Goal: Task Accomplishment & Management: Manage account settings

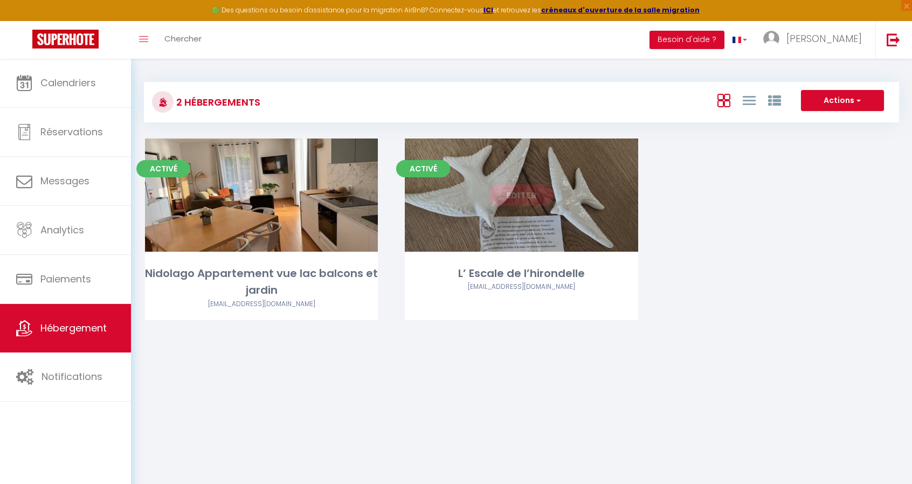
click at [514, 199] on link "Editer" at bounding box center [521, 195] width 65 height 22
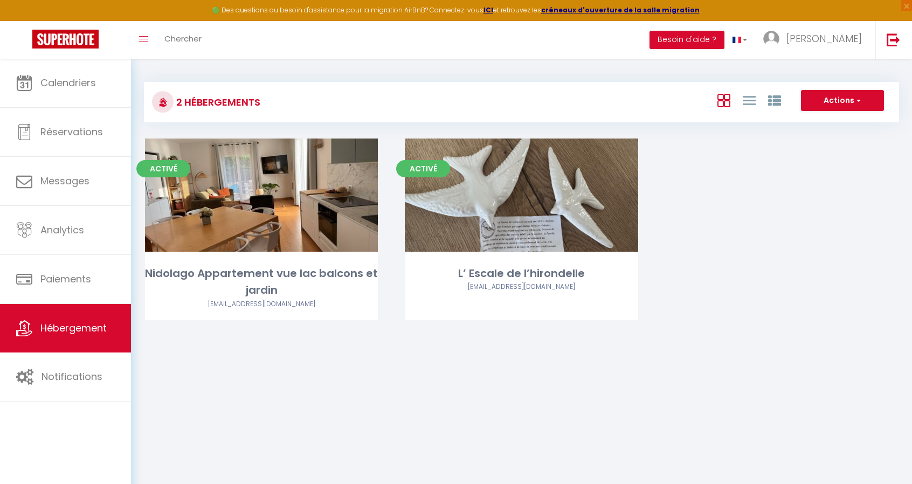
click at [747, 147] on div "Activé Editer Nidolago Appartement vue lac balcons et jardin steph.barriere@neu…" at bounding box center [521, 242] width 780 height 209
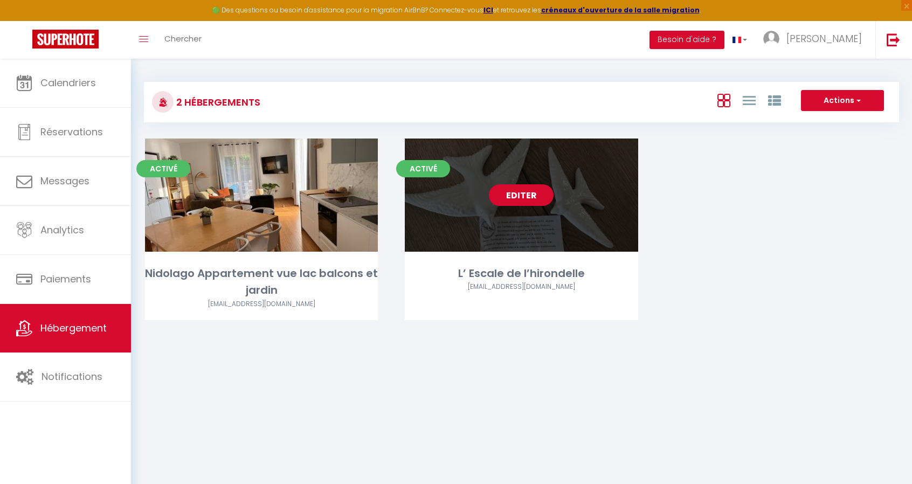
click at [535, 192] on link "Editer" at bounding box center [521, 195] width 65 height 22
select select "3"
select select "2"
select select "1"
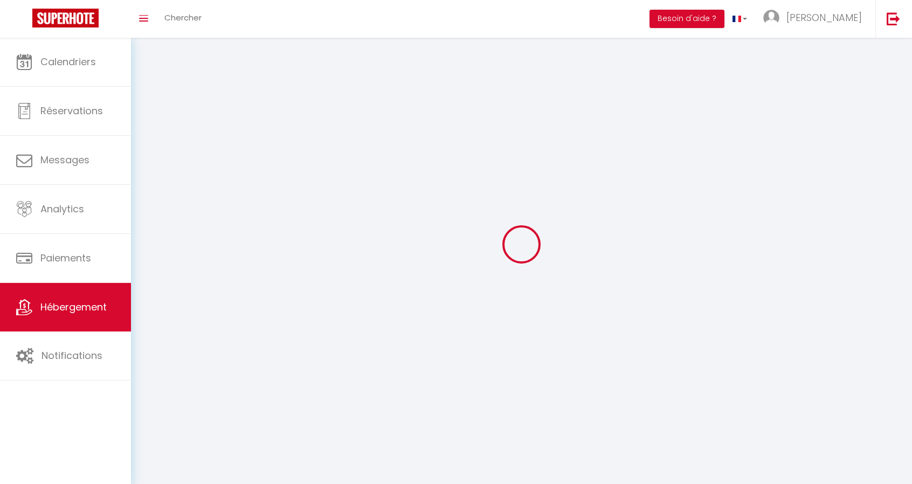
select select
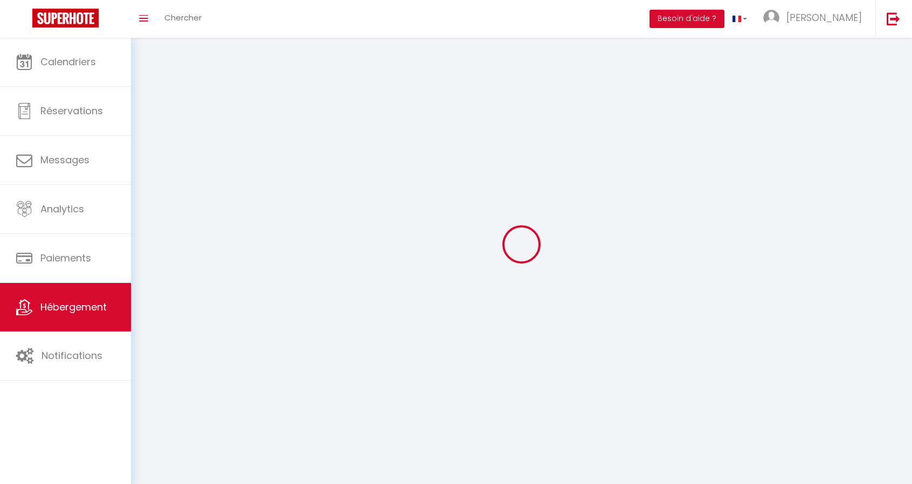
select select
checkbox input "false"
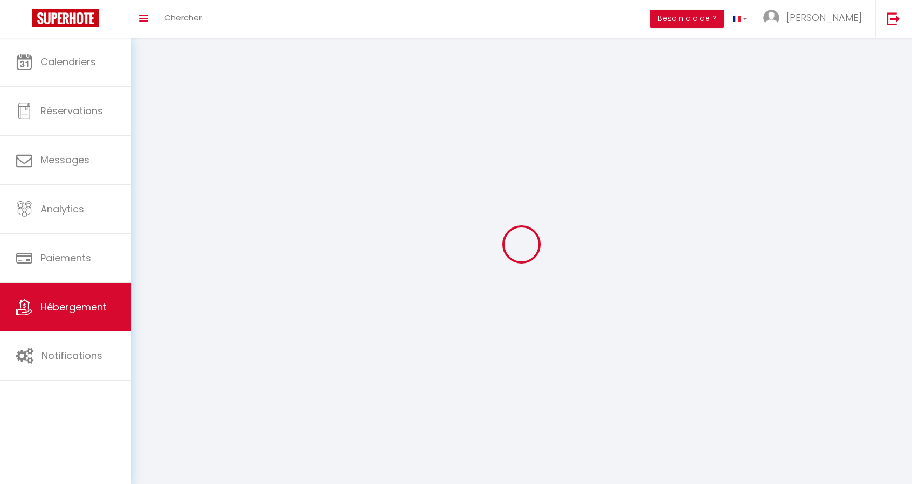
checkbox input "false"
select select
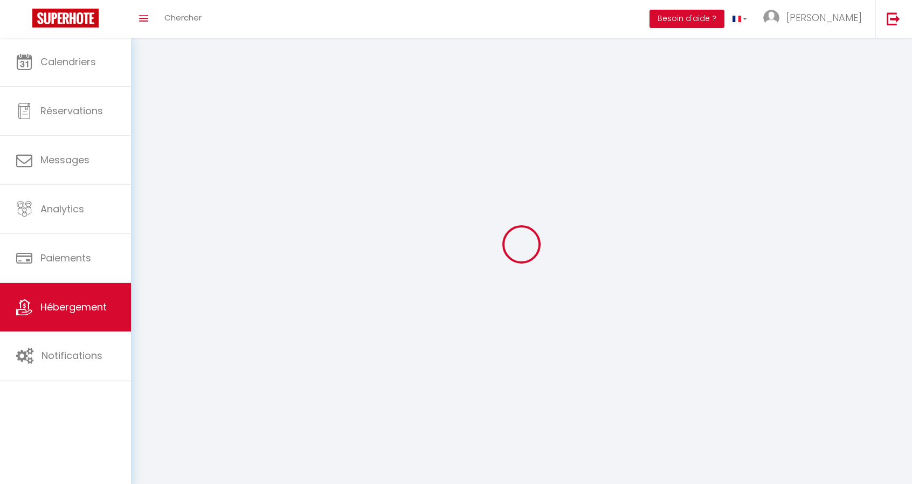
select select
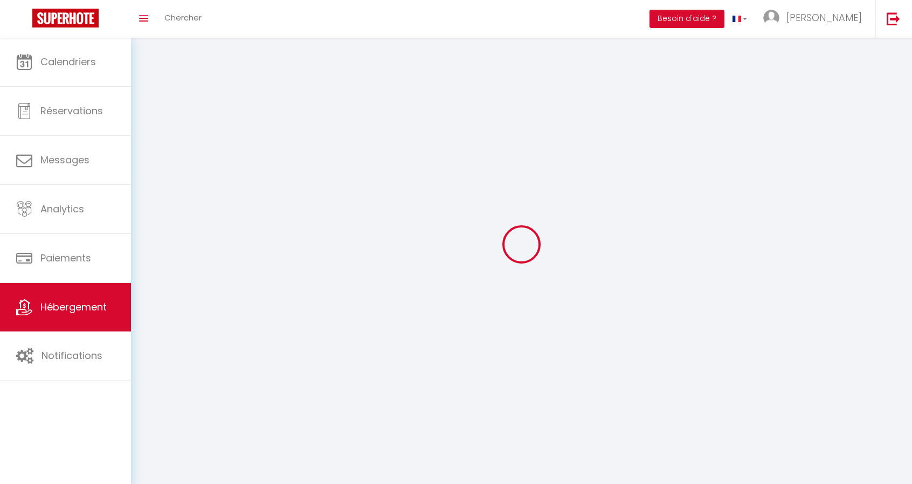
select select
checkbox input "false"
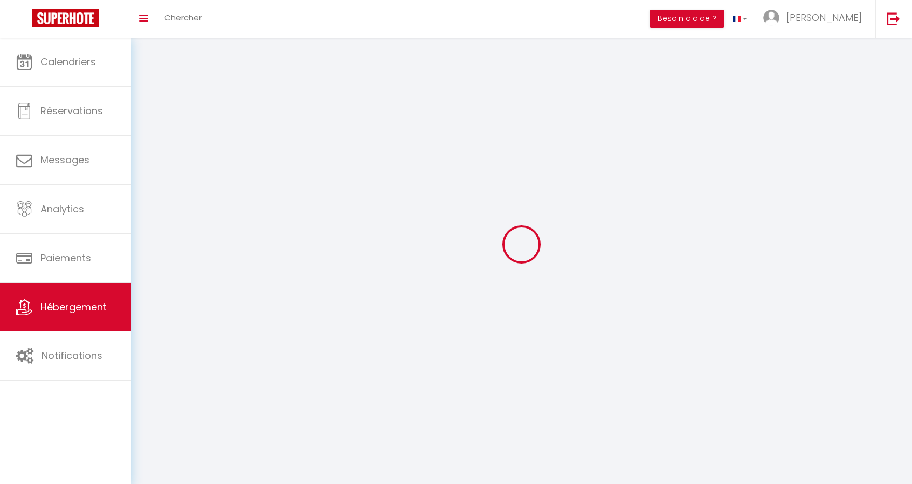
select select
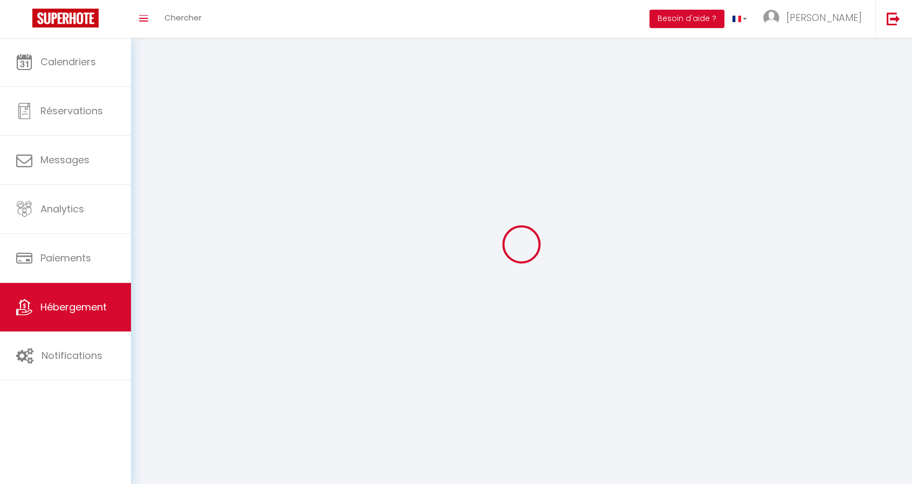
select select
checkbox input "false"
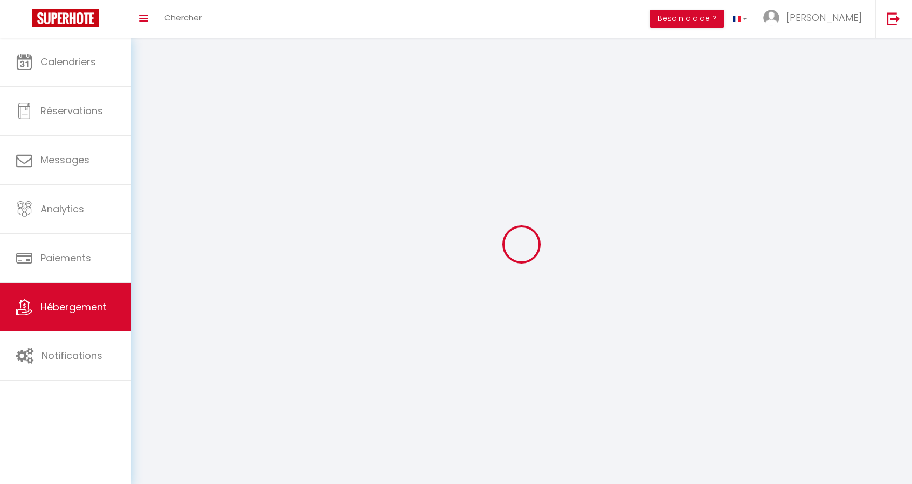
checkbox input "false"
select select
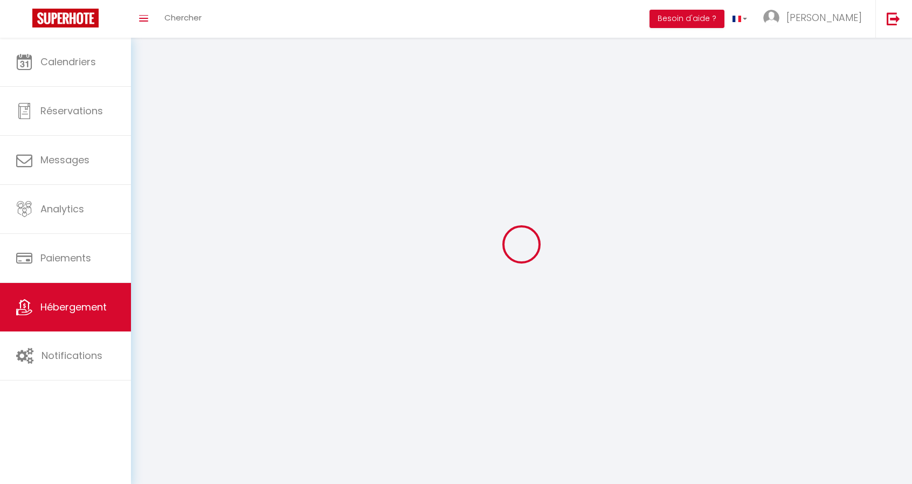
select select
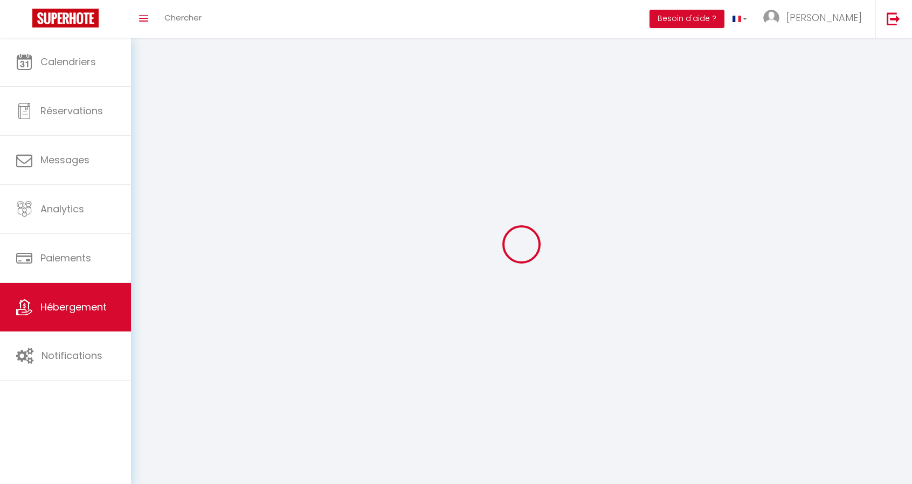
select select
checkbox input "false"
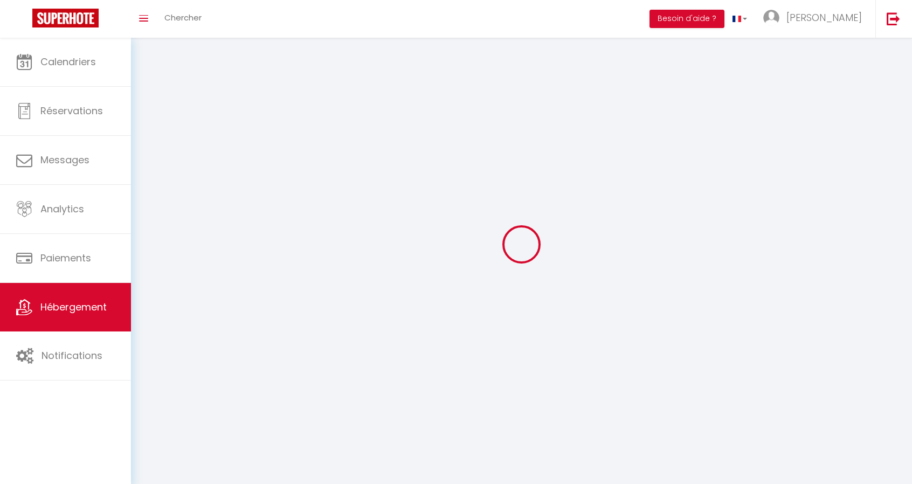
select select
select select "28"
select select
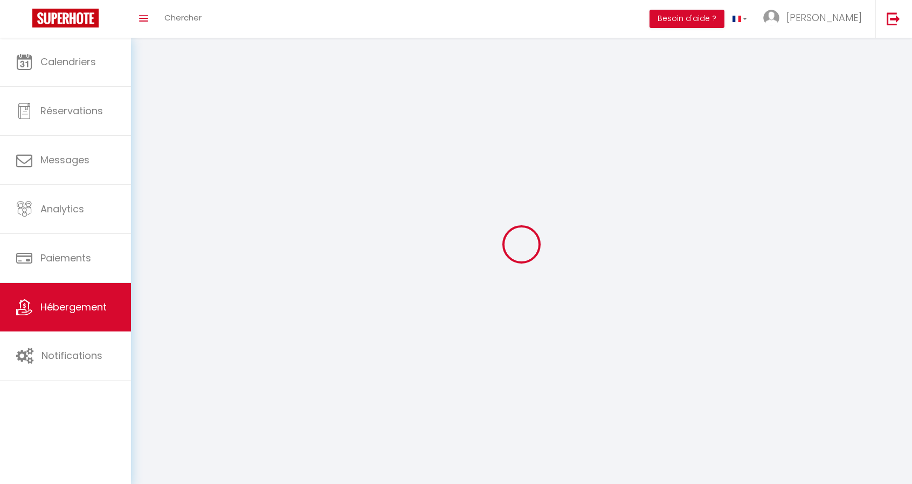
select select
checkbox input "false"
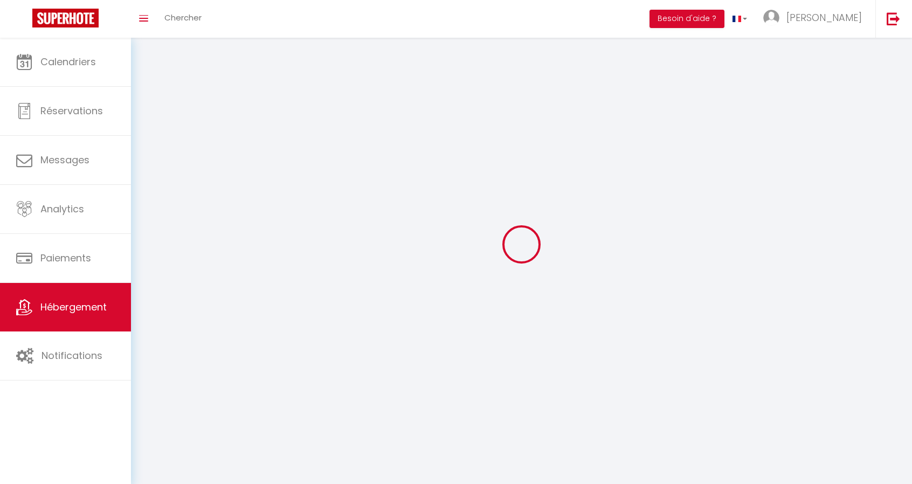
checkbox input "false"
select select
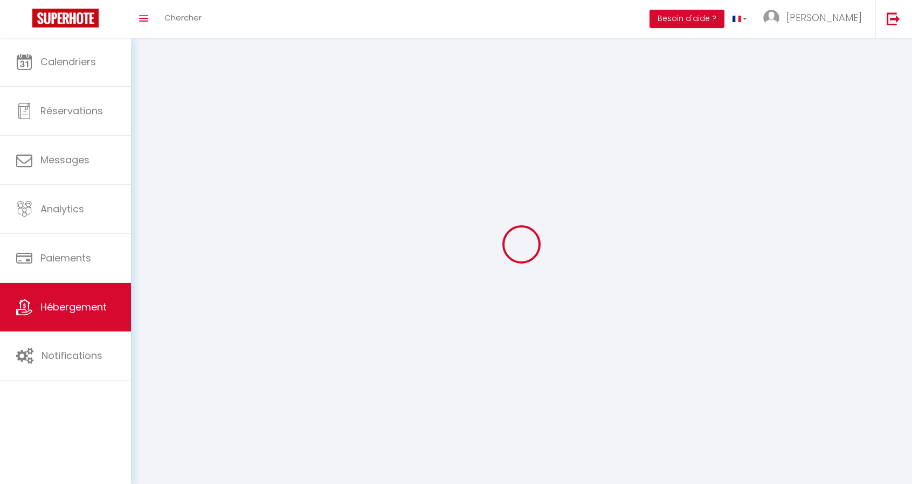
select select
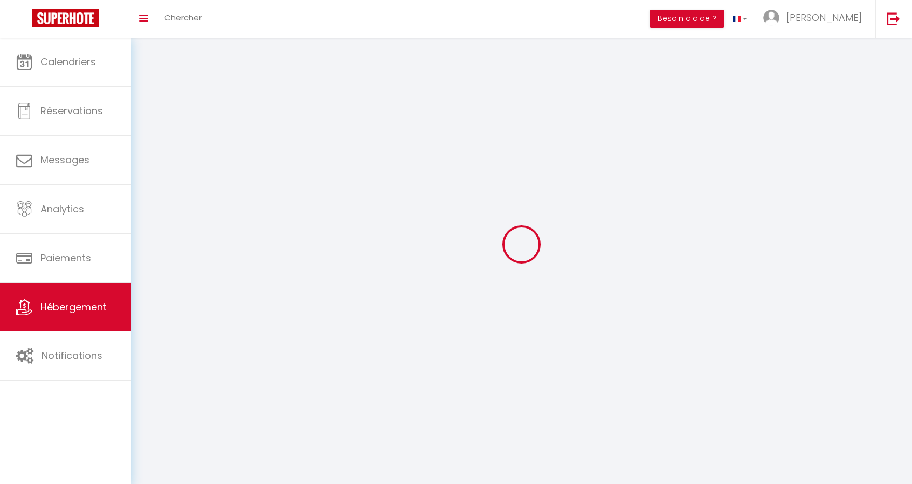
select select
checkbox input "false"
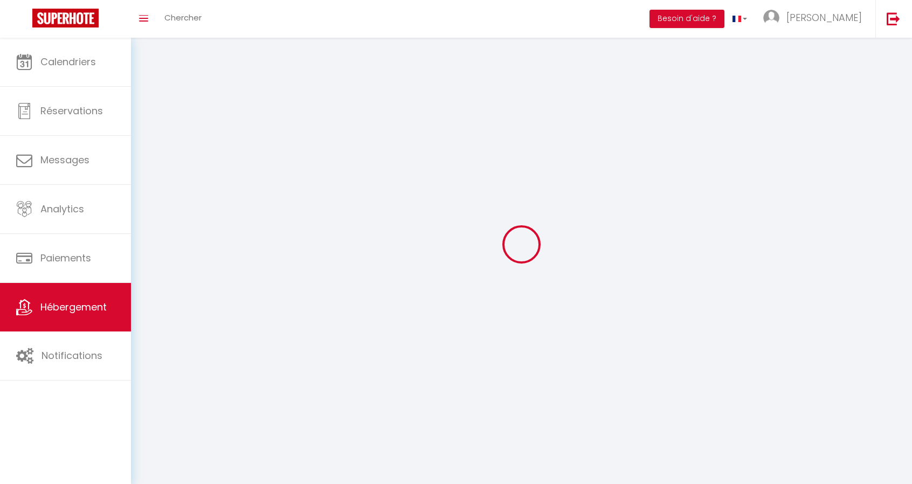
select select
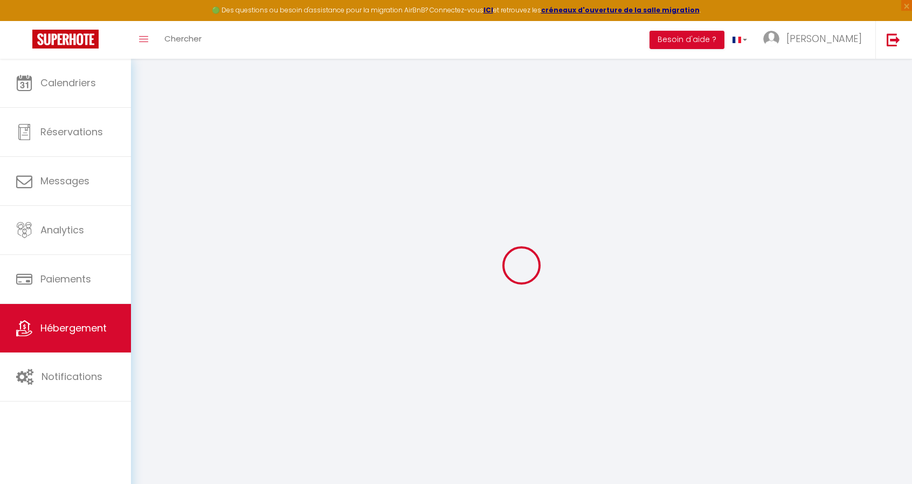
select select
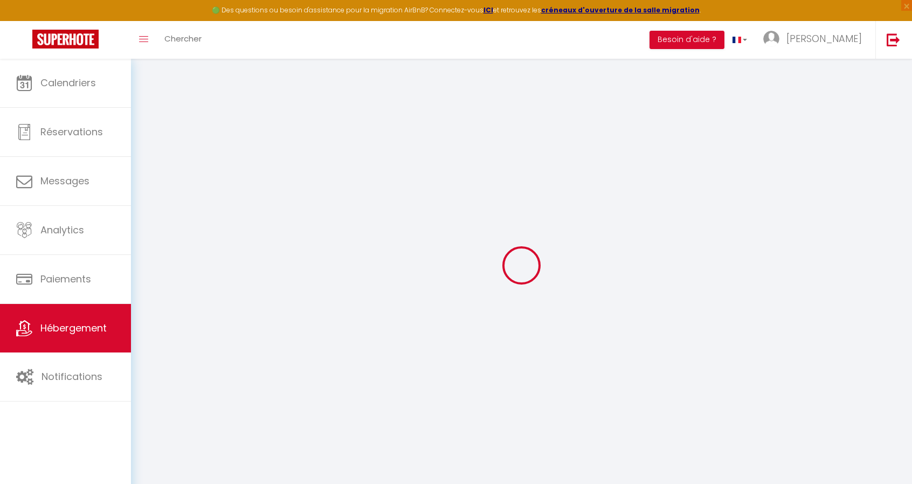
select select
checkbox input "false"
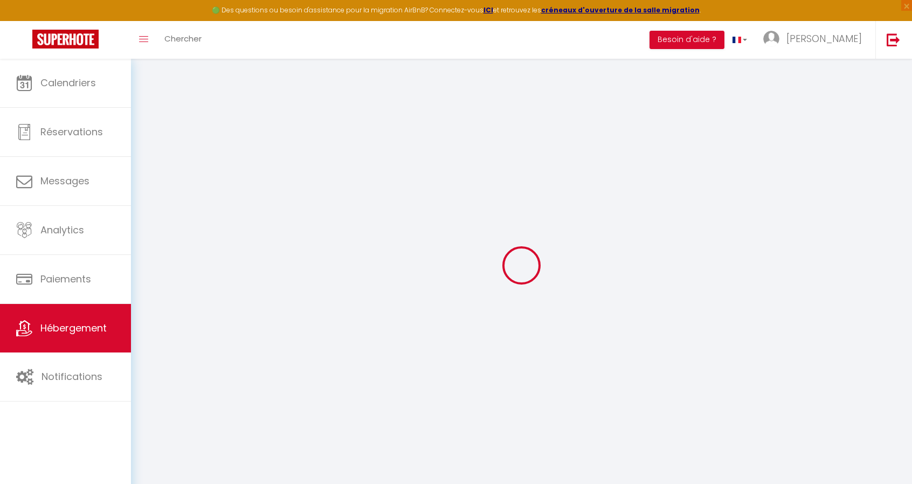
select select
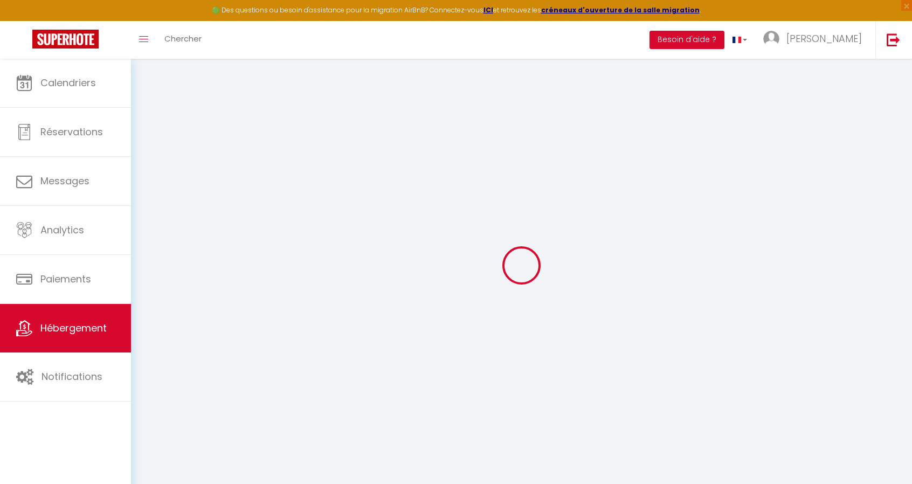
select select
checkbox input "false"
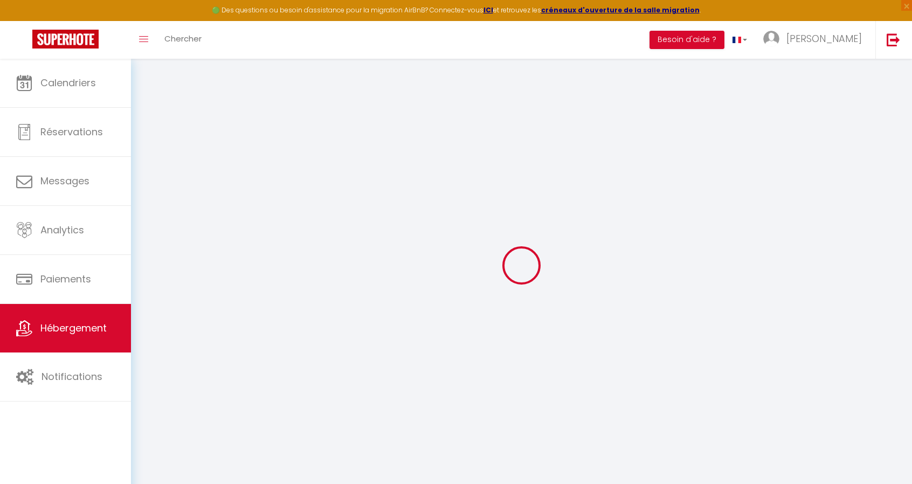
checkbox input "false"
select select
type input "L’ Escale de l’hirondelle"
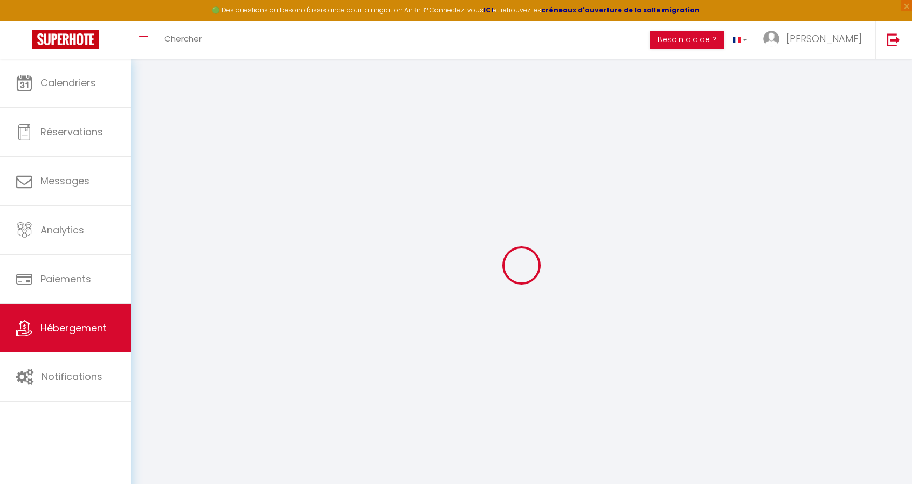
select select "2"
type input "49"
type input "20"
select select
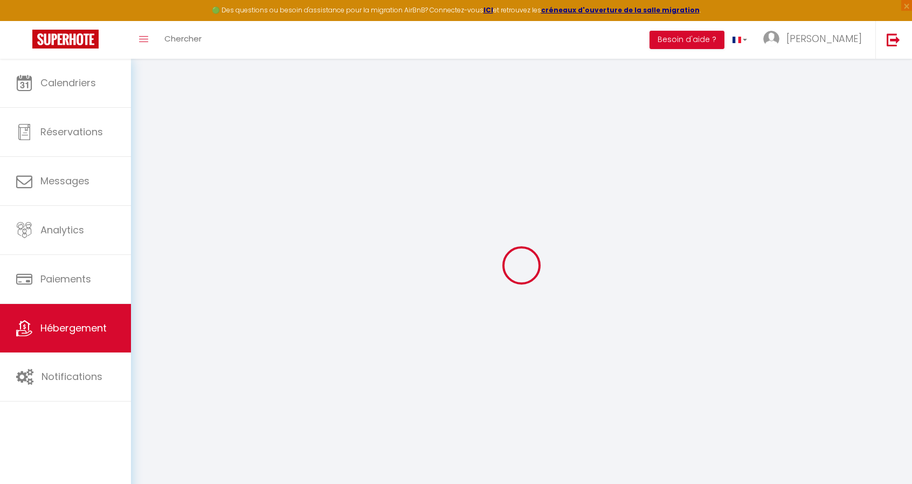
select select
type input "15 PLACE DU cinq SEPTEMBRE"
type input "88330"
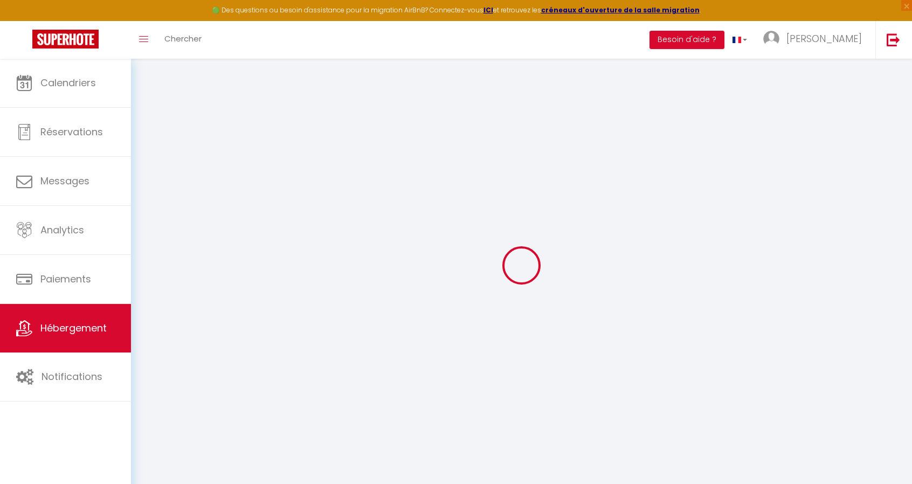
type input "Rehaincourt"
type input "[EMAIL_ADDRESS][DOMAIN_NAME]"
select select
checkbox input "false"
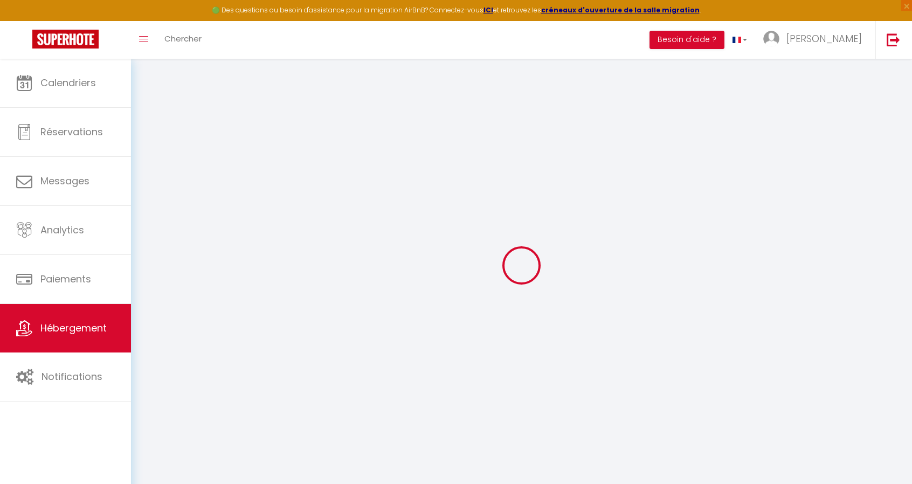
checkbox input "false"
type input "0"
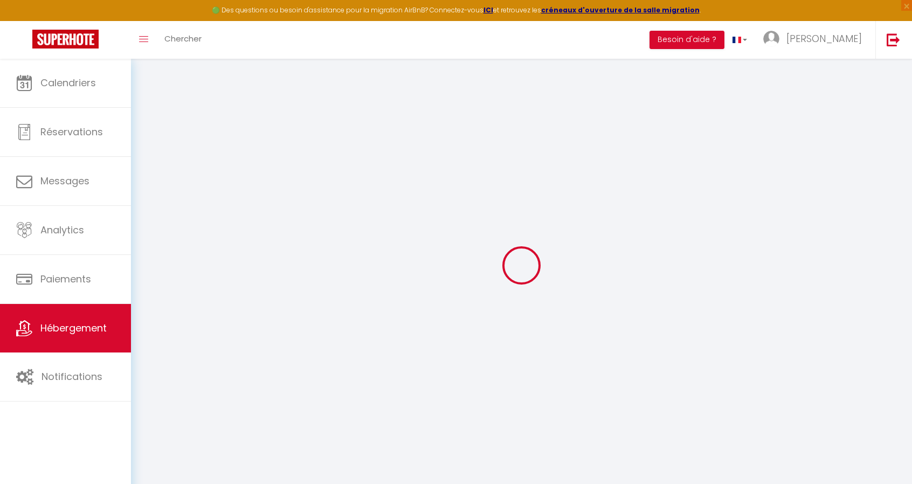
type input "0"
select select
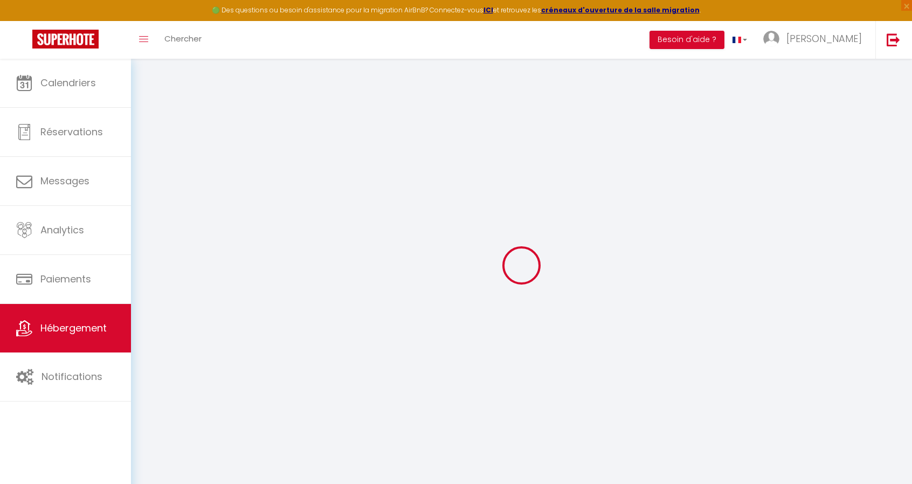
select select
checkbox input "false"
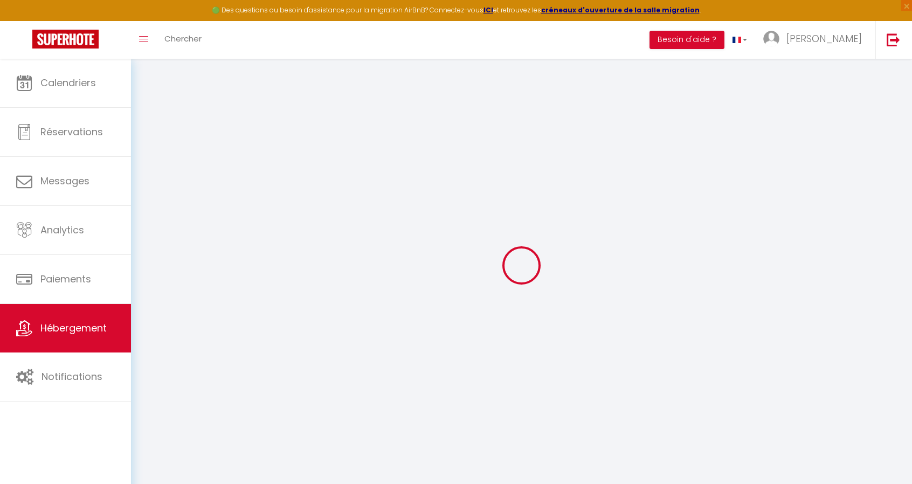
checkbox input "false"
select select
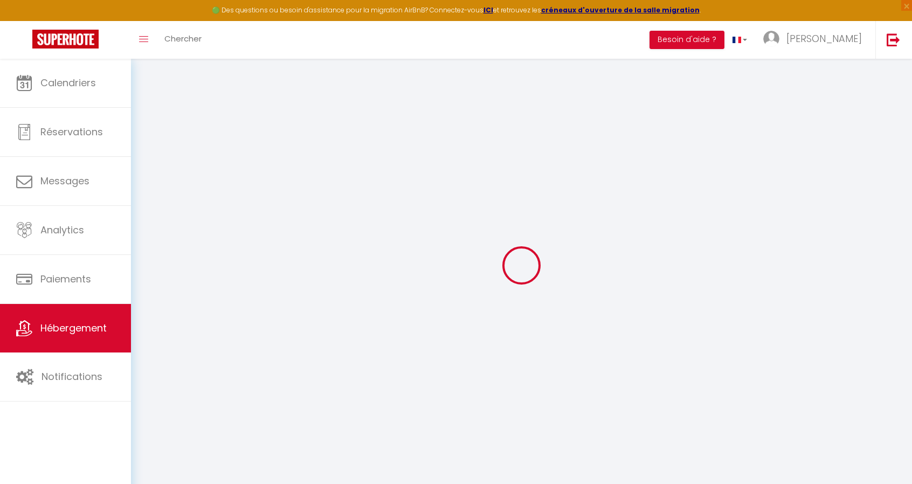
select select
checkbox input "false"
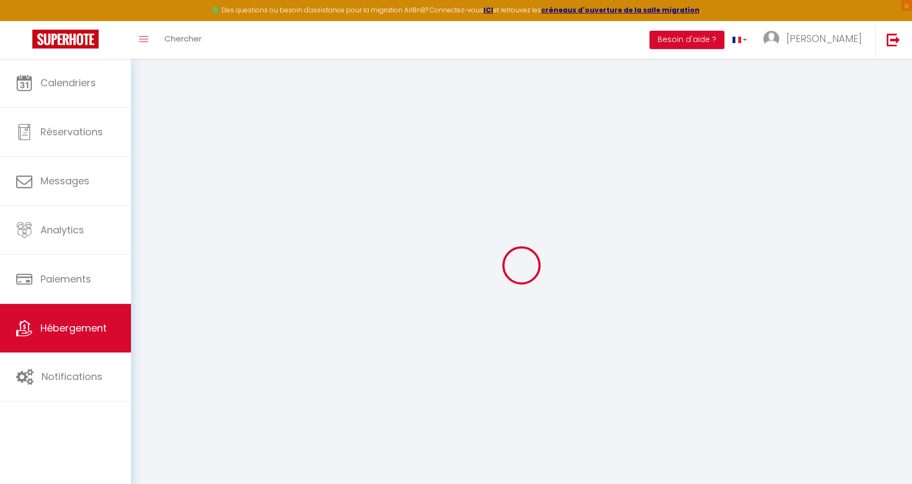
checkbox input "false"
select select
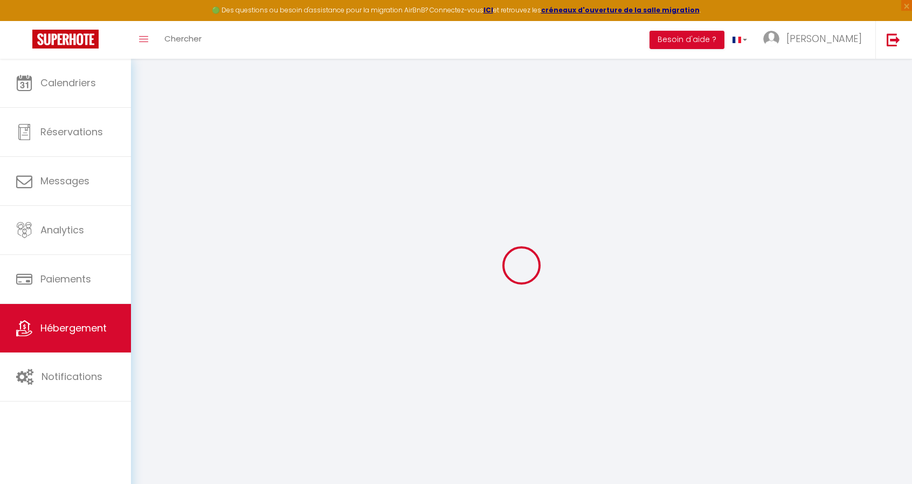
select select
checkbox input "false"
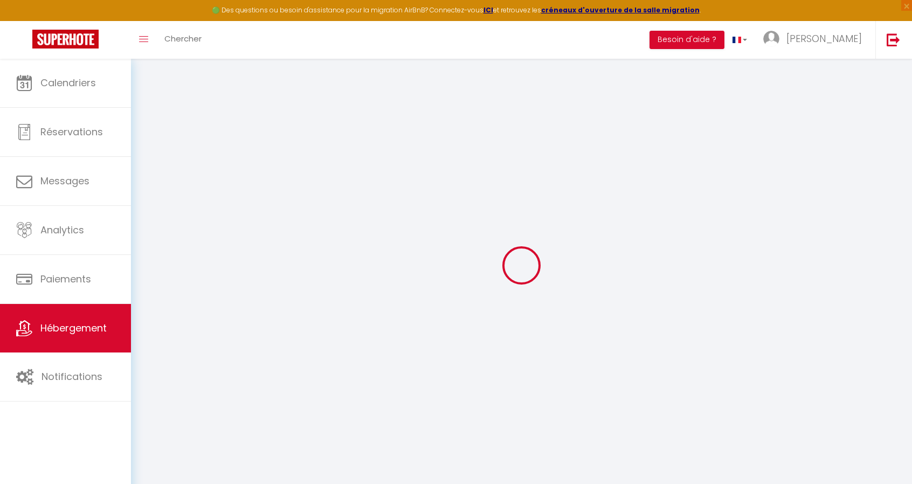
checkbox input "false"
select select
checkbox input "false"
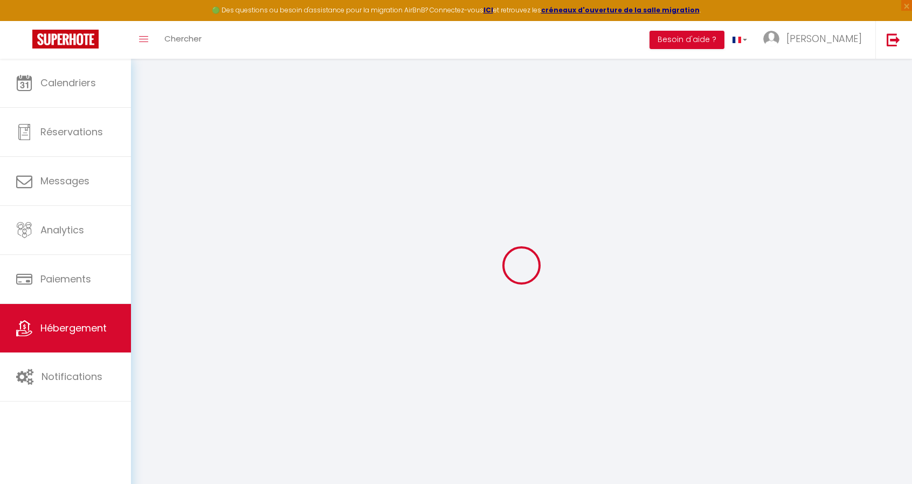
checkbox input "false"
select select "16:00"
select select "21:00"
select select "10:00"
select select "30"
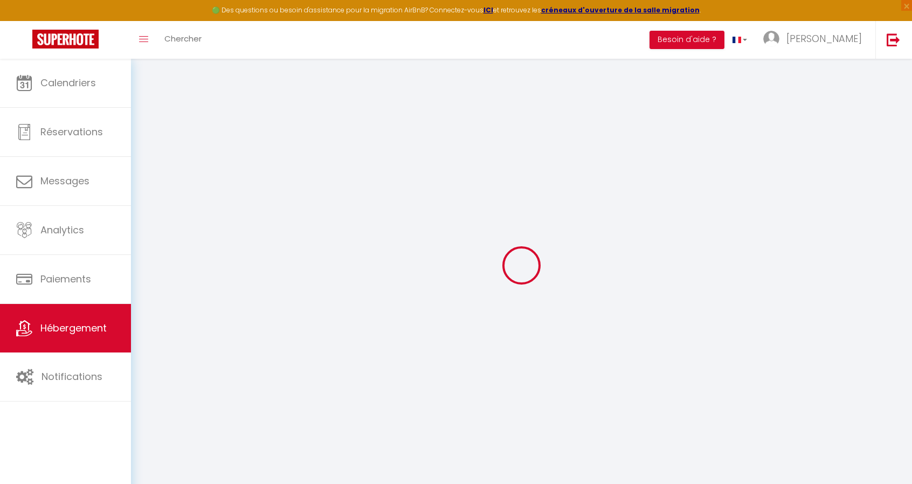
select select "120"
select select
checkbox input "false"
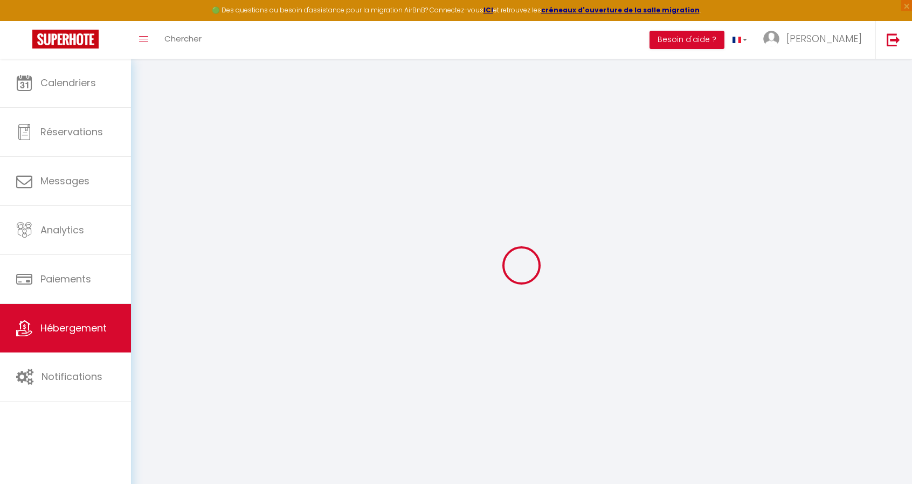
checkbox input "false"
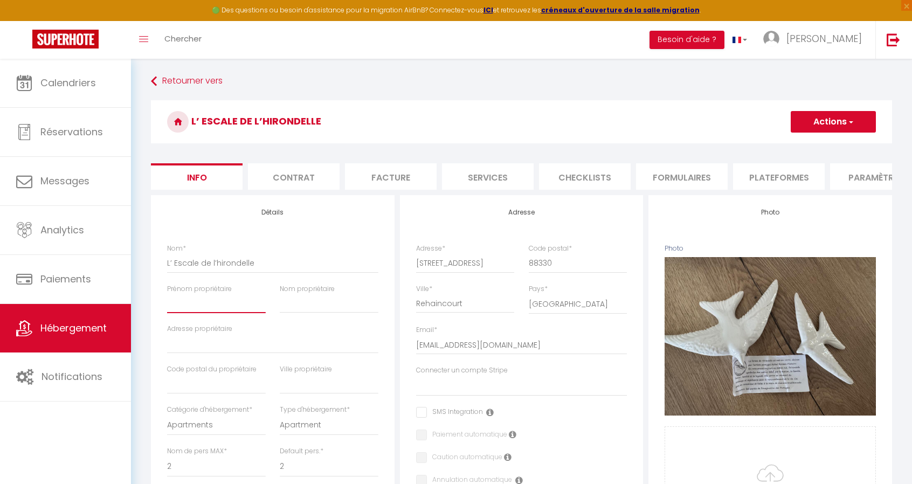
click at [232, 308] on input "Prénom propriétaire" at bounding box center [216, 303] width 99 height 19
type input "s"
select select
checkbox input "false"
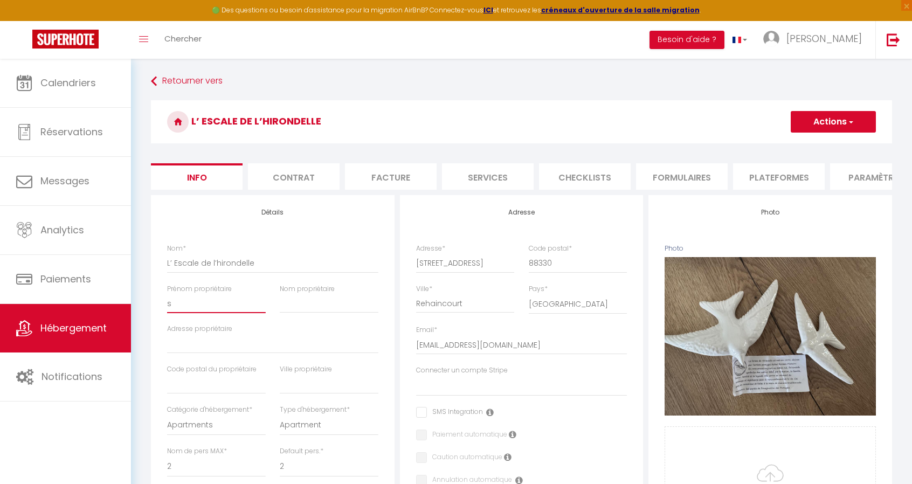
checkbox input "false"
type input "sT"
select select
checkbox input "false"
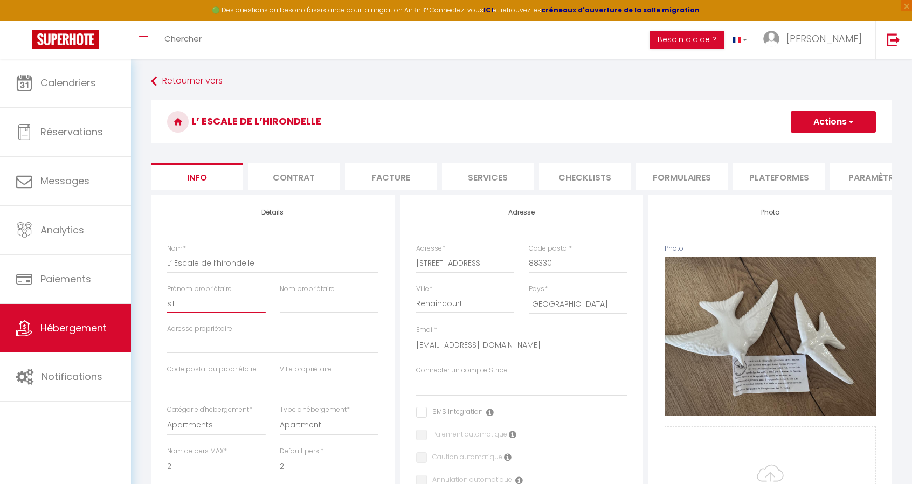
checkbox input "false"
type input "sT2"
select select
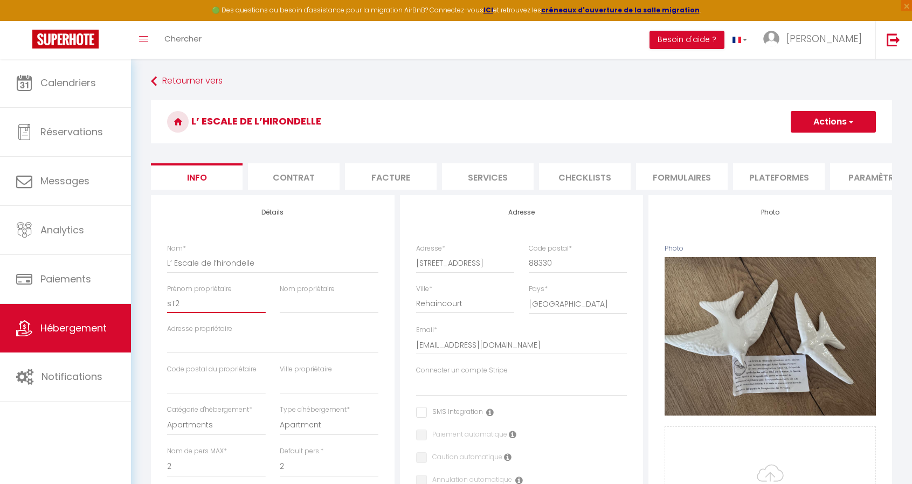
checkbox input "false"
type input "sT2P"
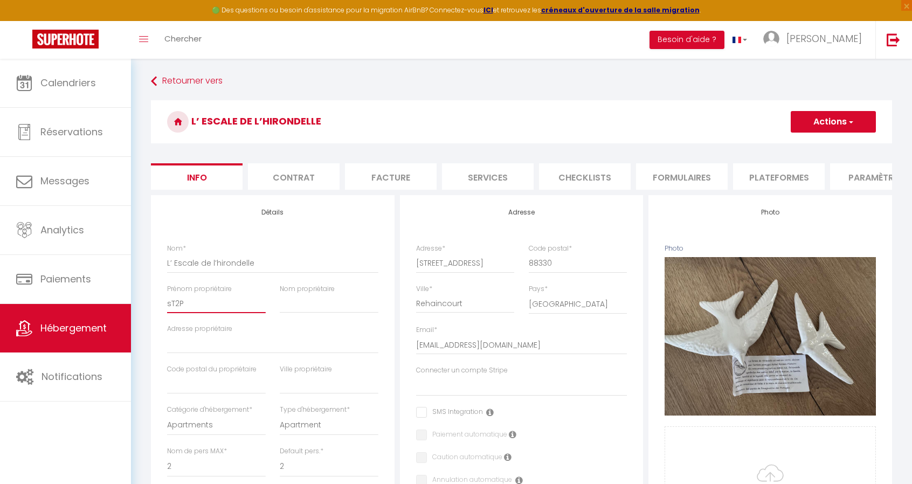
select select
checkbox input "false"
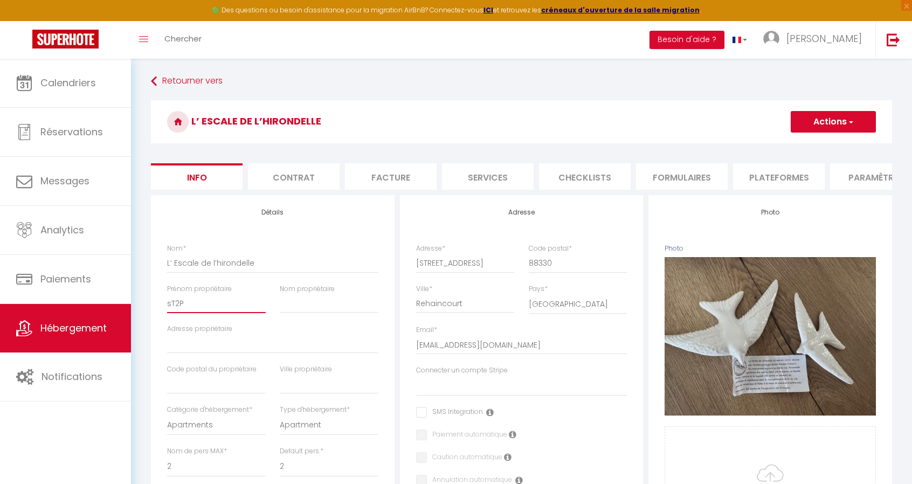
type input "sT2PH"
select select
checkbox input "false"
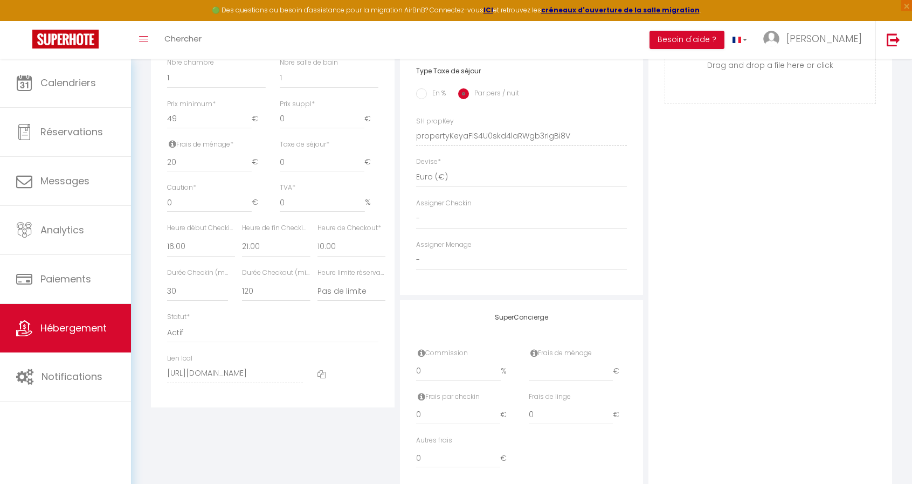
scroll to position [431, 0]
click at [297, 170] on input "0" at bounding box center [322, 160] width 85 height 19
click at [222, 207] on input "0" at bounding box center [209, 201] width 85 height 19
click at [303, 210] on input "0" at bounding box center [322, 201] width 85 height 19
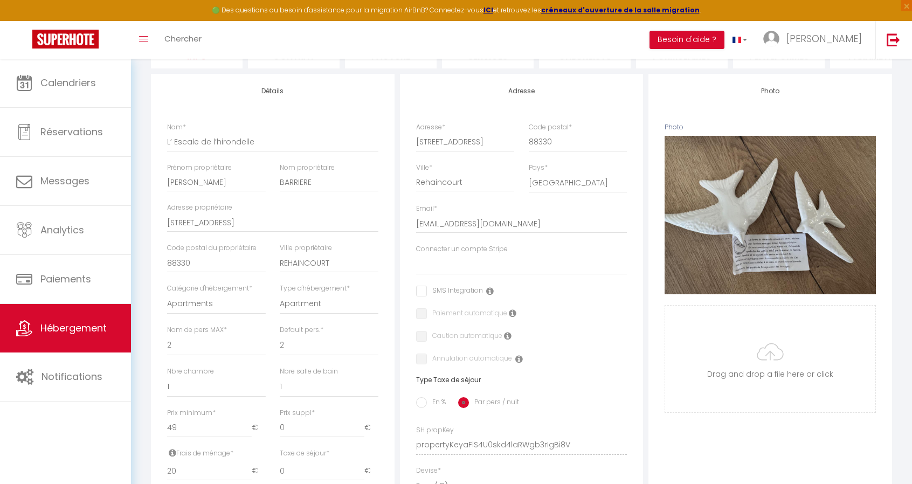
scroll to position [0, 0]
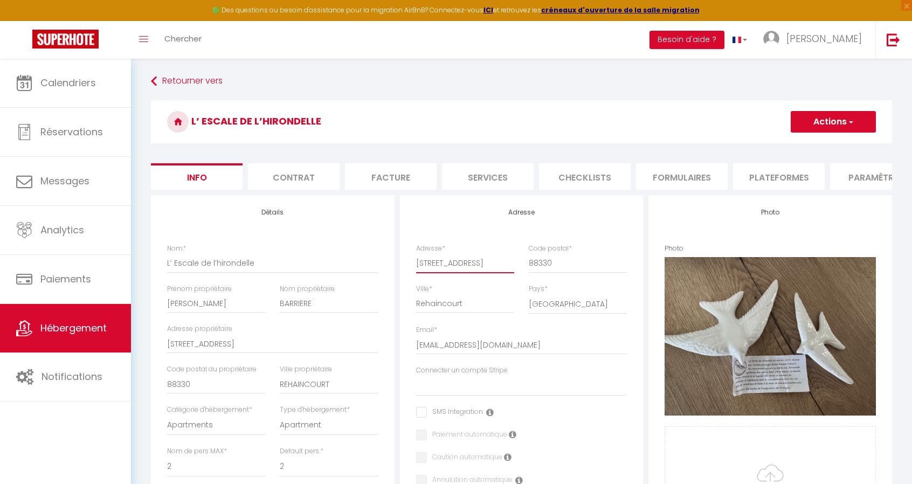
click at [478, 273] on input "15 PLACE DU cinq SEPTEMBRE" at bounding box center [465, 262] width 99 height 19
drag, startPoint x: 431, startPoint y: 274, endPoint x: 532, endPoint y: 272, distance: 100.8
click at [532, 272] on div "Adresse * 15 PLACE DU cinq SEPTEMBRE Code postal * 88330" at bounding box center [521, 264] width 225 height 40
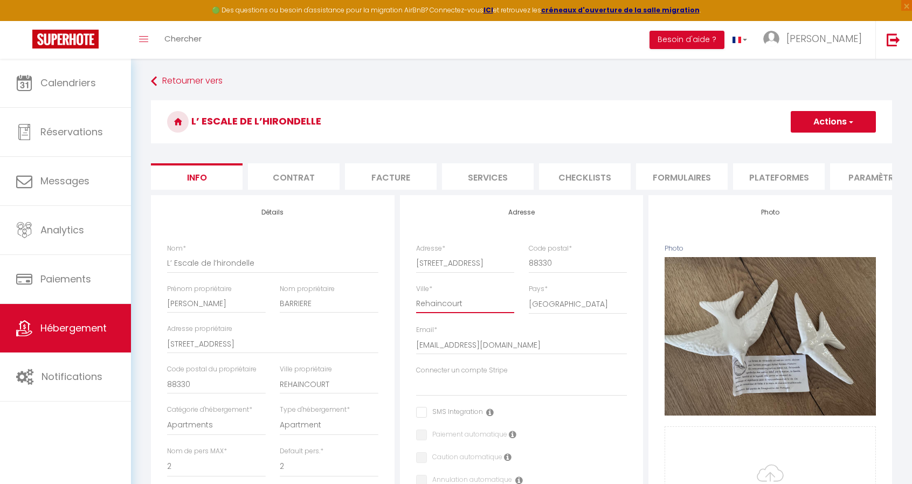
drag, startPoint x: 473, startPoint y: 314, endPoint x: 343, endPoint y: 325, distance: 130.8
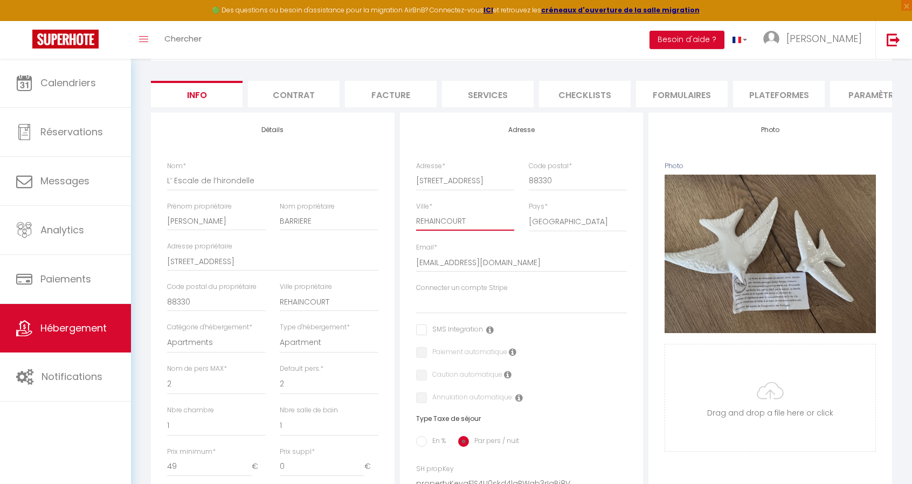
scroll to position [108, 0]
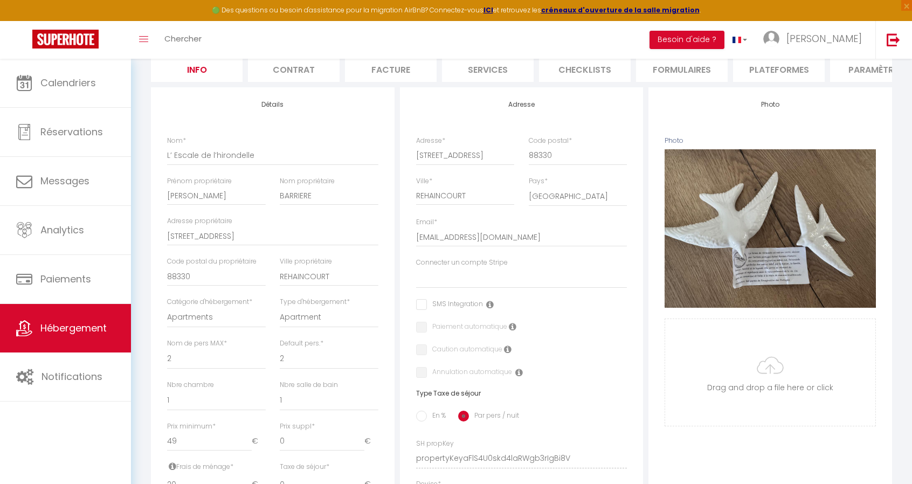
click at [488, 309] on icon at bounding box center [490, 304] width 8 height 9
click at [489, 309] on icon at bounding box center [490, 304] width 8 height 9
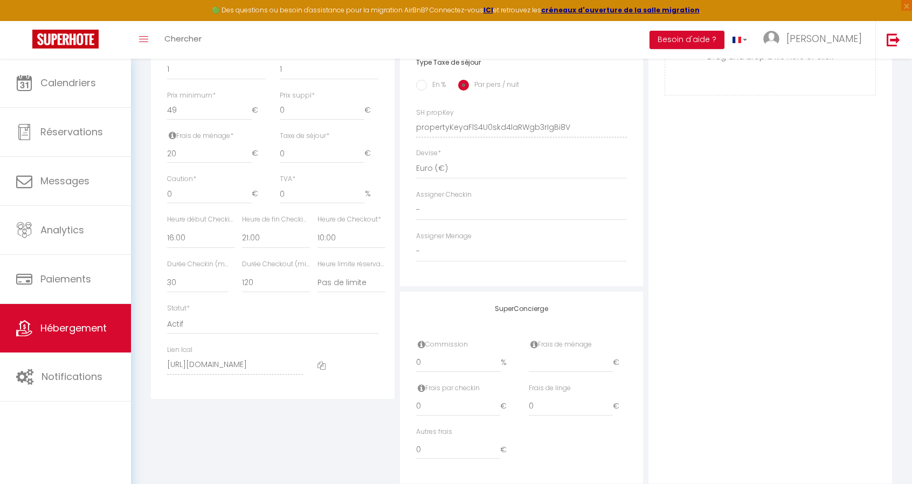
scroll to position [473, 0]
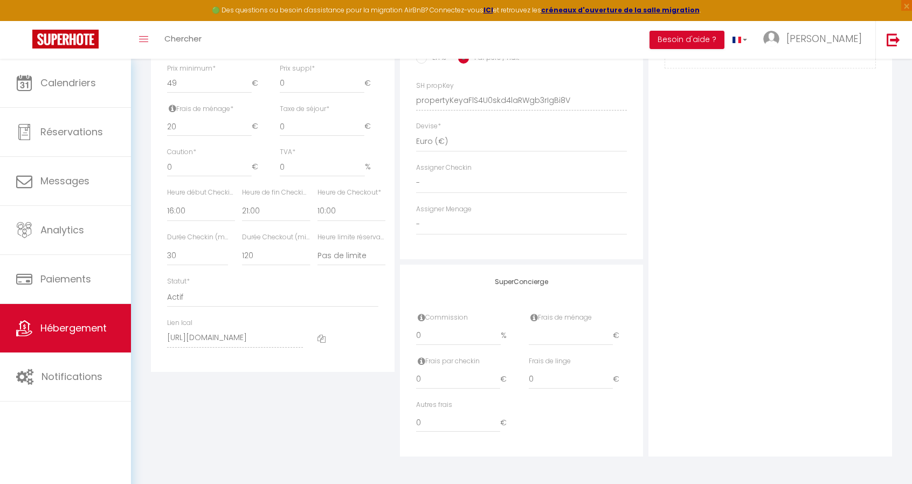
click at [325, 410] on div "Détails Nom * L’ Escale de l’hirondelle Prénom propriétaire Stéphanie Nom propr…" at bounding box center [272, 93] width 249 height 727
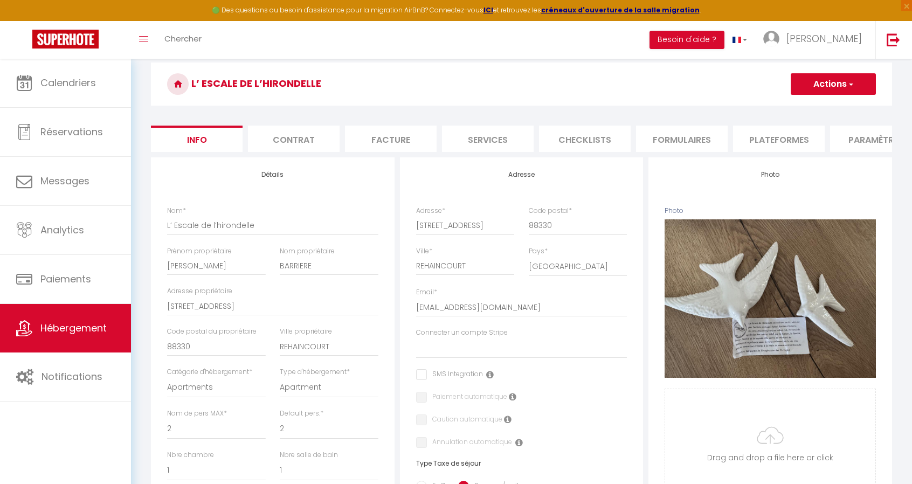
scroll to position [0, 0]
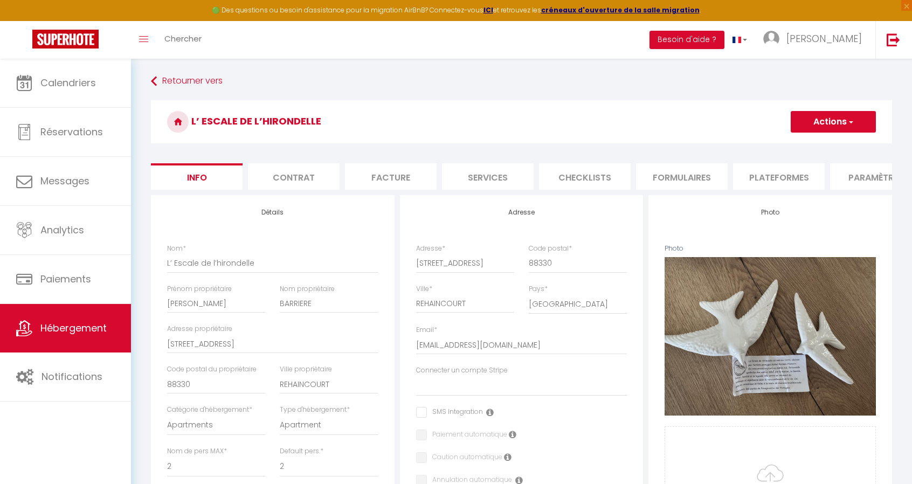
click at [855, 121] on button "Actions" at bounding box center [832, 122] width 85 height 22
click at [792, 142] on input "Enregistrer" at bounding box center [791, 145] width 40 height 11
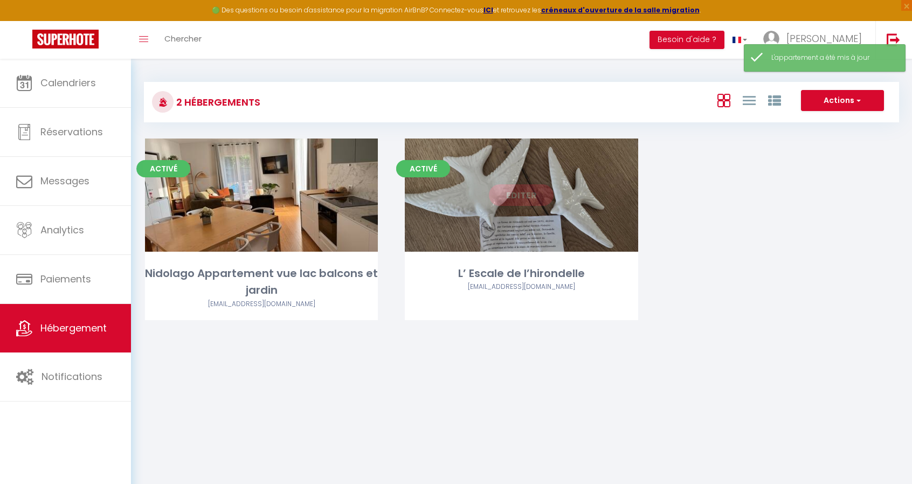
click at [513, 195] on link "Editer" at bounding box center [521, 195] width 65 height 22
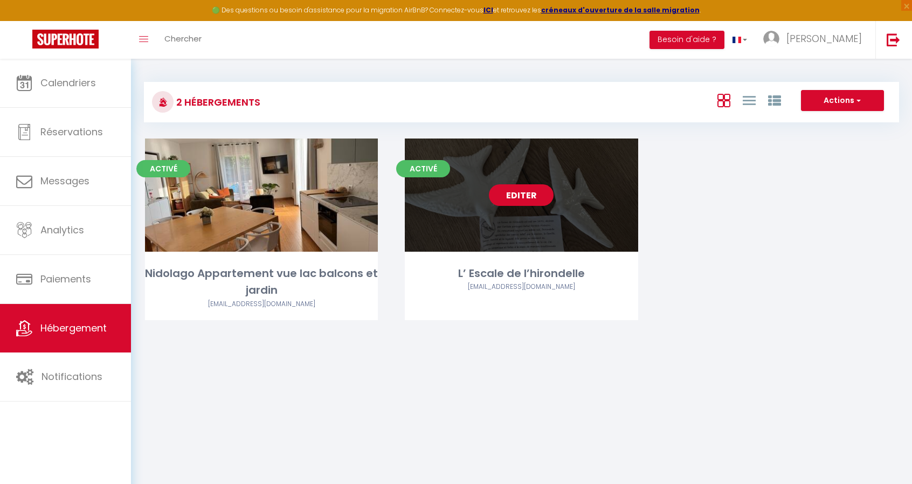
click at [530, 191] on link "Editer" at bounding box center [521, 195] width 65 height 22
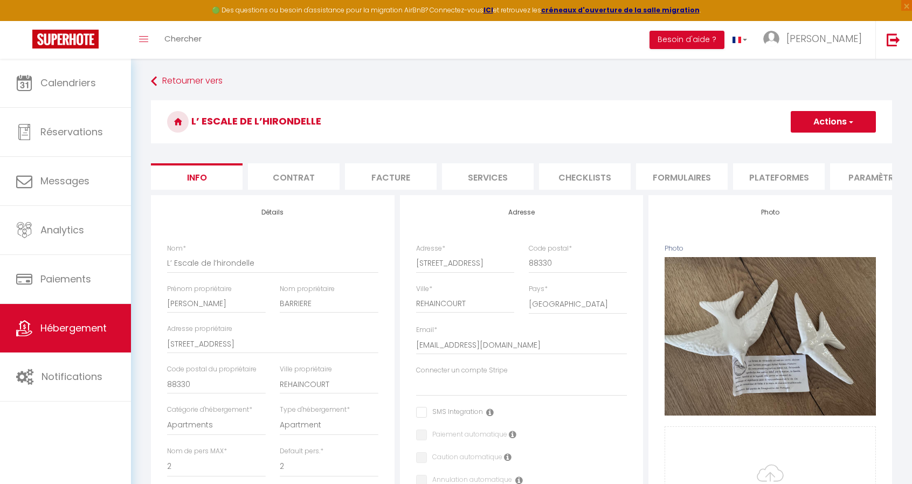
click at [686, 174] on li "Formulaires" at bounding box center [682, 176] width 92 height 26
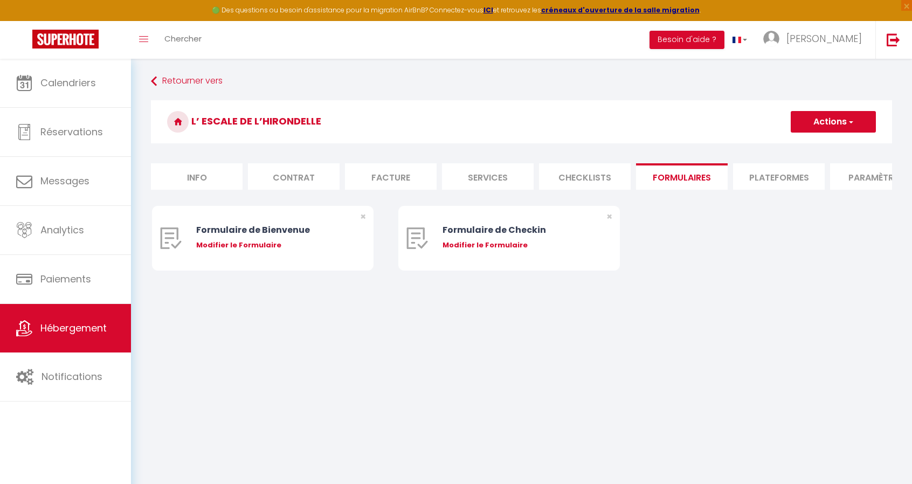
click at [761, 178] on li "Plateformes" at bounding box center [779, 176] width 92 height 26
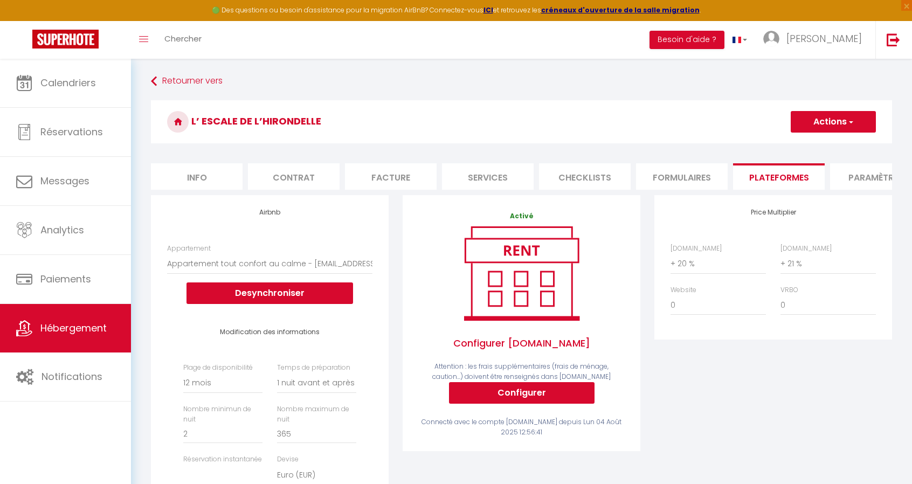
click at [857, 174] on li "Paramètres" at bounding box center [876, 176] width 92 height 26
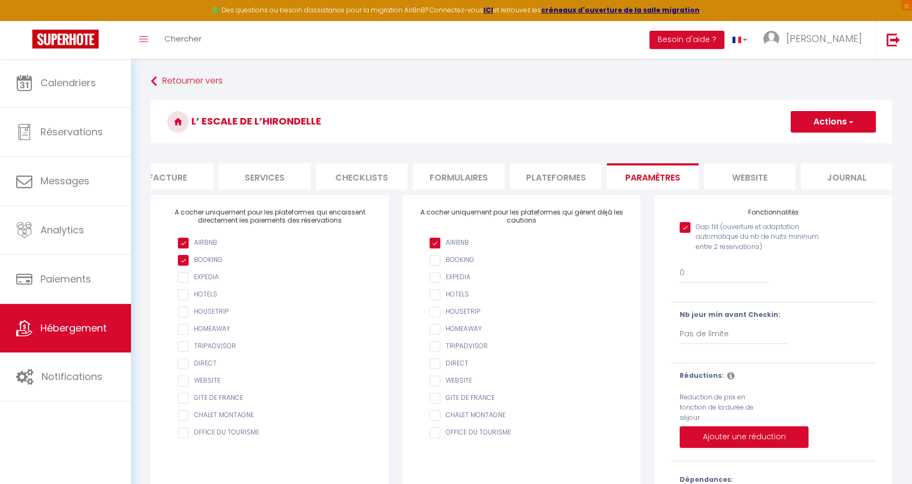
scroll to position [0, 229]
click at [740, 339] on select "Pas de limite 1 2 3 4 5 6 7" at bounding box center [733, 334] width 108 height 20
click at [748, 177] on li "website" at bounding box center [744, 176] width 92 height 26
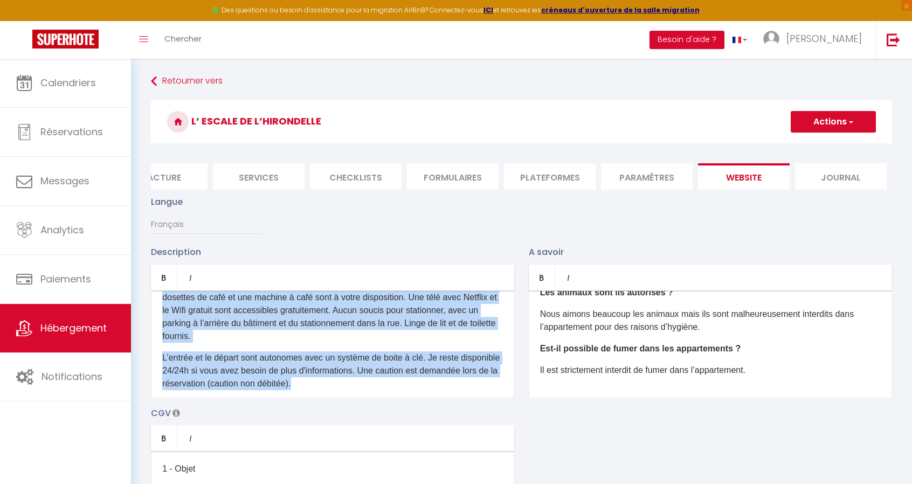
scroll to position [110, 0]
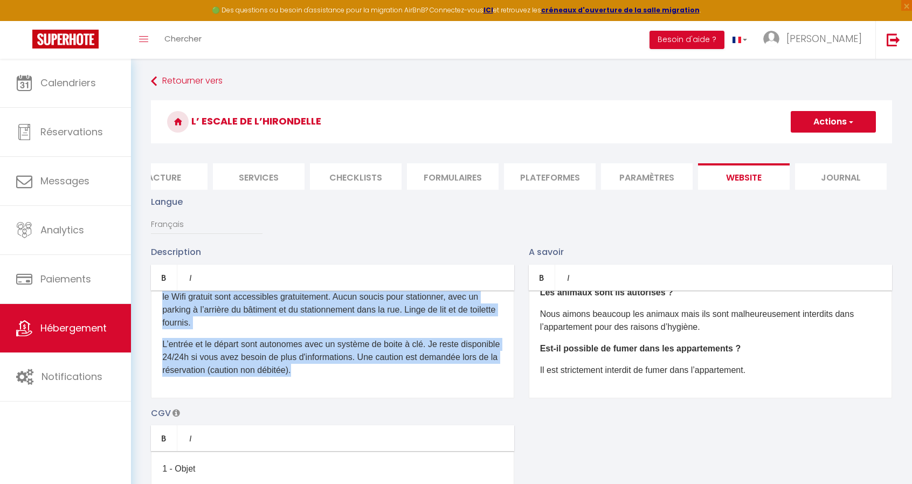
drag, startPoint x: 163, startPoint y: 315, endPoint x: 446, endPoint y: 418, distance: 301.3
click at [446, 418] on div "Description Bold Italic Rich text editor D'un accès aisé depuis les autoroutes,…" at bounding box center [521, 401] width 755 height 313
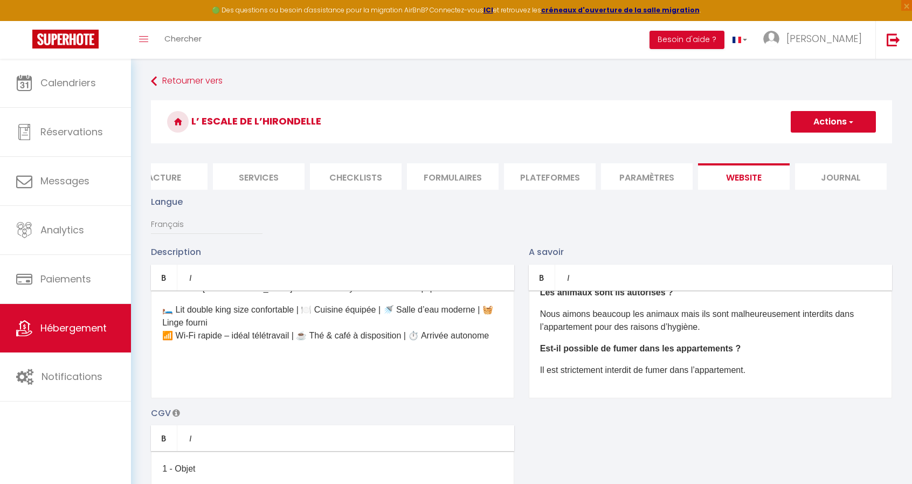
scroll to position [0, 0]
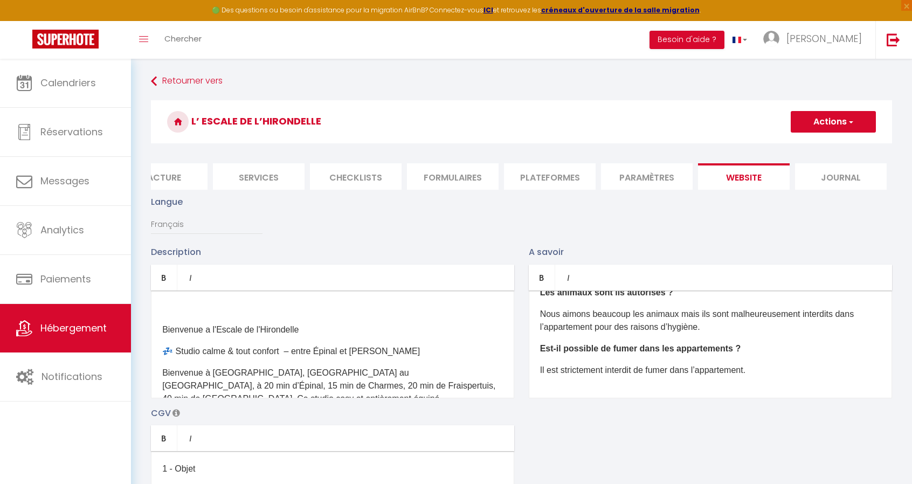
click at [204, 310] on p at bounding box center [332, 308] width 341 height 13
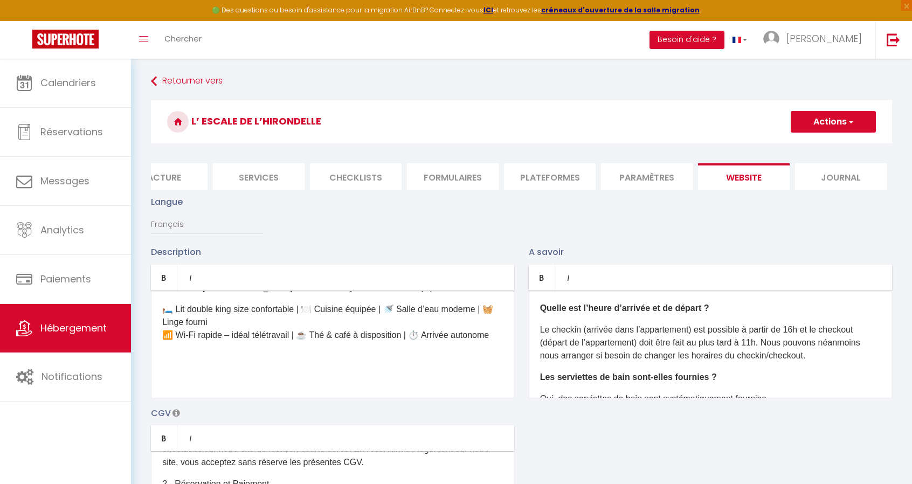
click at [811, 120] on button "Actions" at bounding box center [832, 122] width 85 height 22
click at [812, 144] on input "Enregistrer" at bounding box center [821, 145] width 40 height 11
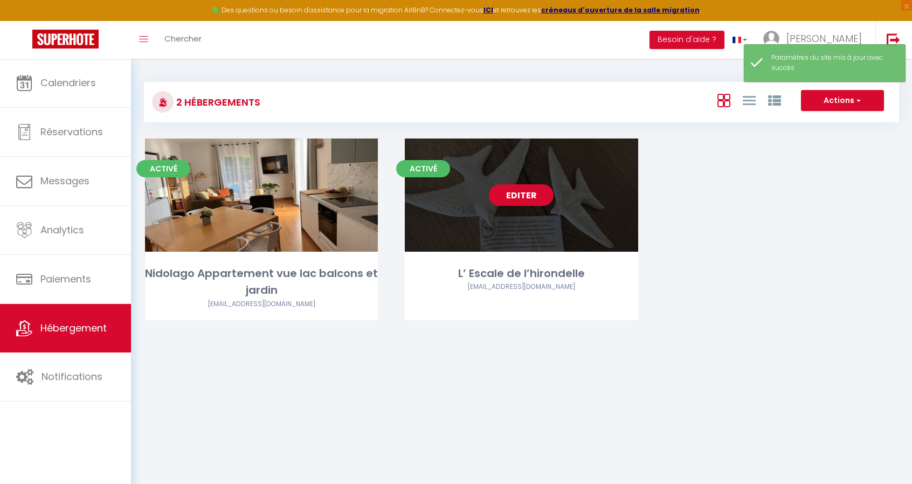
click at [512, 201] on link "Editer" at bounding box center [521, 195] width 65 height 22
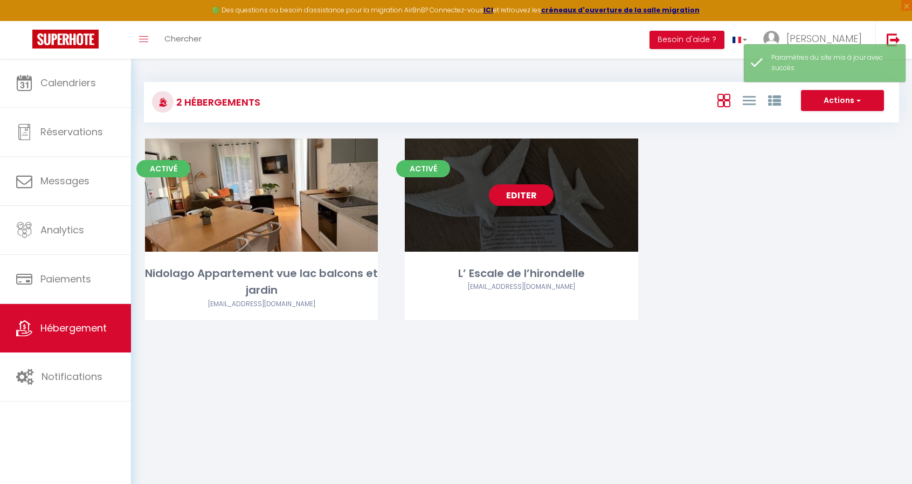
click at [531, 193] on link "Editer" at bounding box center [521, 195] width 65 height 22
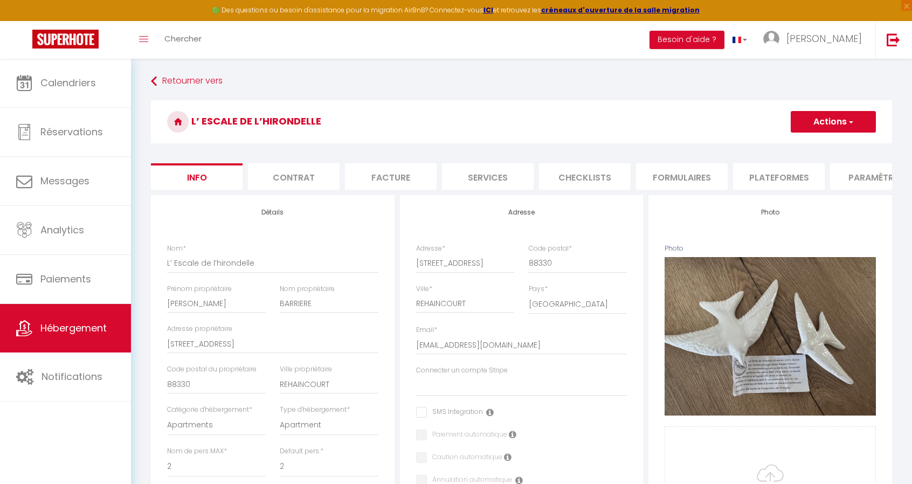
click at [838, 172] on li "Paramètres" at bounding box center [876, 176] width 92 height 26
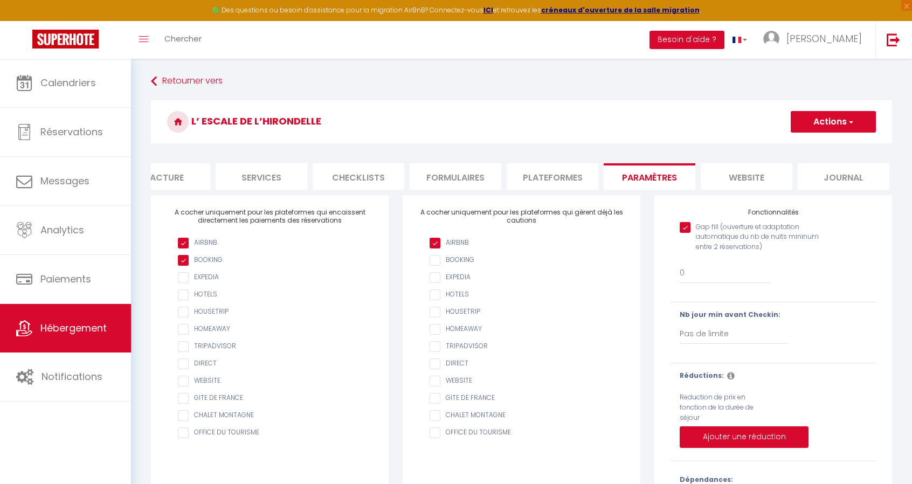
scroll to position [0, 229]
click at [755, 177] on li "website" at bounding box center [744, 176] width 92 height 26
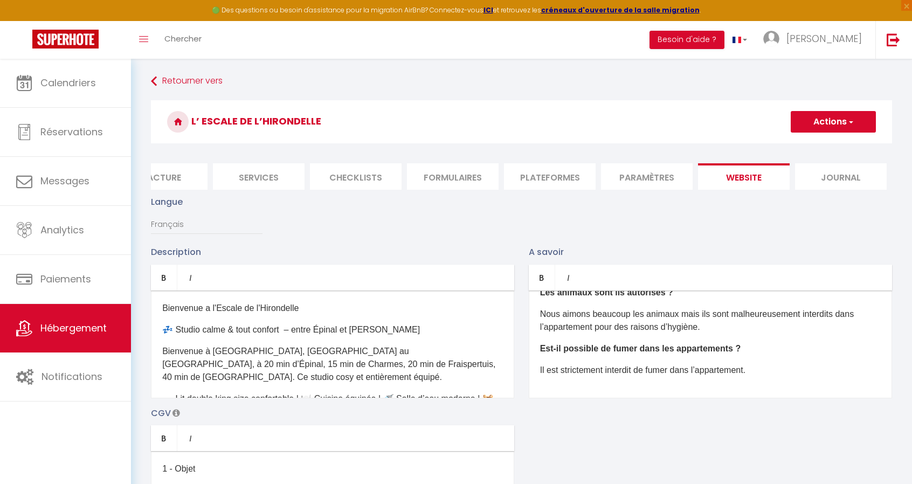
click at [653, 179] on li "Paramètres" at bounding box center [647, 176] width 92 height 26
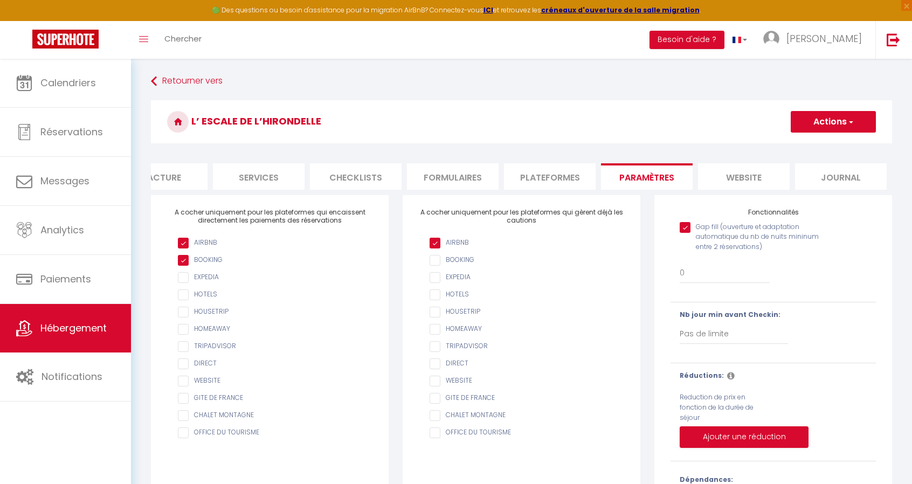
click at [852, 178] on li "Journal" at bounding box center [841, 176] width 92 height 26
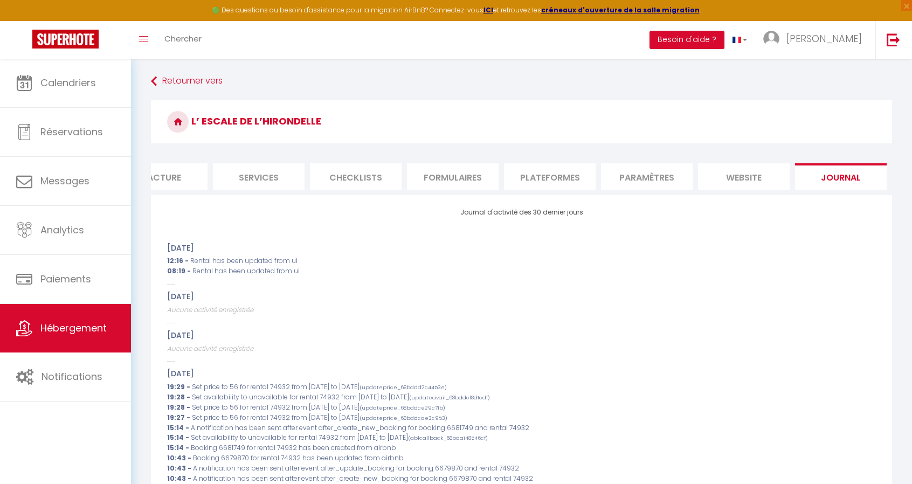
click at [736, 172] on li "website" at bounding box center [744, 176] width 92 height 26
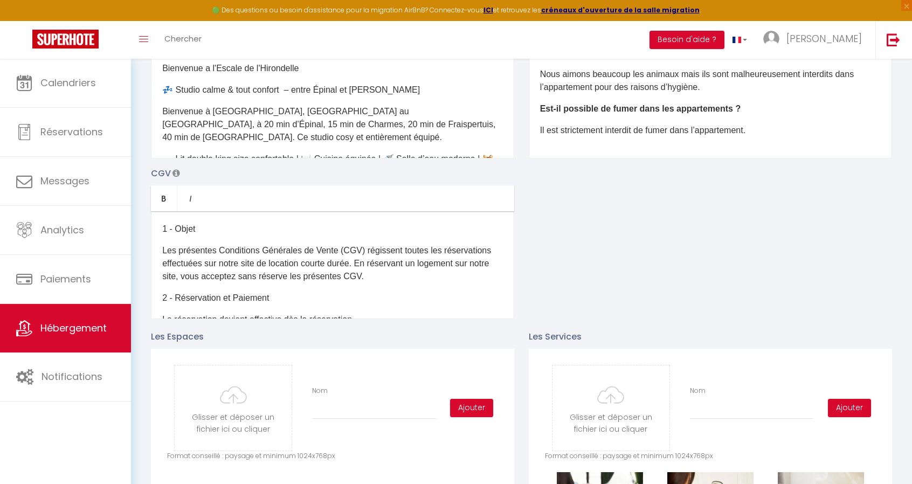
scroll to position [377, 0]
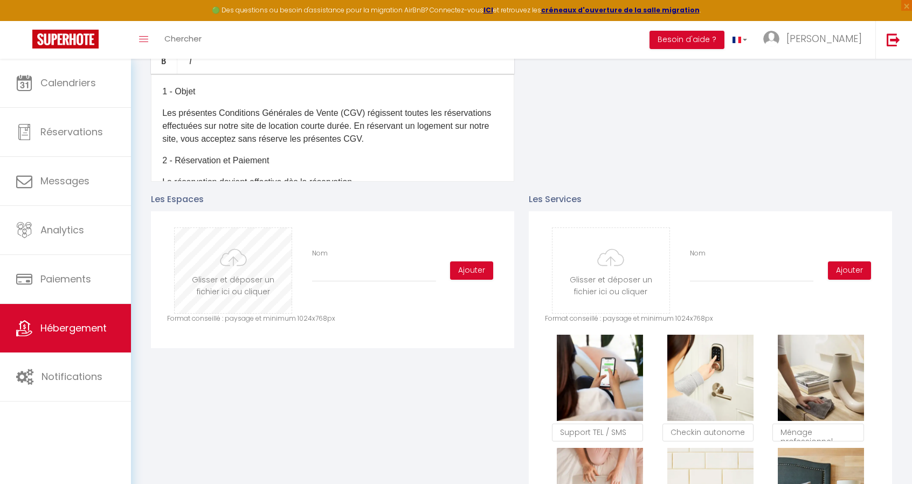
click at [243, 286] on input "file" at bounding box center [233, 270] width 117 height 85
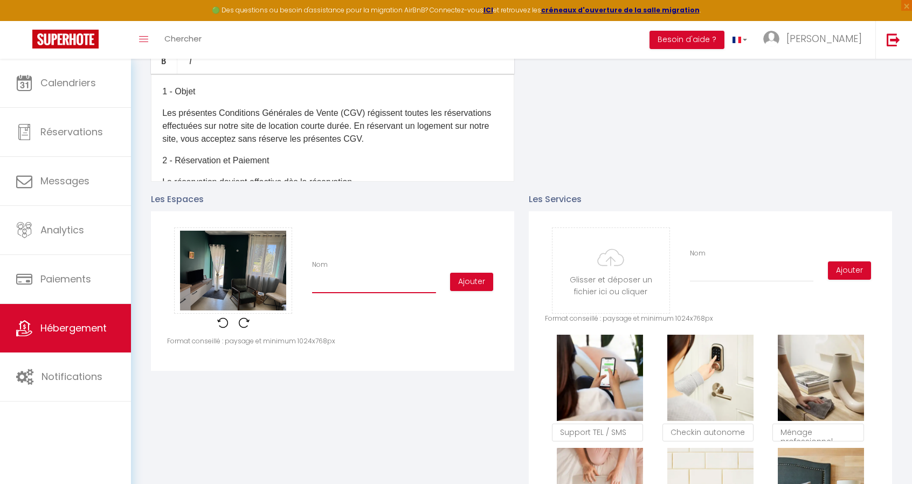
click at [412, 293] on input "Nom" at bounding box center [374, 283] width 124 height 19
click at [461, 291] on button "Ajouter" at bounding box center [471, 282] width 43 height 18
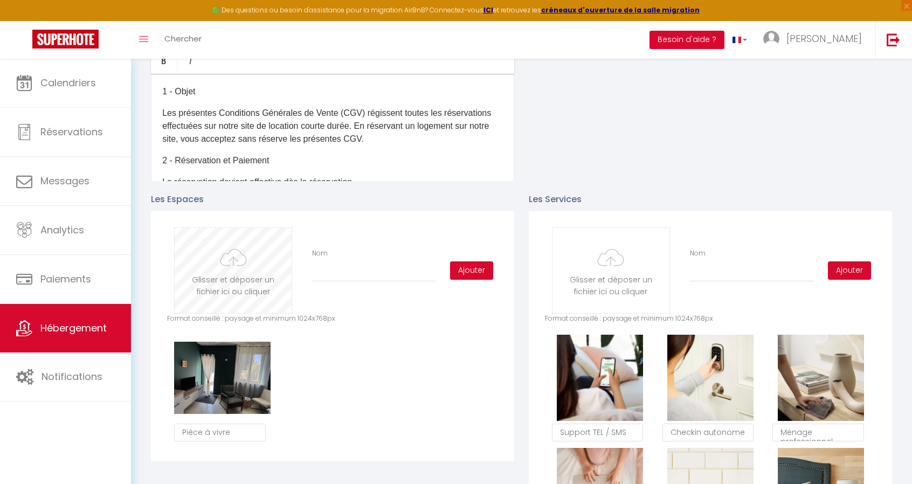
click at [252, 281] on input "file" at bounding box center [233, 270] width 117 height 85
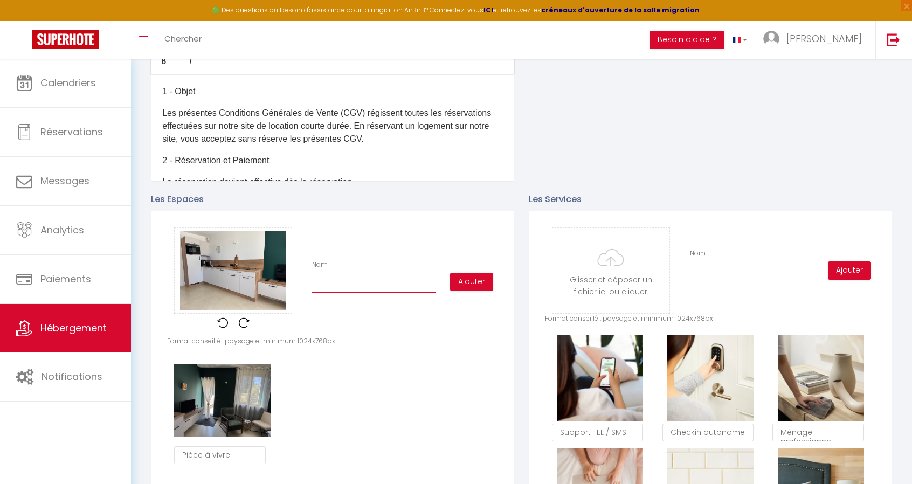
click at [364, 286] on input "Nom" at bounding box center [374, 283] width 124 height 19
click at [470, 291] on button "Ajouter" at bounding box center [471, 282] width 43 height 18
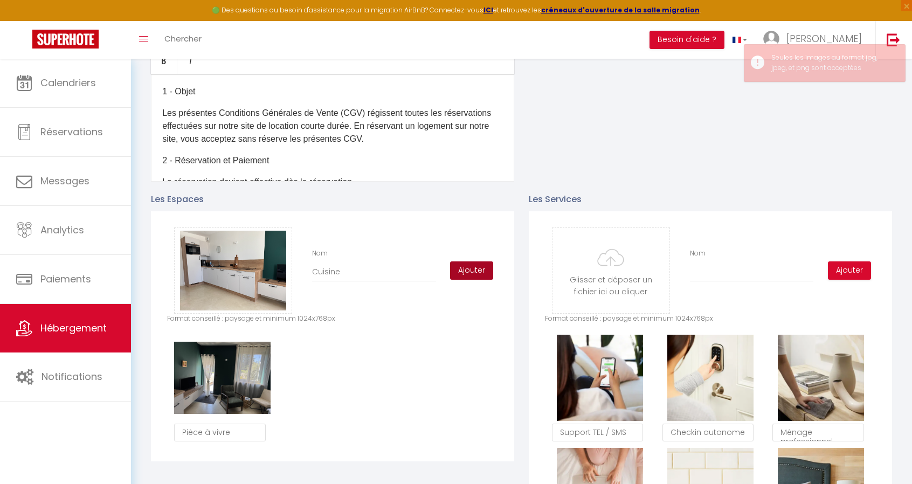
click at [484, 277] on button "Ajouter" at bounding box center [471, 270] width 43 height 18
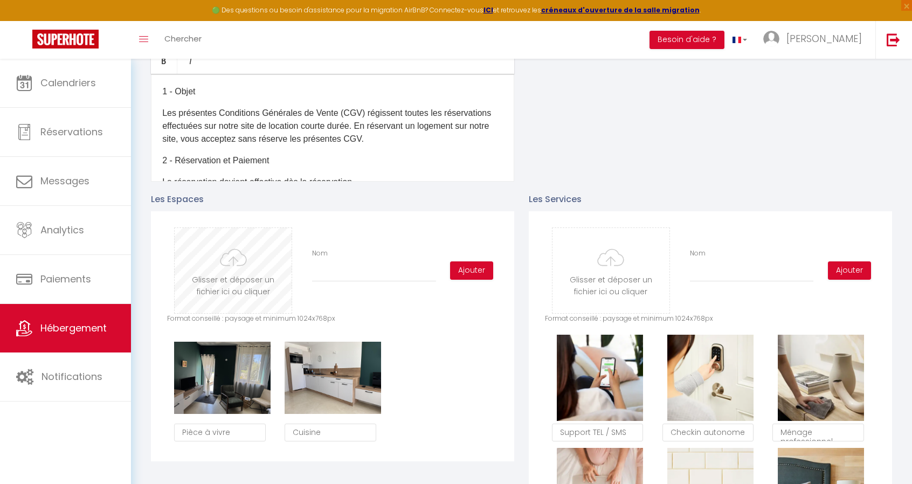
click at [244, 280] on input "file" at bounding box center [233, 270] width 117 height 85
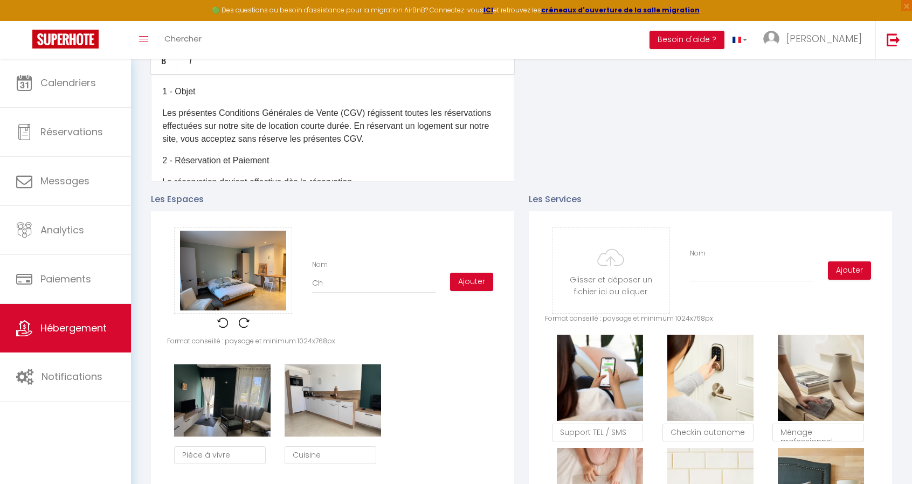
scroll to position [128, 0]
type input "C"
checkbox input "true"
checkbox input "false"
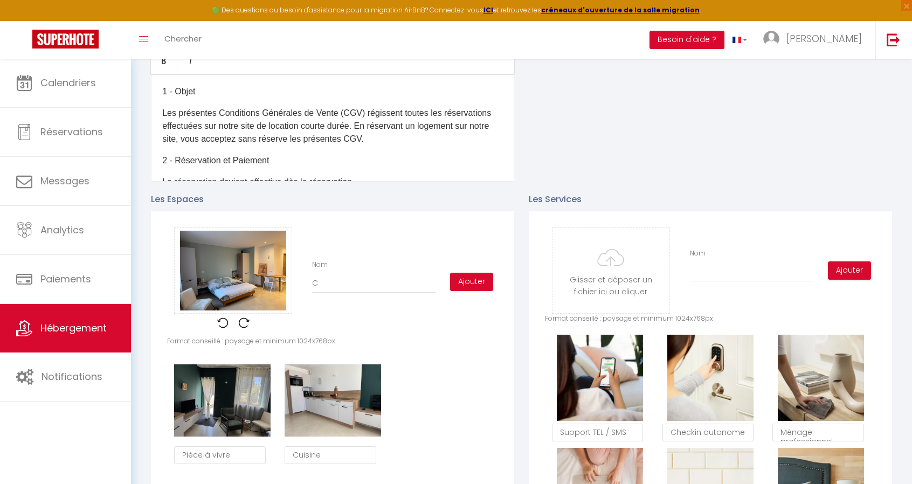
checkbox input "true"
checkbox input "false"
type input "L"
checkbox input "true"
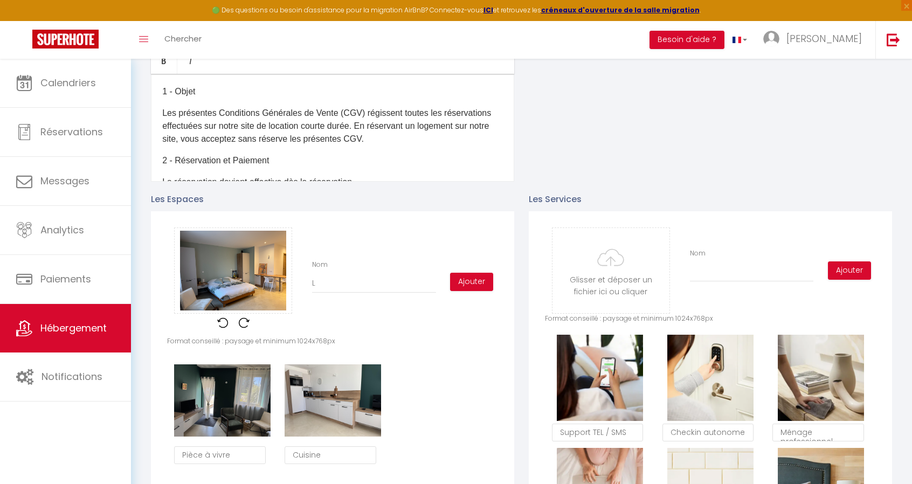
checkbox input "false"
type input "Li"
checkbox input "true"
checkbox input "false"
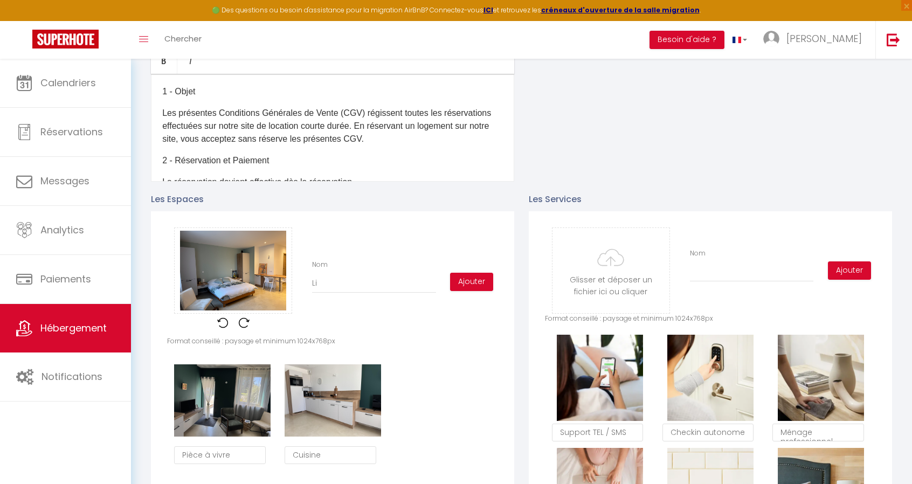
checkbox input "false"
type input "Lit"
checkbox input "true"
checkbox input "false"
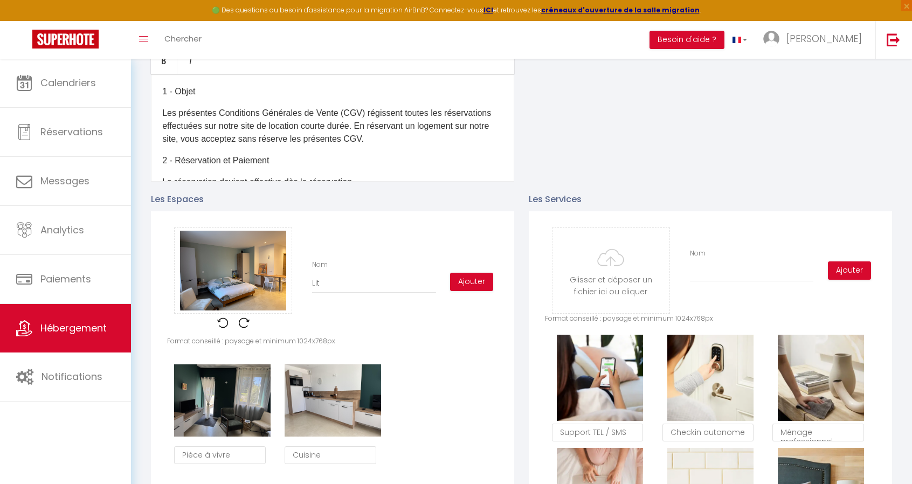
type input "Lit"
checkbox input "true"
checkbox input "false"
type input "Lit e"
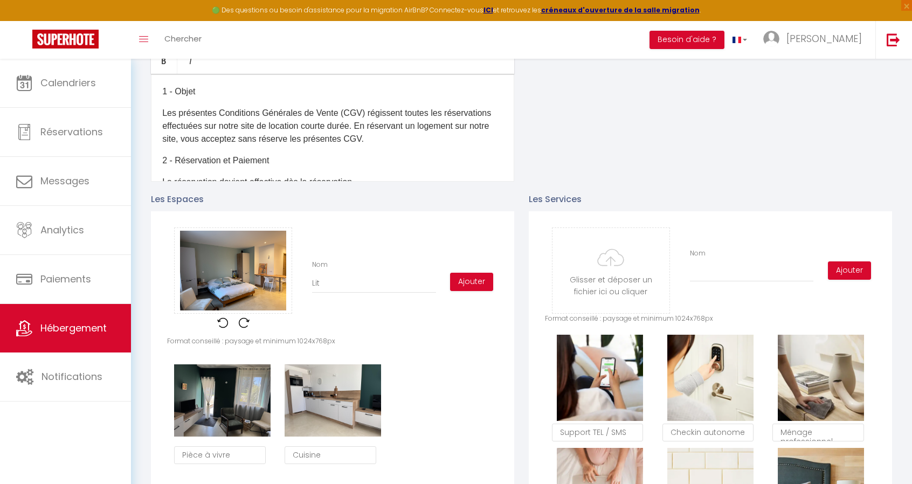
checkbox input "true"
checkbox input "false"
type input "Lit et"
checkbox input "true"
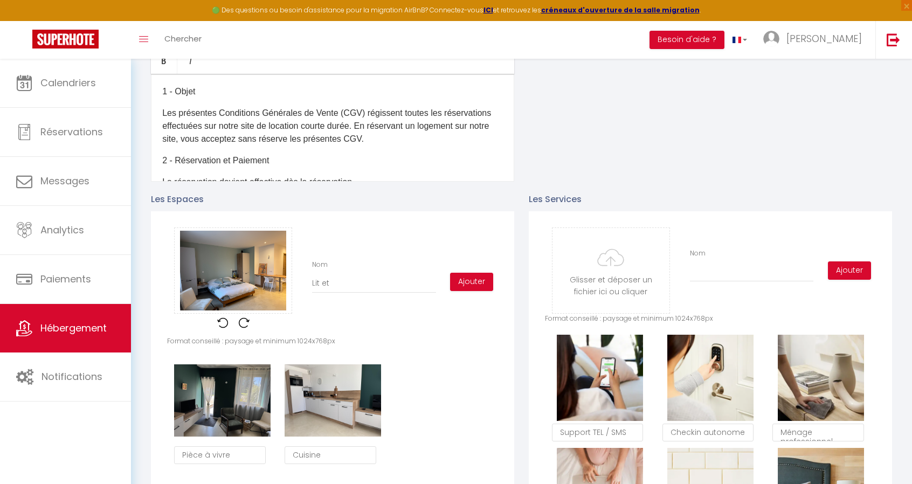
checkbox input "false"
type input "Lit et"
checkbox input "true"
checkbox input "false"
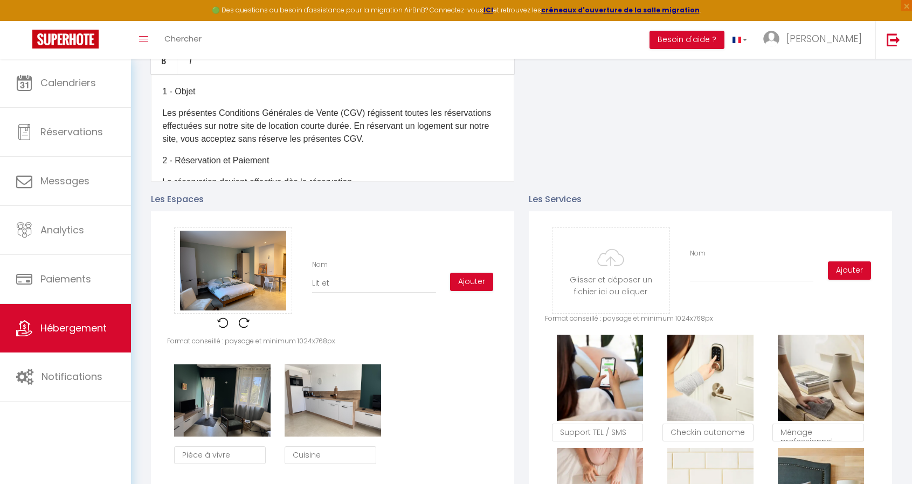
checkbox input "false"
type input "Lit et e"
checkbox input "true"
checkbox input "false"
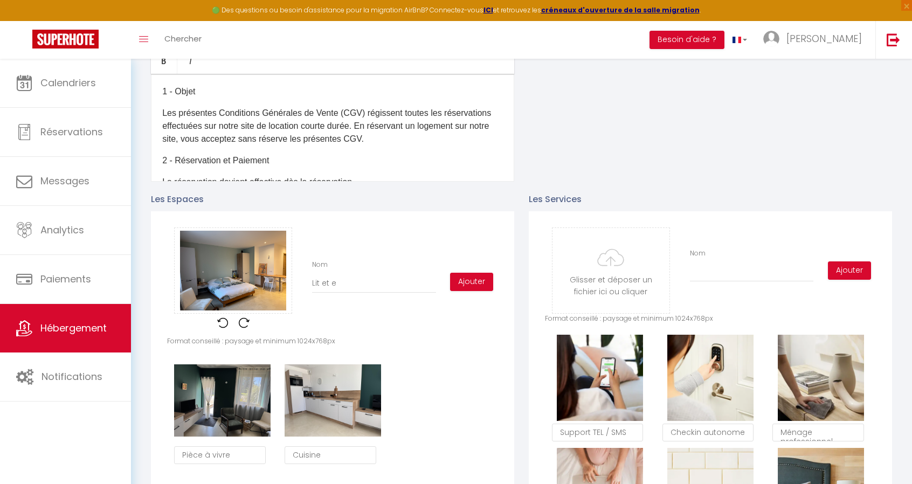
type input "Lit et es"
checkbox input "true"
checkbox input "false"
type input "Lit et esp"
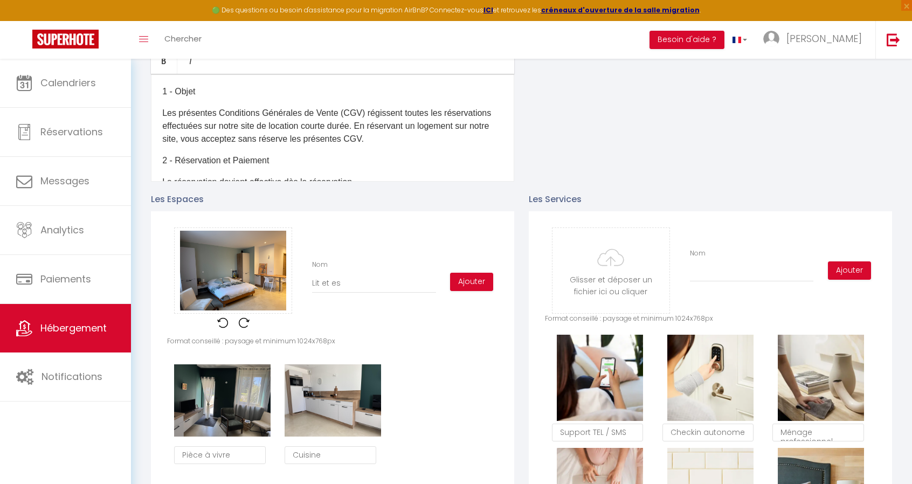
checkbox input "true"
checkbox input "false"
type input "Lit et espe"
checkbox input "true"
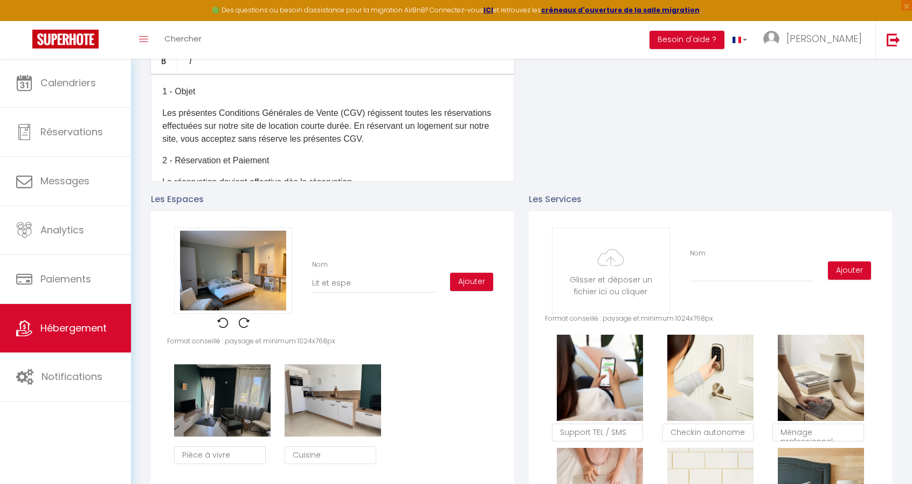
checkbox input "false"
type input "Lit et espec"
checkbox input "true"
checkbox input "false"
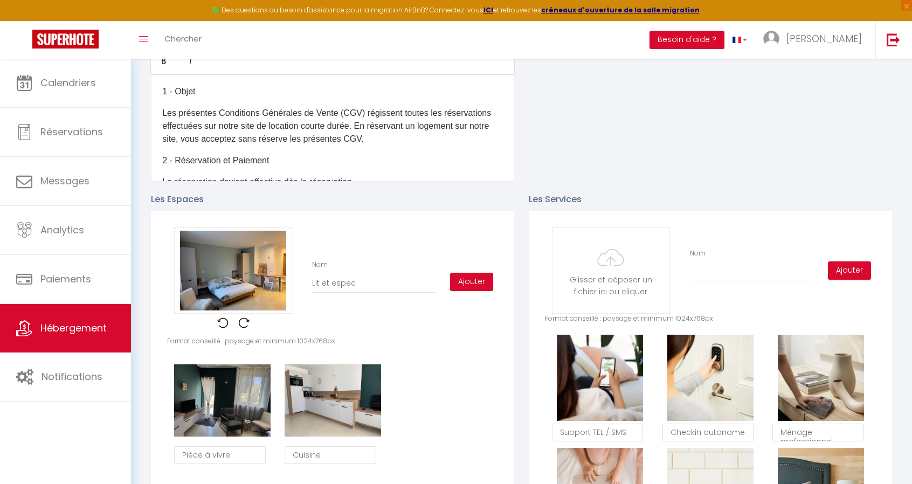
checkbox input "false"
type input "Lit et especa"
checkbox input "true"
checkbox input "false"
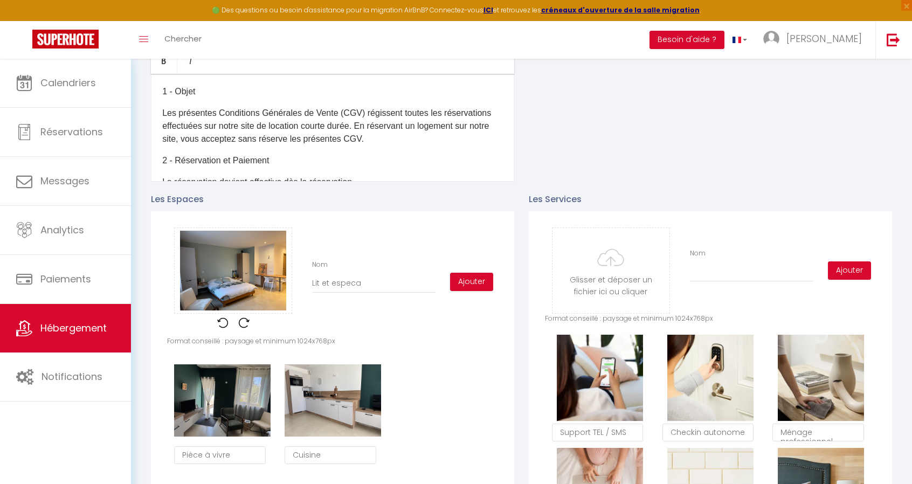
type input "Lit et espec"
checkbox input "true"
checkbox input "false"
type input "Lit et espe"
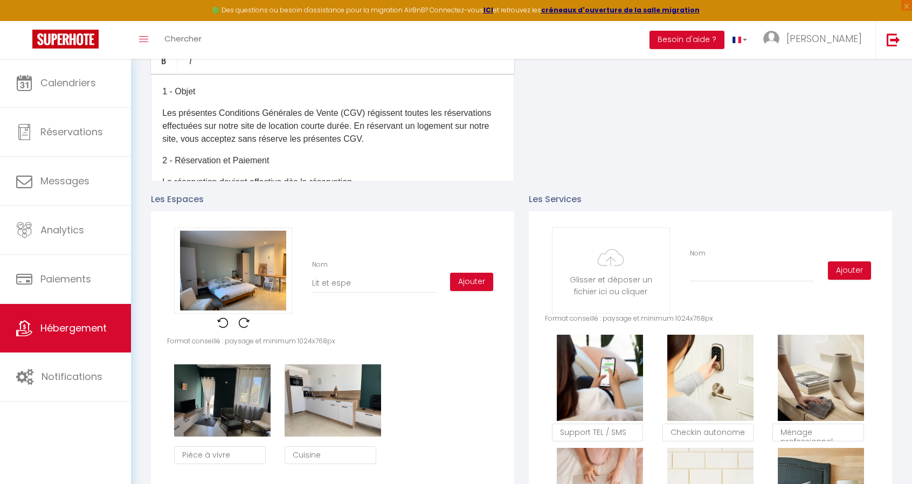
checkbox input "true"
checkbox input "false"
type input "Lit et esp"
checkbox input "true"
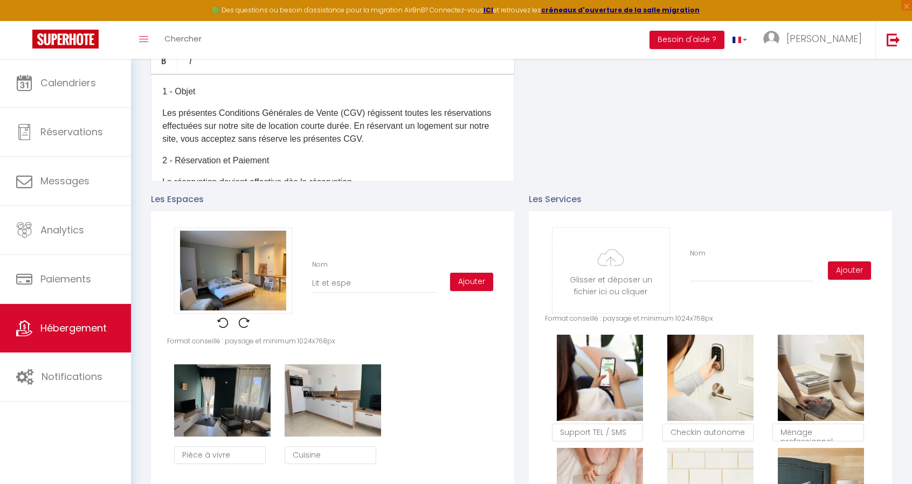
checkbox input "false"
type input "Lit et espa"
checkbox input "true"
checkbox input "false"
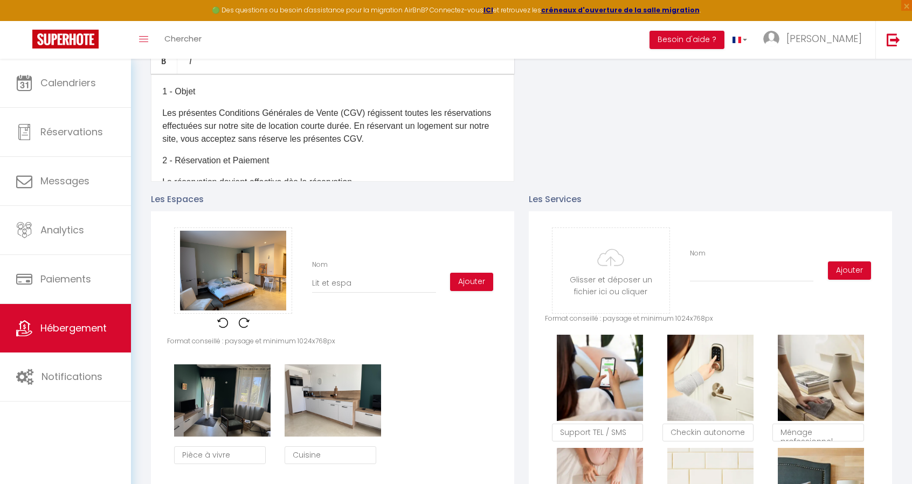
checkbox input "false"
type input "Lit et espac"
checkbox input "true"
checkbox input "false"
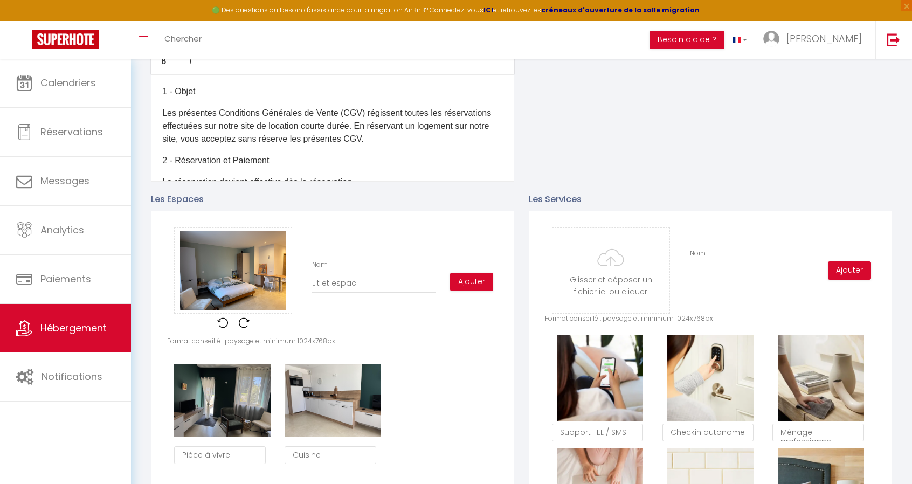
type input "Lit et espace"
checkbox input "true"
checkbox input "false"
type input "Lit et espace"
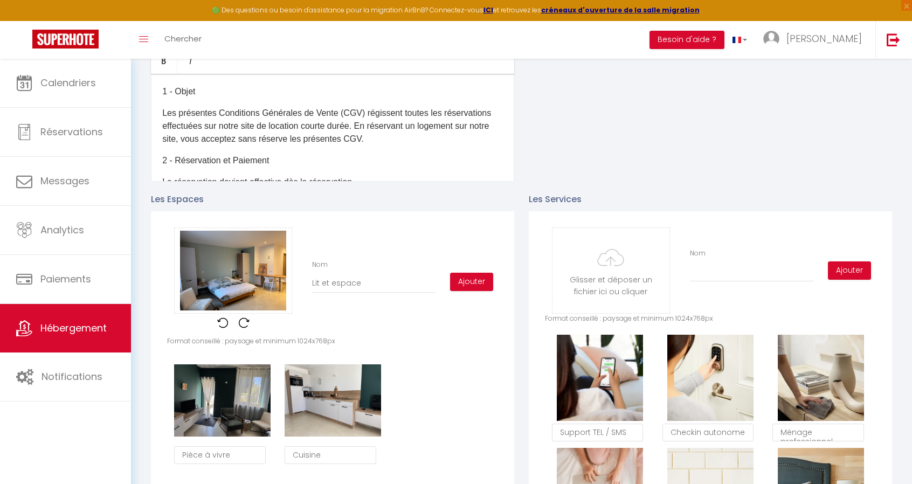
checkbox input "true"
checkbox input "false"
type input "Lit et espace r"
checkbox input "true"
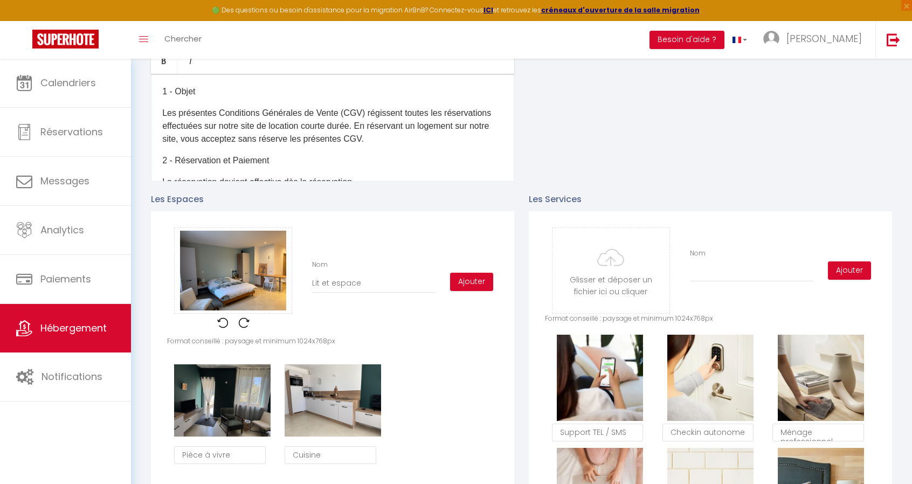
checkbox input "false"
type input "Lit et espace re"
checkbox input "true"
checkbox input "false"
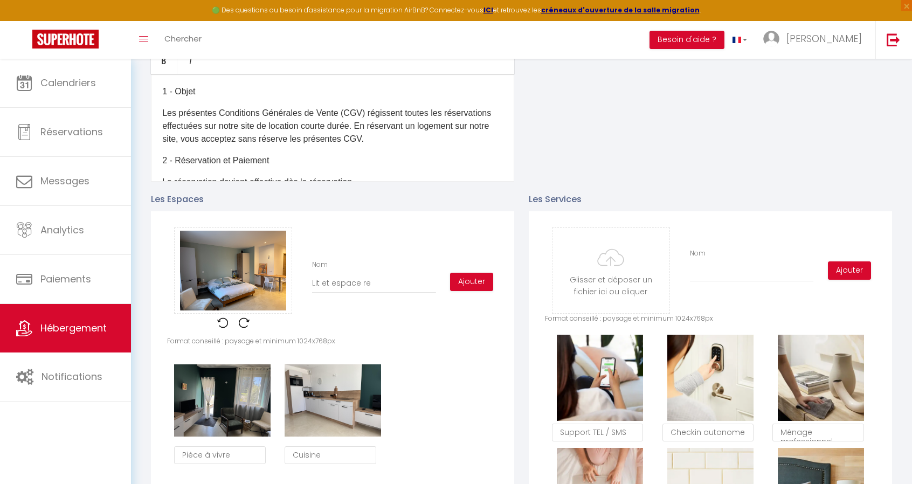
checkbox input "false"
type input "Lit et espace rep"
checkbox input "true"
checkbox input "false"
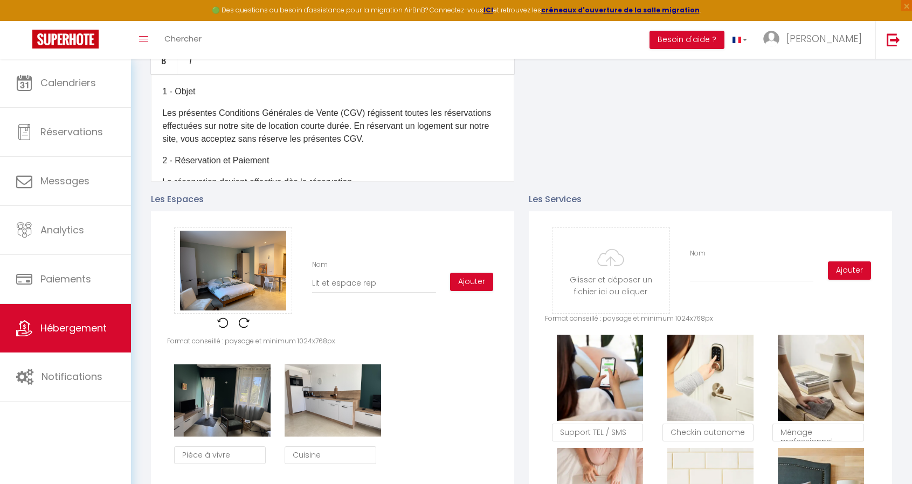
type input "Lit et espace repa"
checkbox input "true"
checkbox input "false"
type input "Lit et espace repas"
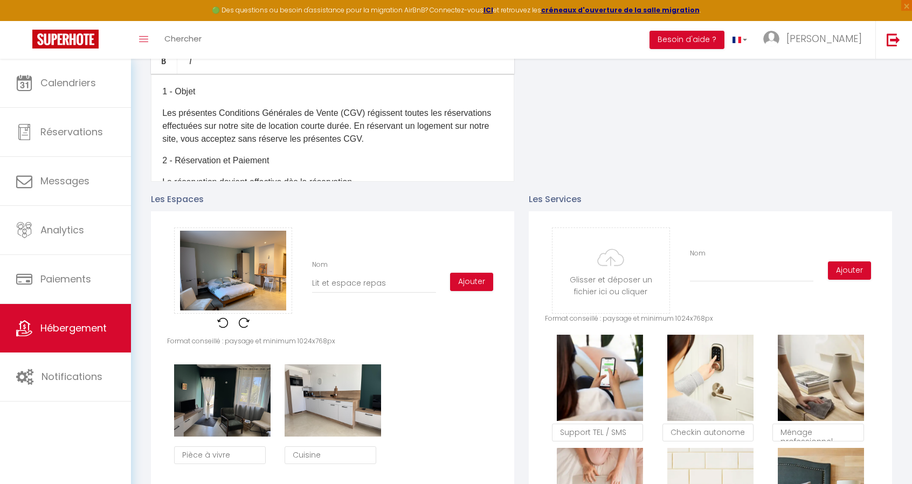
checkbox input "true"
checkbox input "false"
type input "Lit et espace repas"
click at [476, 286] on button "Ajouter" at bounding box center [471, 282] width 43 height 18
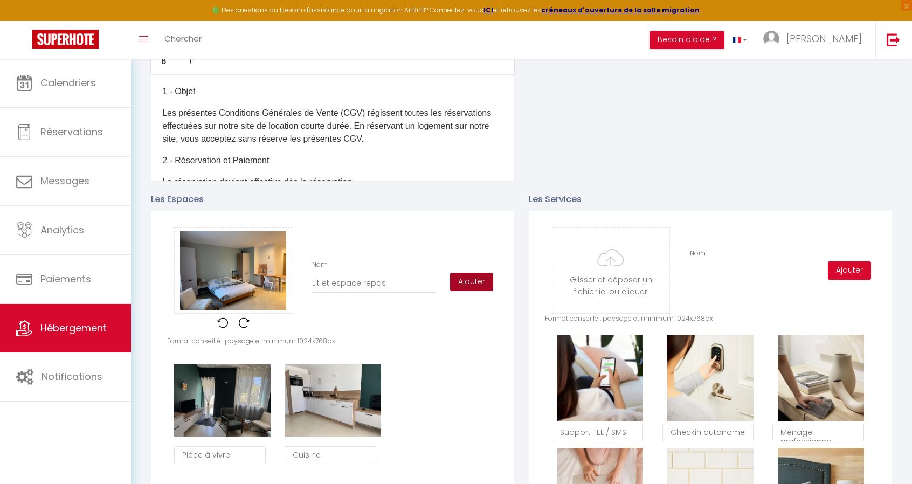
checkbox input "true"
checkbox input "false"
checkbox input "true"
checkbox input "false"
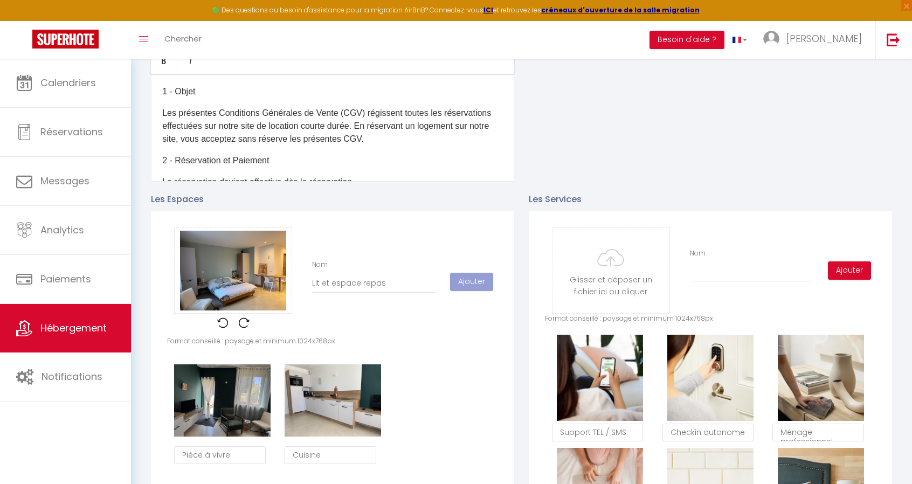
checkbox input "false"
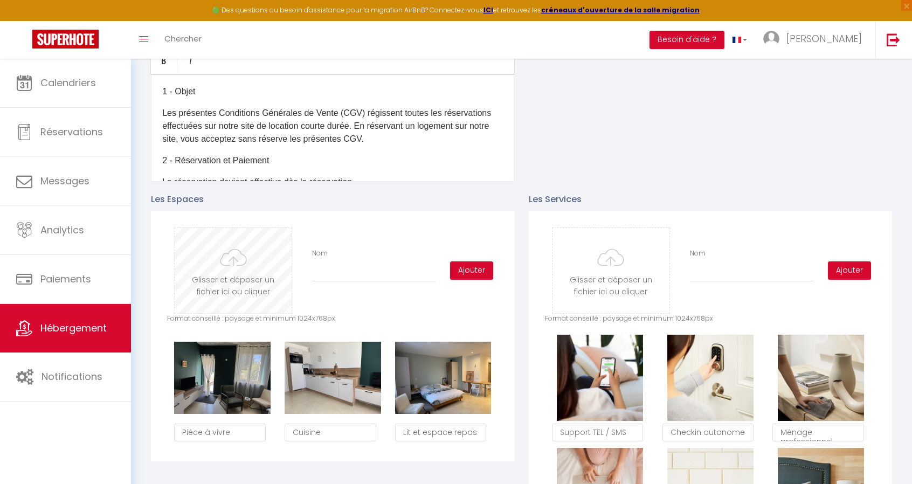
click at [260, 274] on input "file" at bounding box center [233, 270] width 117 height 85
type input "C:\fakepath\IMG_7479.jpg"
checkbox input "true"
checkbox input "false"
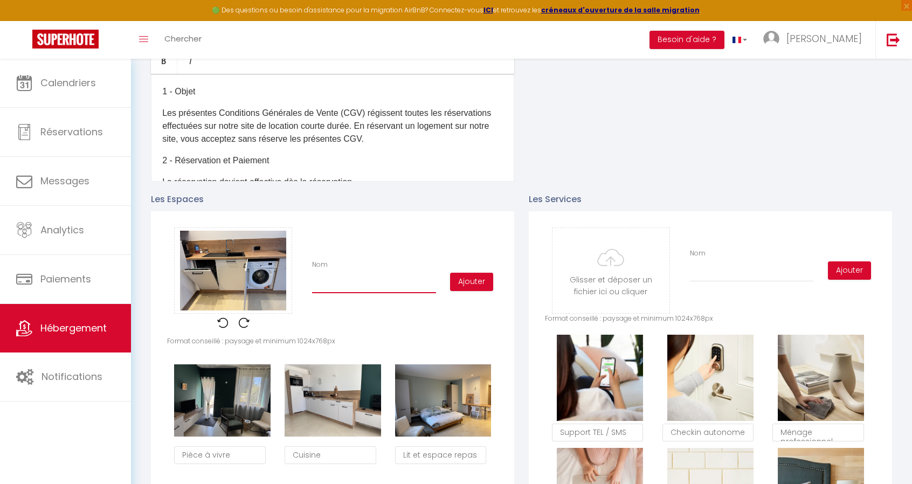
click at [325, 293] on input "Nom" at bounding box center [374, 283] width 124 height 19
type input "c"
checkbox input "true"
checkbox input "false"
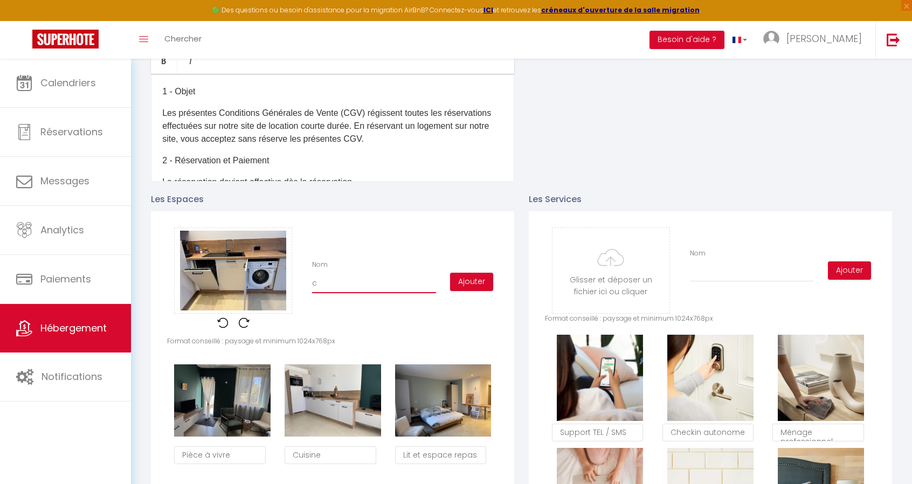
type input "cu"
checkbox input "true"
checkbox input "false"
type input "cui"
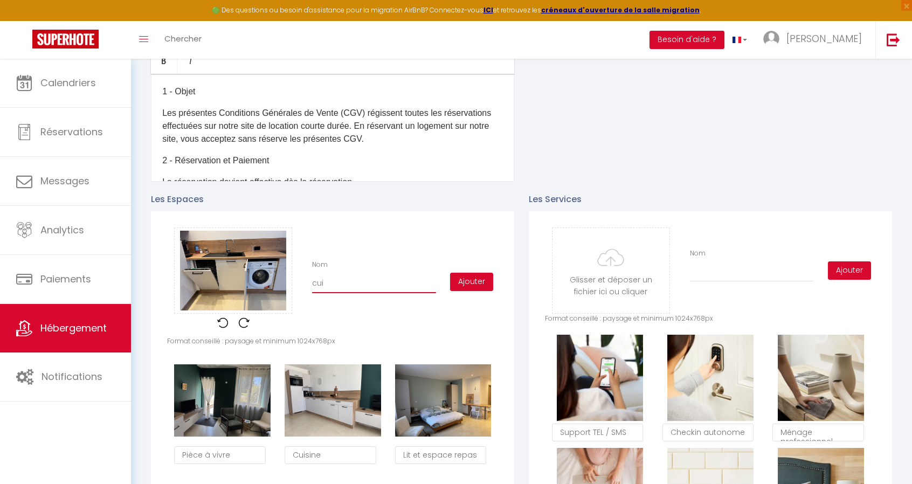
checkbox input "true"
checkbox input "false"
type input "cuis"
checkbox input "true"
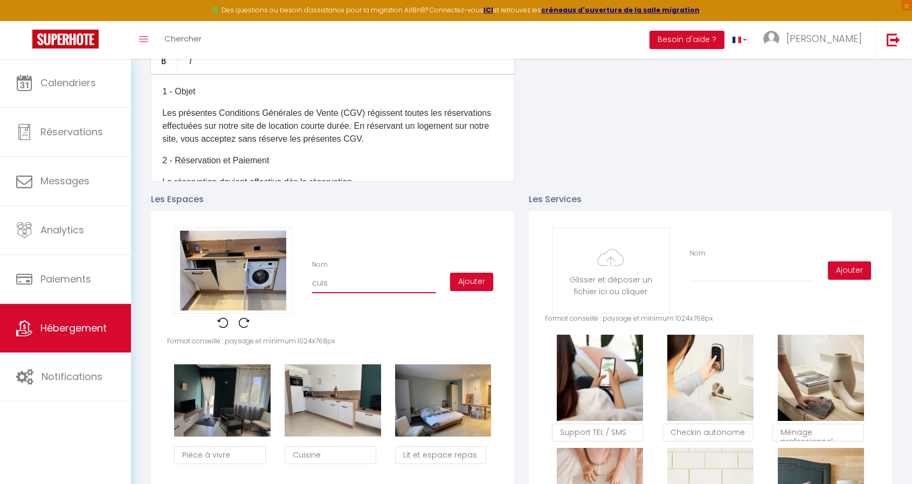
checkbox input "false"
type input "cuisi"
checkbox input "true"
checkbox input "false"
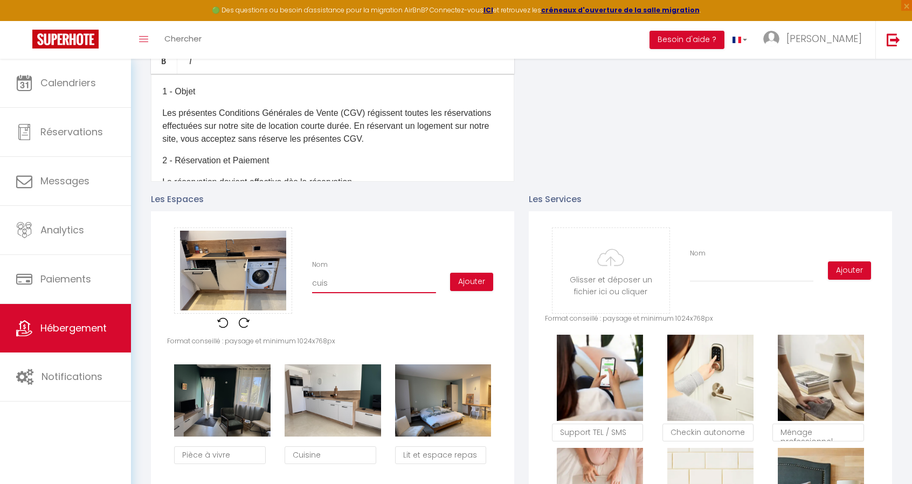
checkbox input "false"
type input "cuisin"
checkbox input "true"
checkbox input "false"
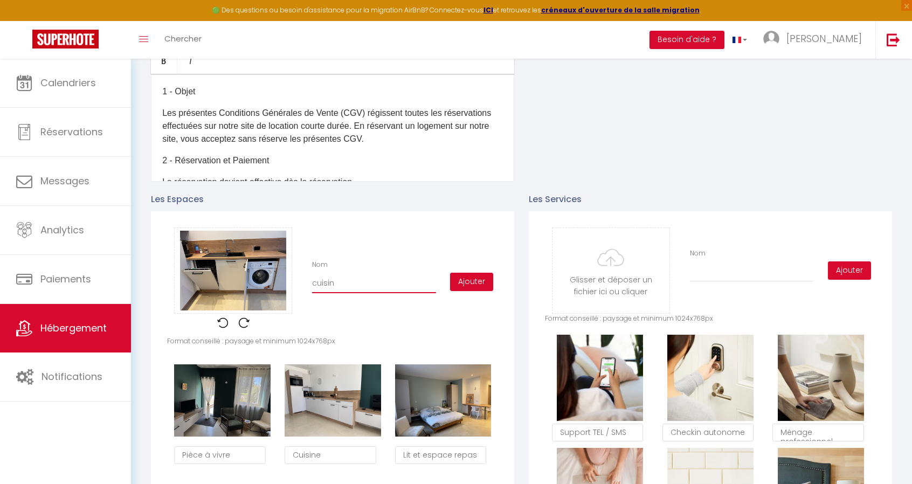
type input "cuisine"
checkbox input "true"
checkbox input "false"
drag, startPoint x: 316, startPoint y: 294, endPoint x: 339, endPoint y: 306, distance: 26.3
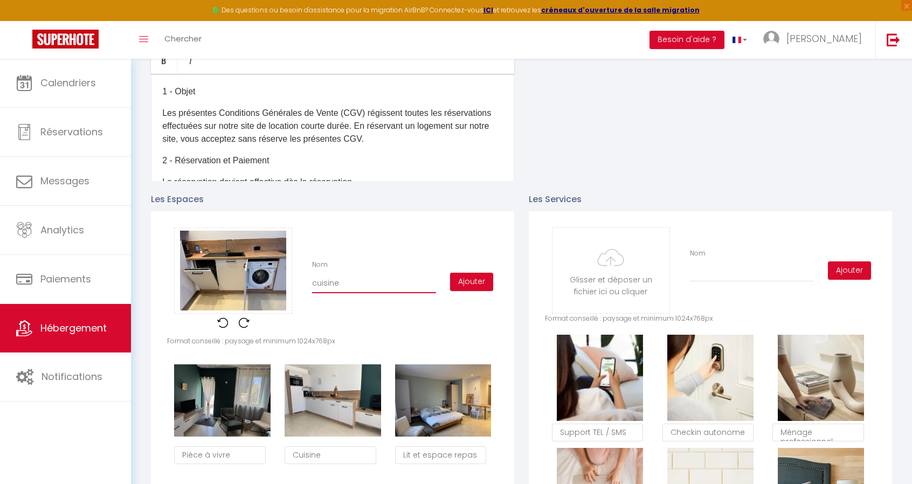
click at [317, 293] on input "cuisine" at bounding box center [374, 283] width 124 height 19
type input "uisine"
checkbox input "true"
checkbox input "false"
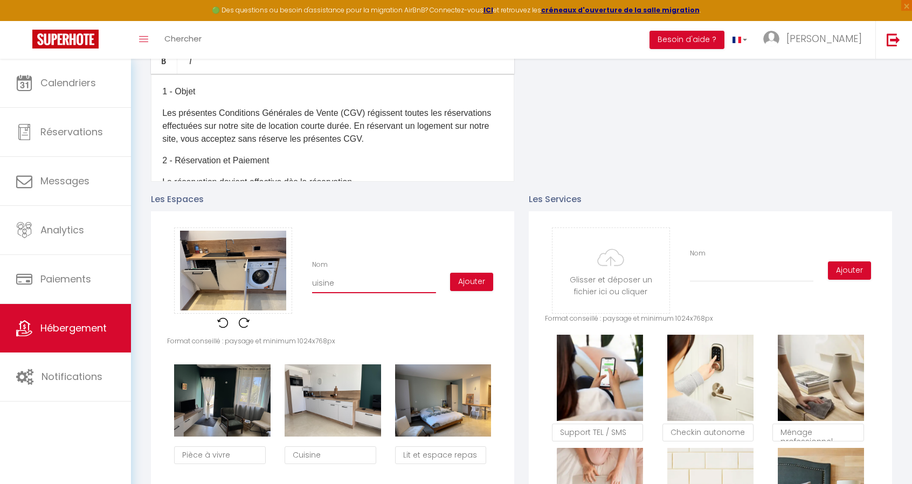
type input "Cuisine"
checkbox input "true"
checkbox input "false"
type input "Cuisine"
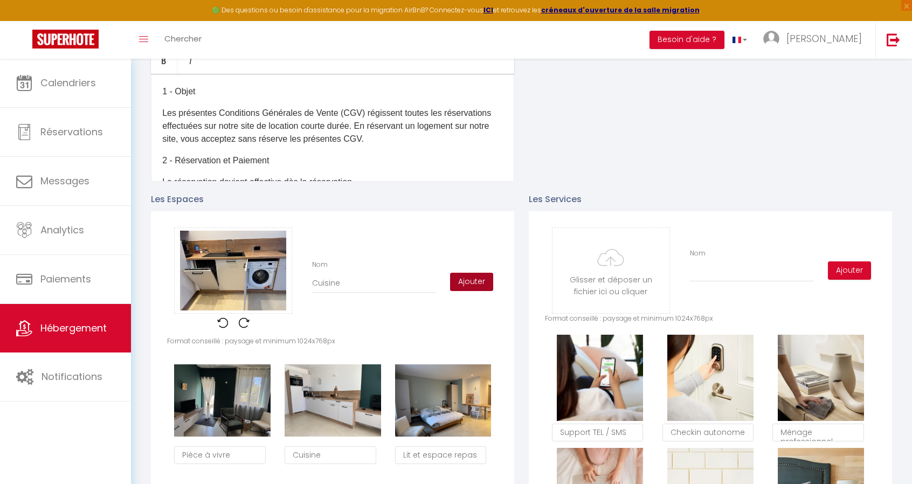
click at [469, 291] on button "Ajouter" at bounding box center [471, 282] width 43 height 18
checkbox input "true"
checkbox input "false"
checkbox input "true"
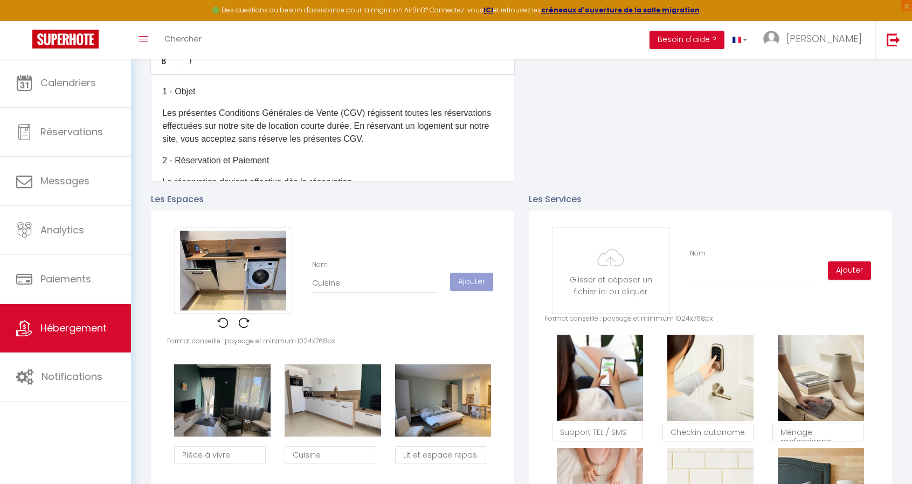
checkbox input "false"
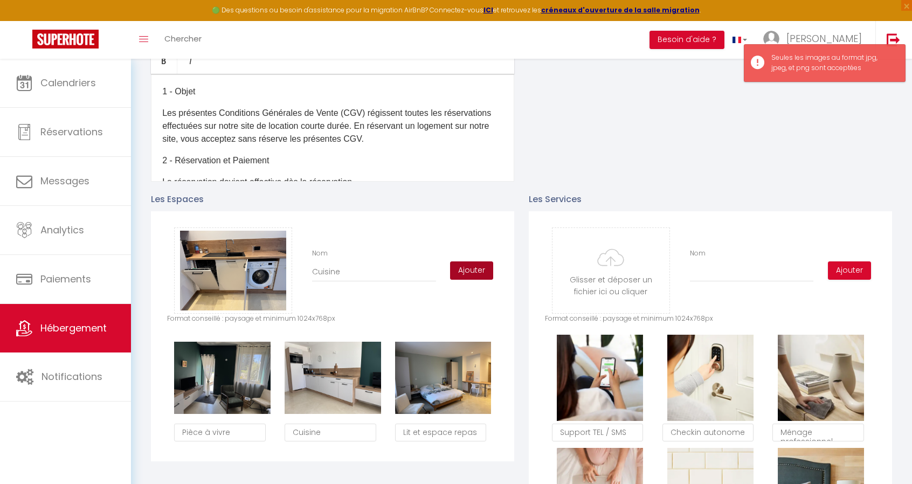
click at [477, 278] on button "Ajouter" at bounding box center [471, 270] width 43 height 18
checkbox input "true"
checkbox input "false"
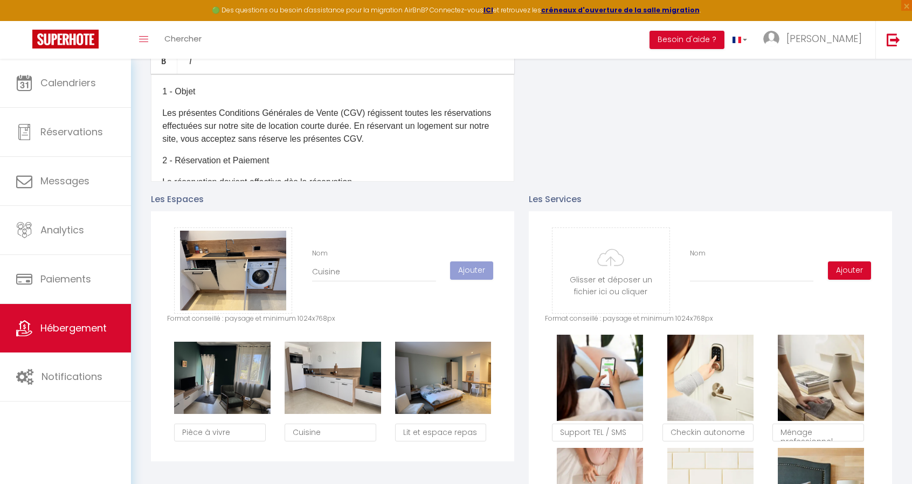
checkbox input "true"
checkbox input "false"
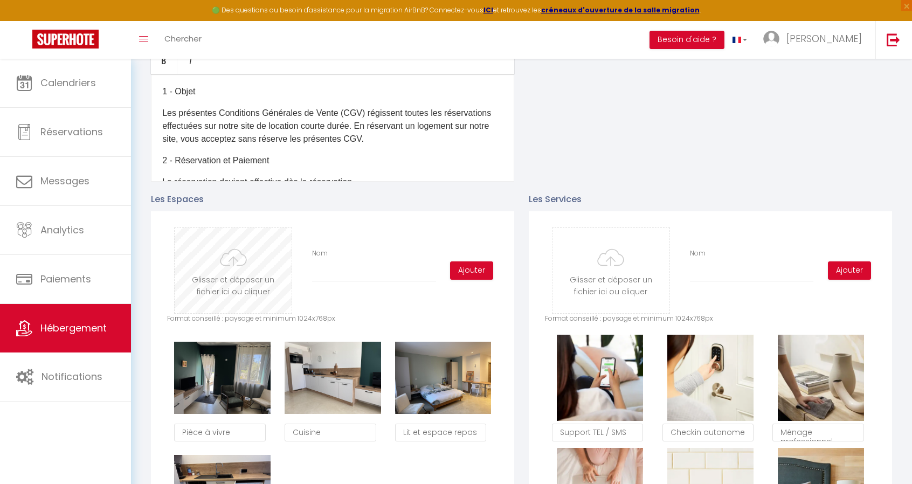
click at [267, 281] on input "file" at bounding box center [233, 270] width 117 height 85
type input "C:\fakepath\IMG_7470.jpg"
checkbox input "true"
checkbox input "false"
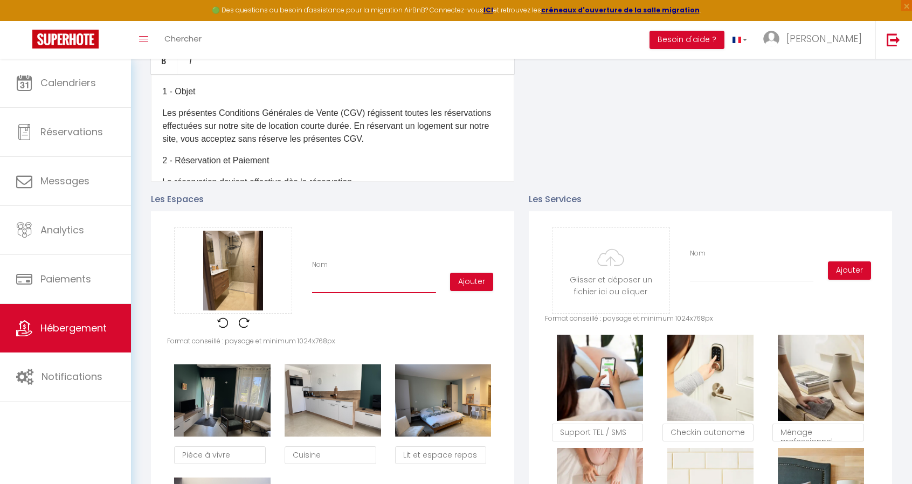
click at [375, 290] on input "Nom" at bounding box center [374, 283] width 124 height 19
type input "S"
checkbox input "true"
checkbox input "false"
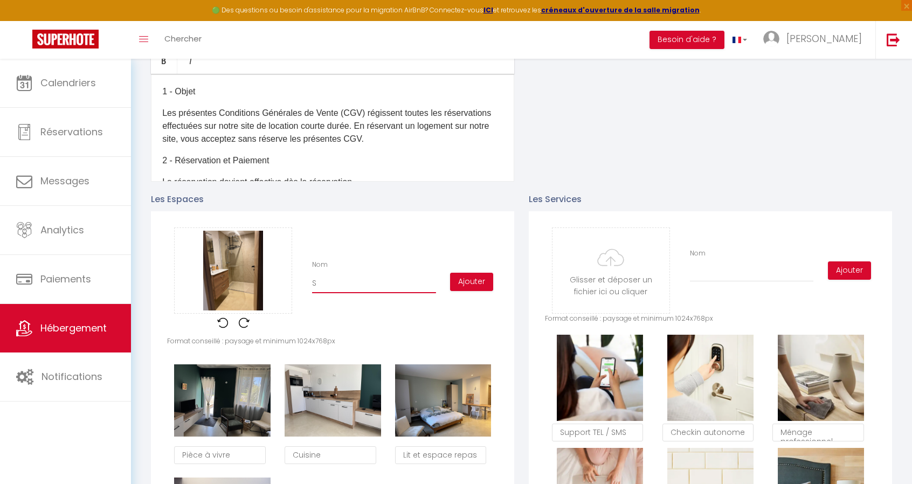
type input "Sa"
checkbox input "true"
checkbox input "false"
type input "Sal"
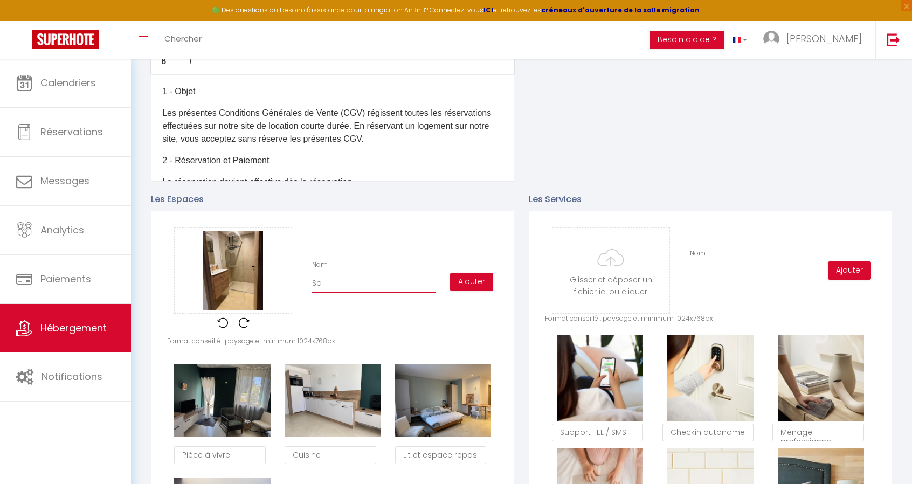
checkbox input "true"
checkbox input "false"
type input "Sall"
checkbox input "true"
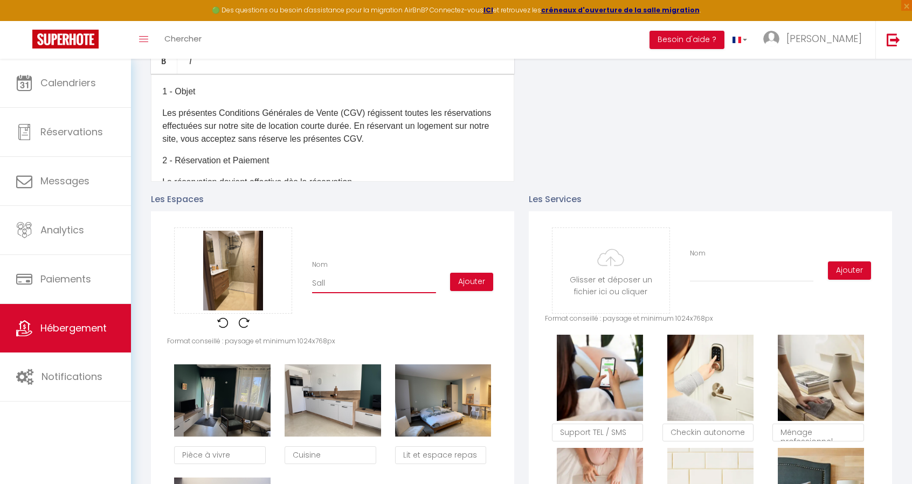
checkbox input "false"
type input "Salle"
checkbox input "true"
checkbox input "false"
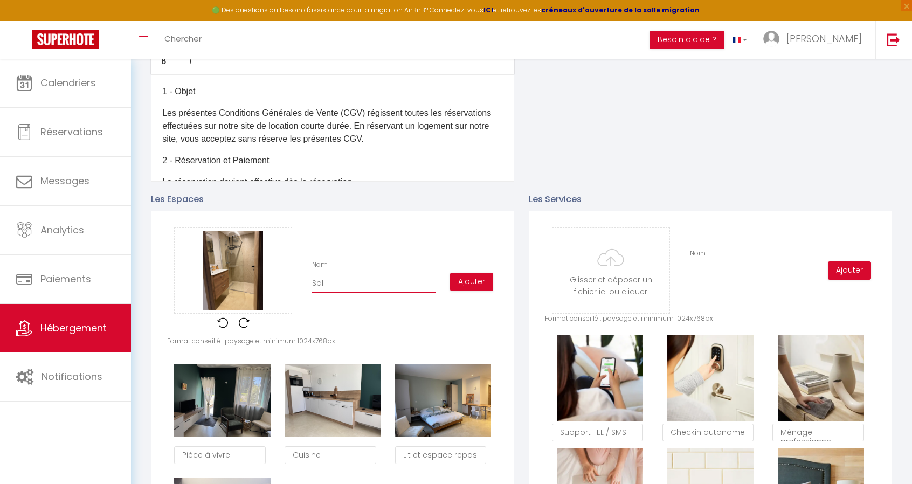
checkbox input "false"
type input "Salle"
checkbox input "true"
checkbox input "false"
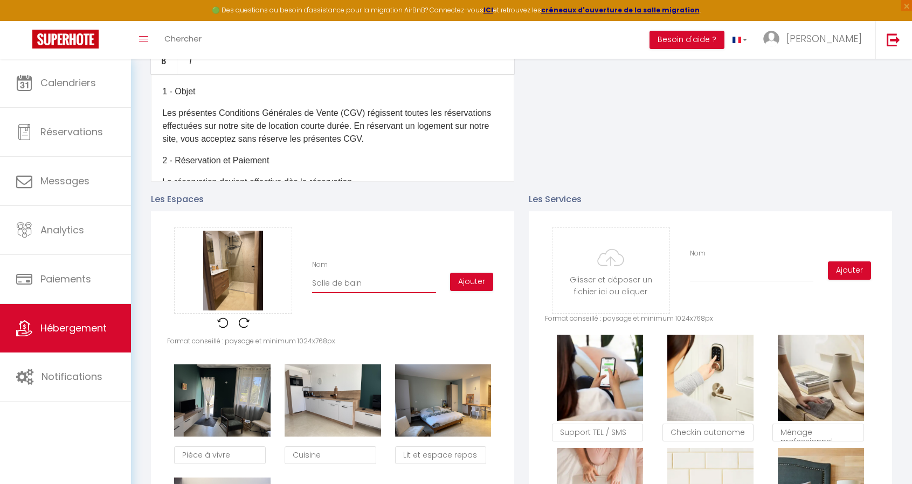
drag, startPoint x: 378, startPoint y: 293, endPoint x: 343, endPoint y: 296, distance: 35.2
click at [343, 293] on input "Salle de bain" at bounding box center [374, 283] width 124 height 19
click at [461, 287] on button "Ajouter" at bounding box center [471, 282] width 43 height 18
checkbox input "true"
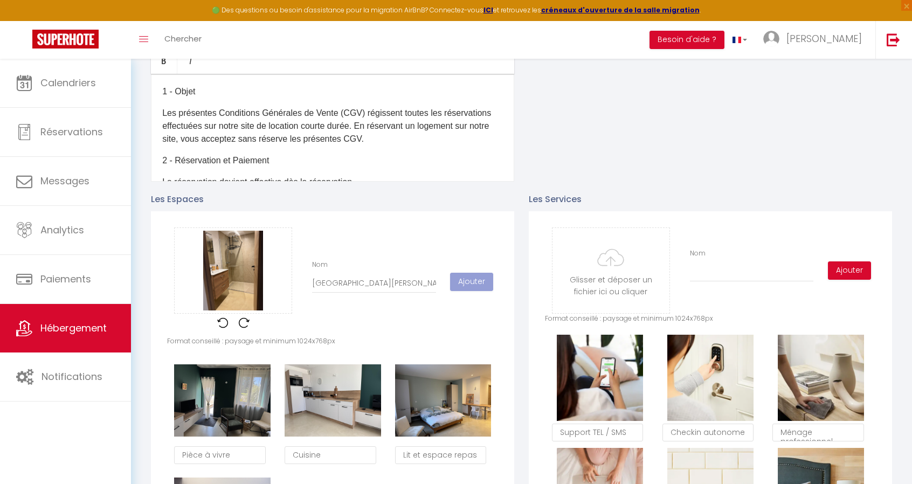
checkbox input "false"
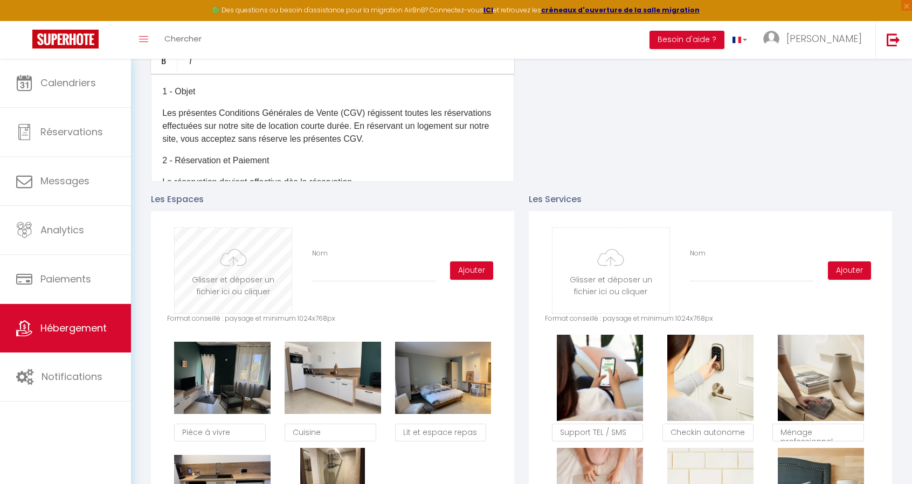
click at [246, 283] on input "file" at bounding box center [233, 270] width 117 height 85
type input "C:\fakepath\IMG_7469.jpg"
checkbox input "true"
checkbox input "false"
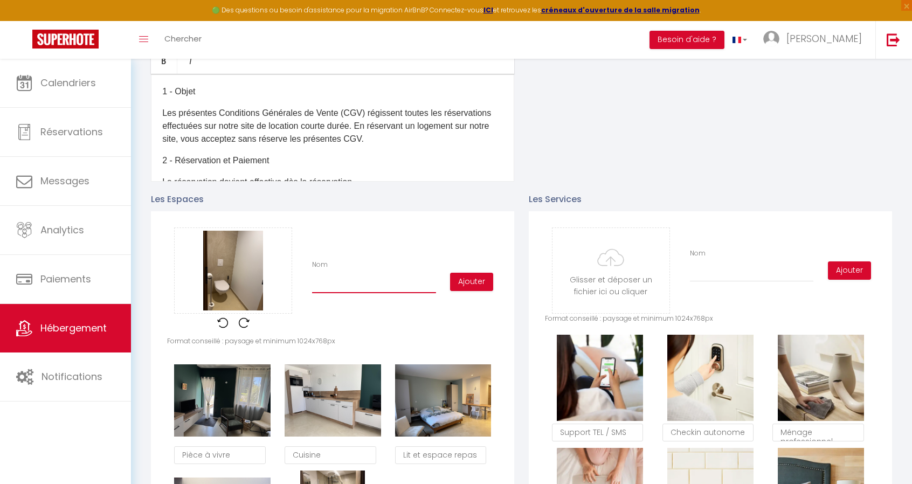
click at [319, 293] on input "Nom" at bounding box center [374, 283] width 124 height 19
type input "w"
checkbox input "true"
checkbox input "false"
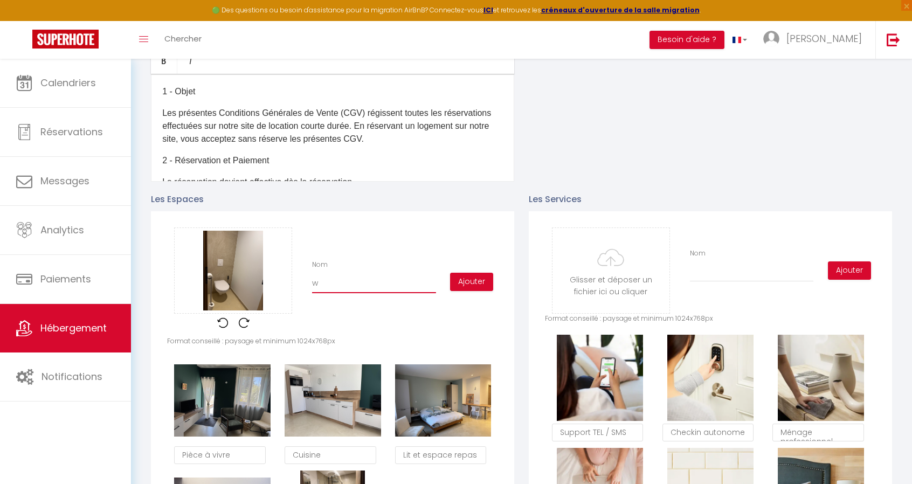
type input "wc"
checkbox input "true"
checkbox input "false"
type input "w"
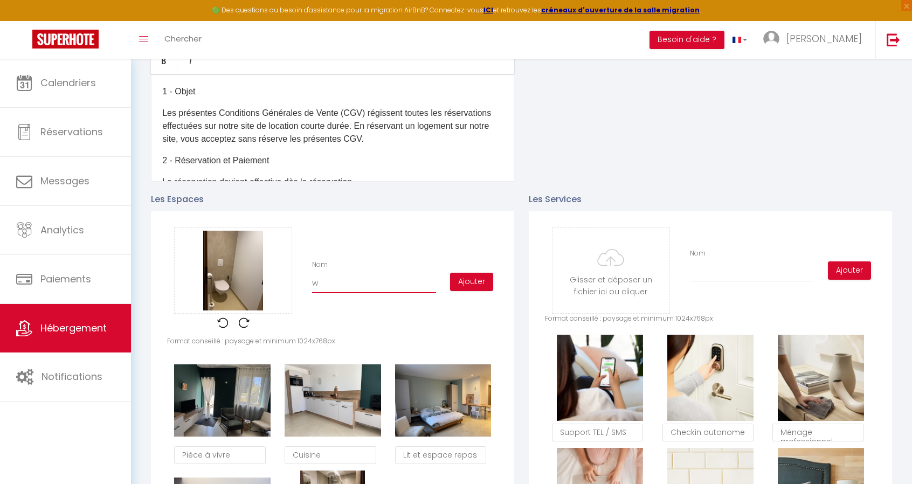
checkbox input "true"
checkbox input "false"
checkbox input "true"
checkbox input "false"
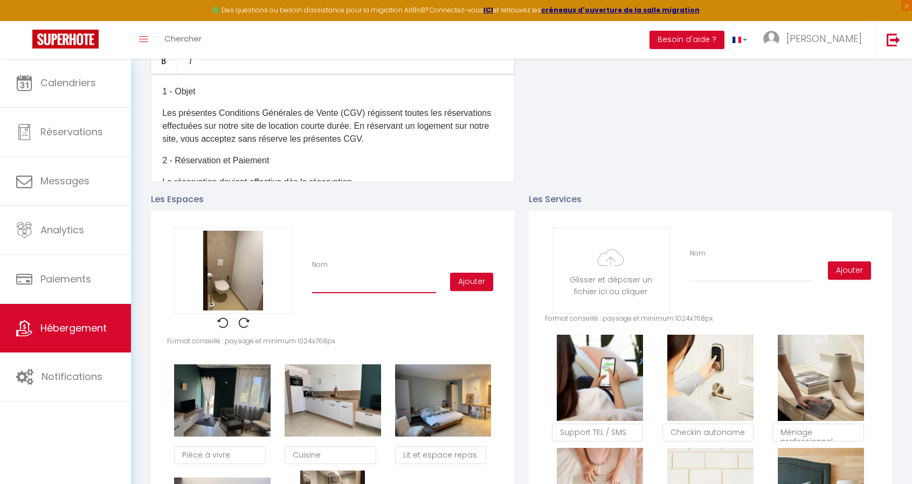
checkbox input "false"
type input "W"
checkbox input "true"
checkbox input "false"
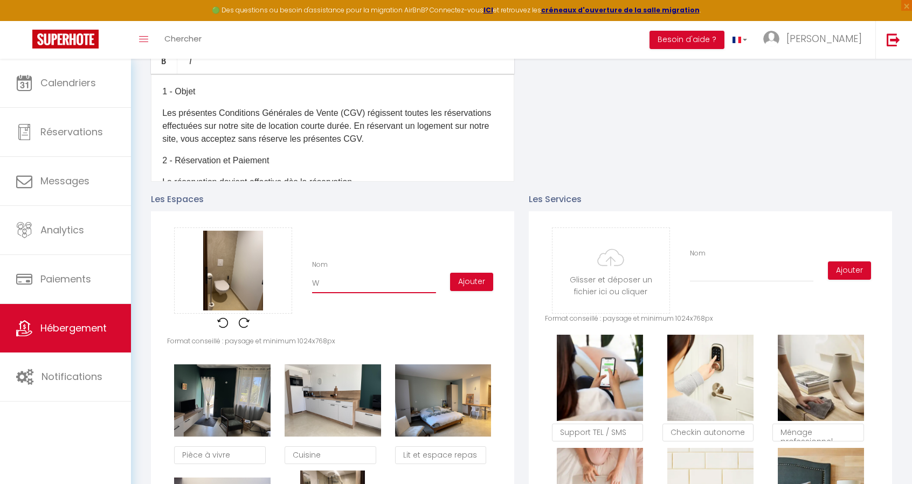
type input "W."
checkbox input "true"
checkbox input "false"
type input "W.C"
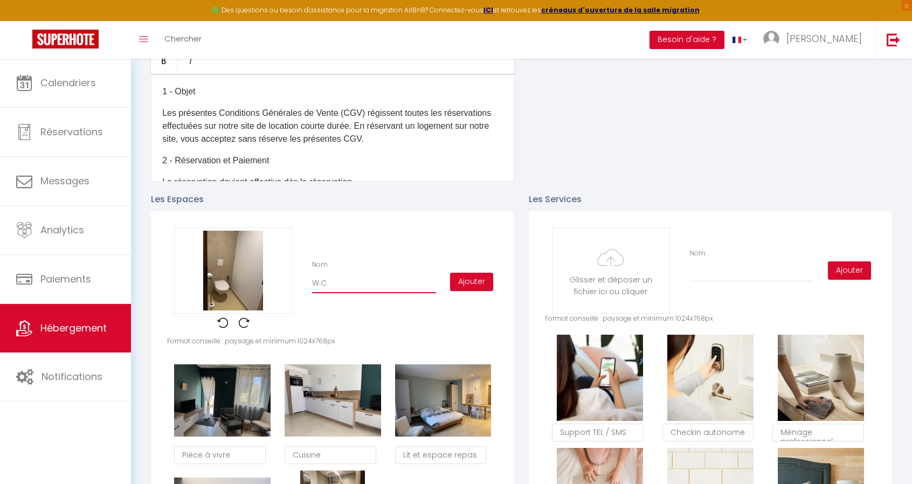
checkbox input "true"
checkbox input "false"
type input "W.C"
click at [470, 288] on button "Ajouter" at bounding box center [471, 282] width 43 height 18
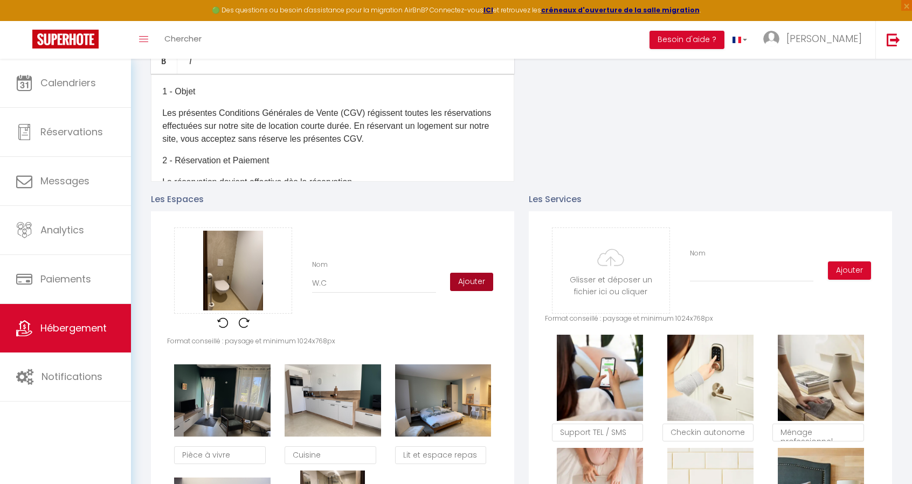
checkbox input "true"
checkbox input "false"
checkbox input "true"
checkbox input "false"
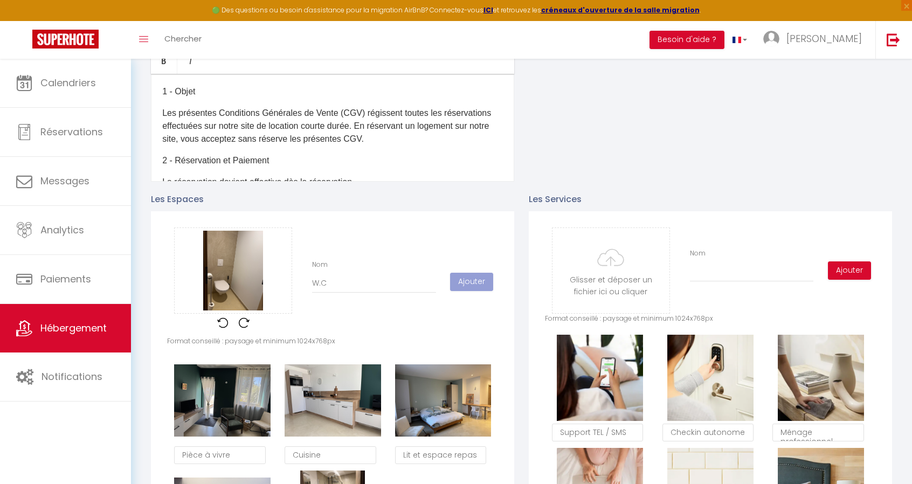
checkbox input "false"
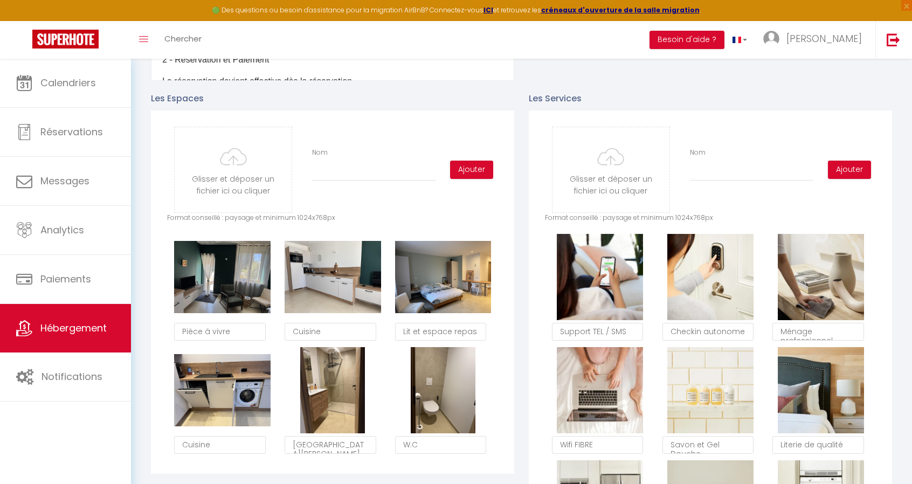
scroll to position [485, 0]
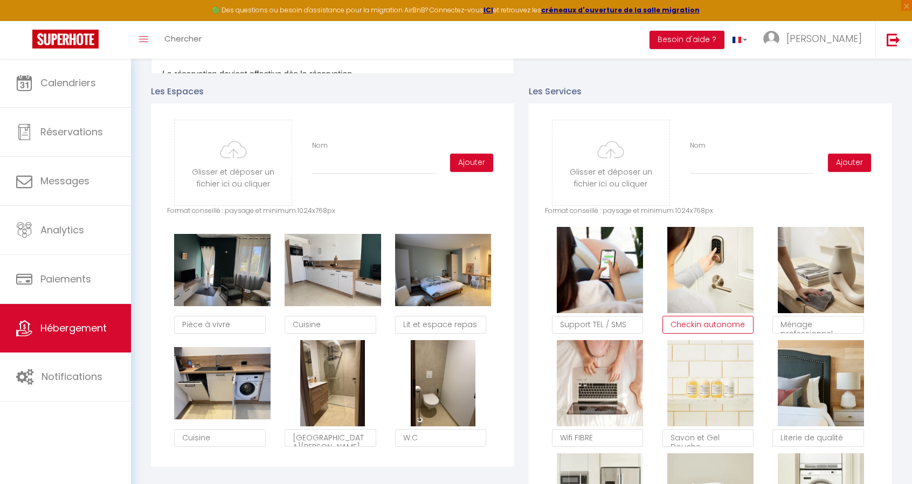
click at [697, 331] on textarea "Checkin autonome" at bounding box center [708, 325] width 92 height 18
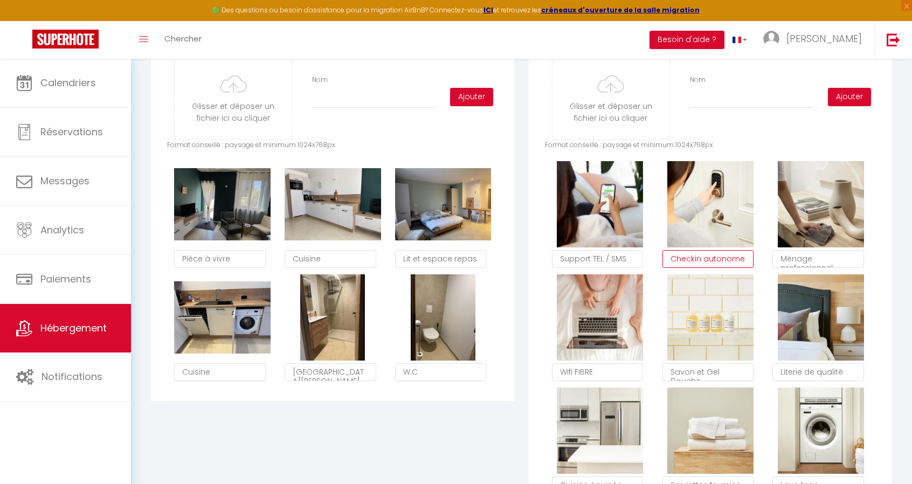
scroll to position [431, 0]
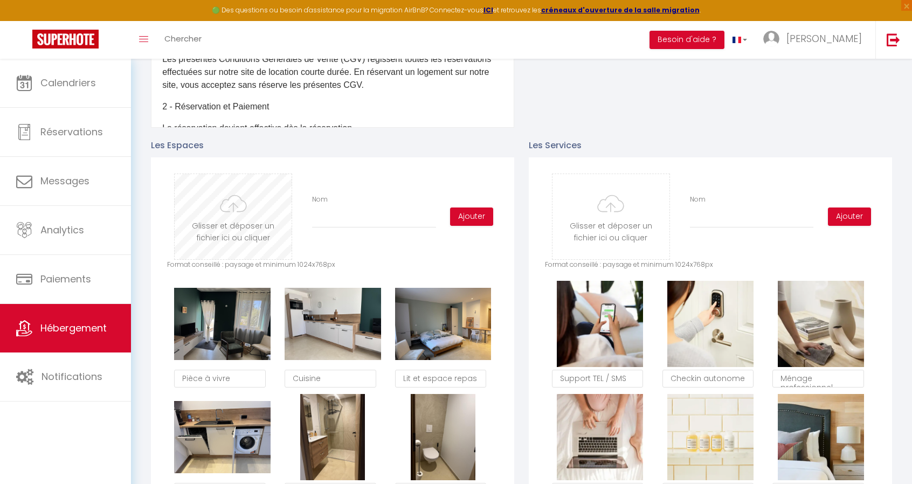
click at [232, 218] on input "file" at bounding box center [233, 216] width 117 height 85
type input "C:\fakepath\IMG_7472.jpg"
checkbox input "true"
checkbox input "false"
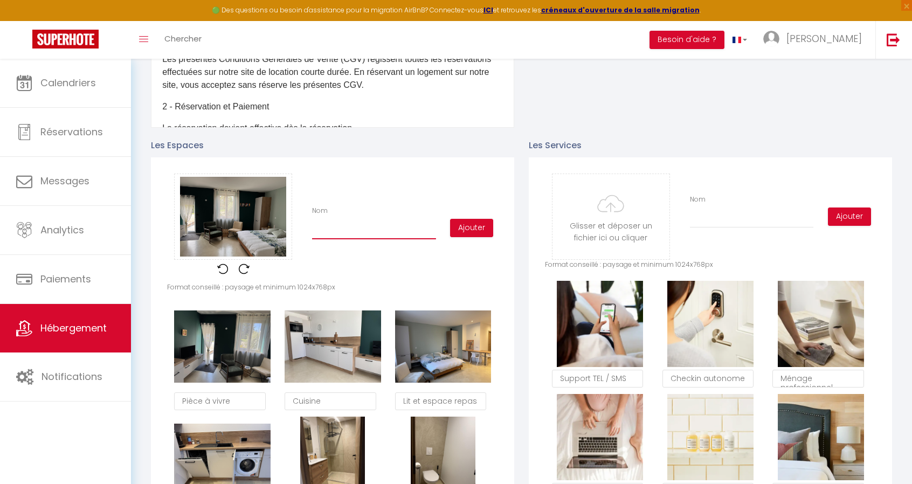
click at [406, 239] on input "Nom" at bounding box center [374, 229] width 124 height 19
type input "S"
checkbox input "true"
checkbox input "false"
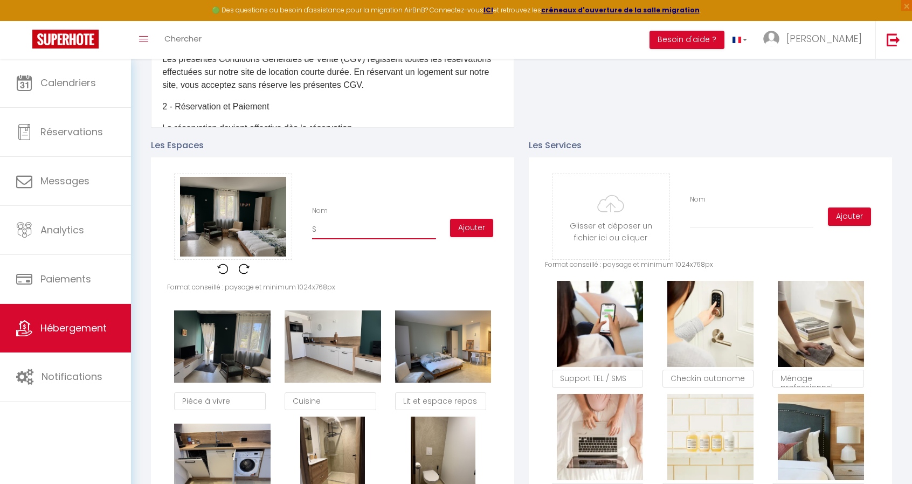
type input "St"
checkbox input "true"
checkbox input "false"
type input "Stu"
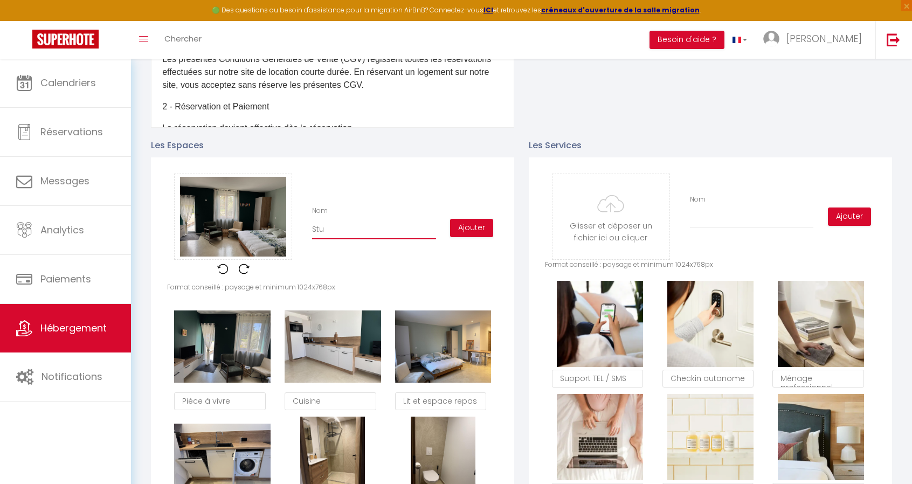
checkbox input "true"
checkbox input "false"
type input "Stud"
checkbox input "true"
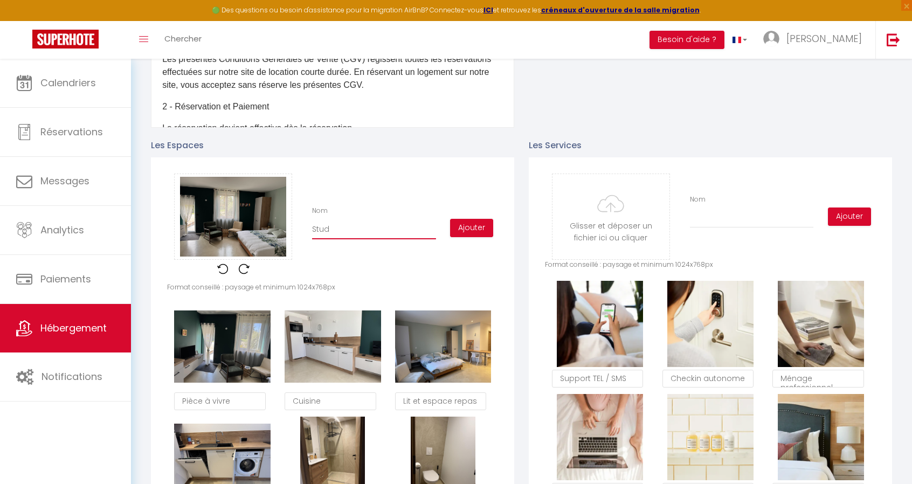
checkbox input "false"
type input "Studi"
checkbox input "true"
checkbox input "false"
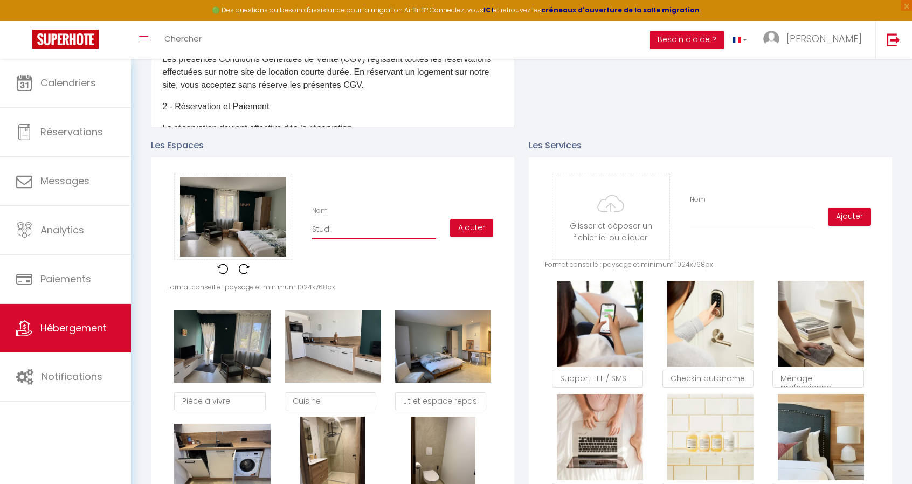
checkbox input "false"
type input "Studio"
checkbox input "true"
checkbox input "false"
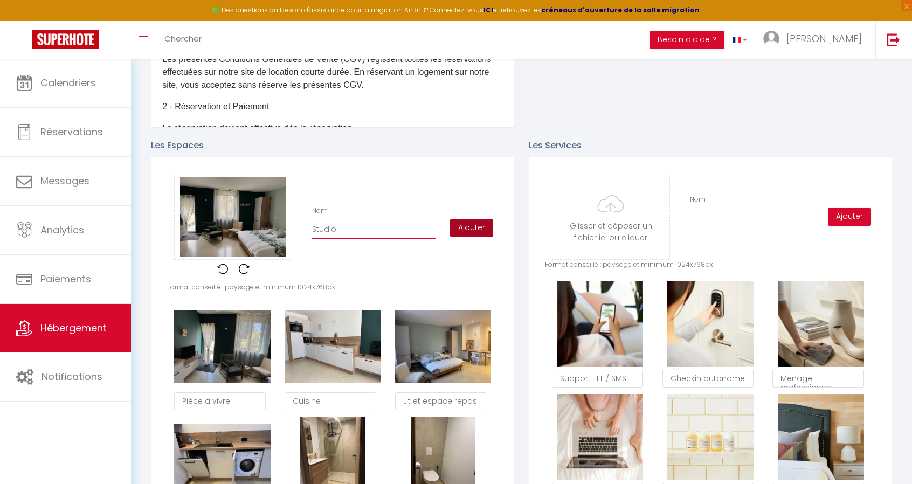
type input "Studio"
click at [480, 235] on button "Ajouter" at bounding box center [471, 228] width 43 height 18
checkbox input "true"
checkbox input "false"
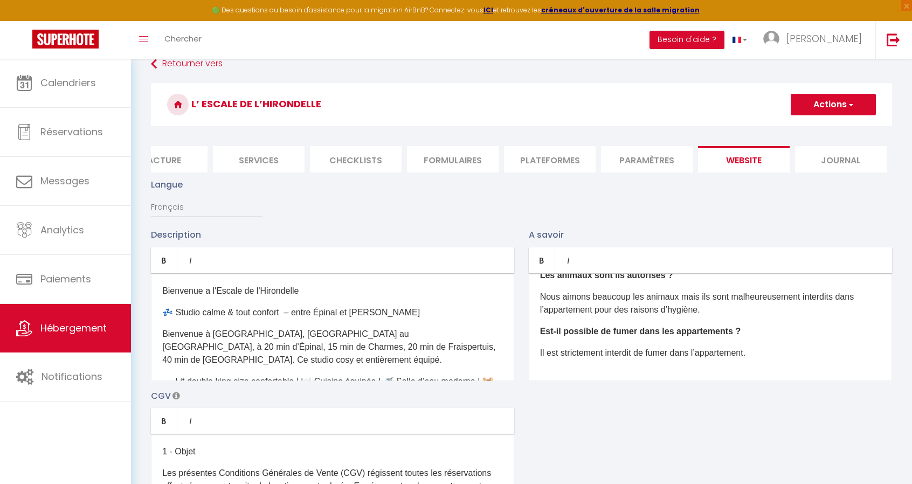
scroll to position [0, 0]
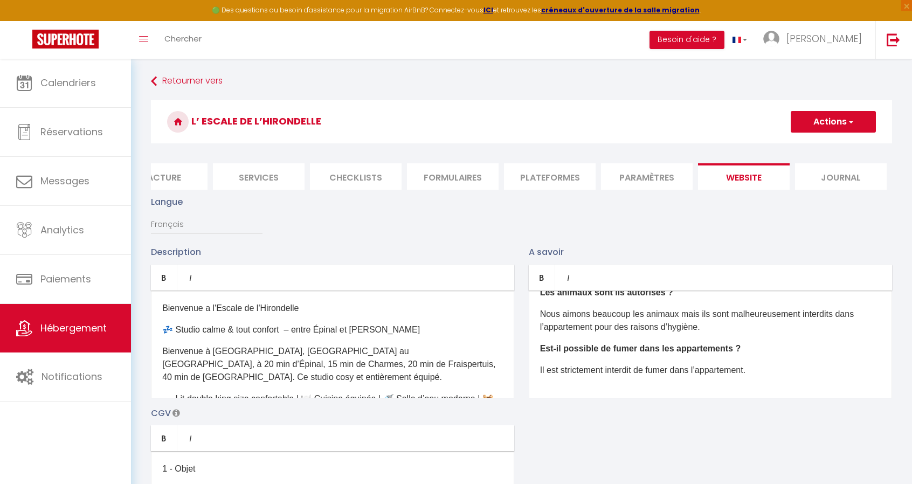
checkbox input "true"
checkbox input "false"
click at [860, 127] on button "Actions" at bounding box center [832, 122] width 85 height 22
click at [838, 145] on input "Enregistrer" at bounding box center [821, 145] width 40 height 11
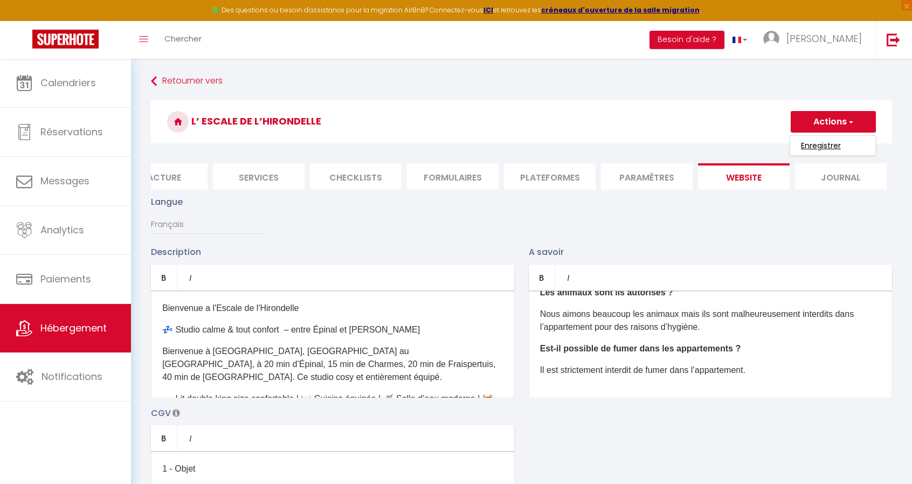
checkbox input "true"
checkbox input "false"
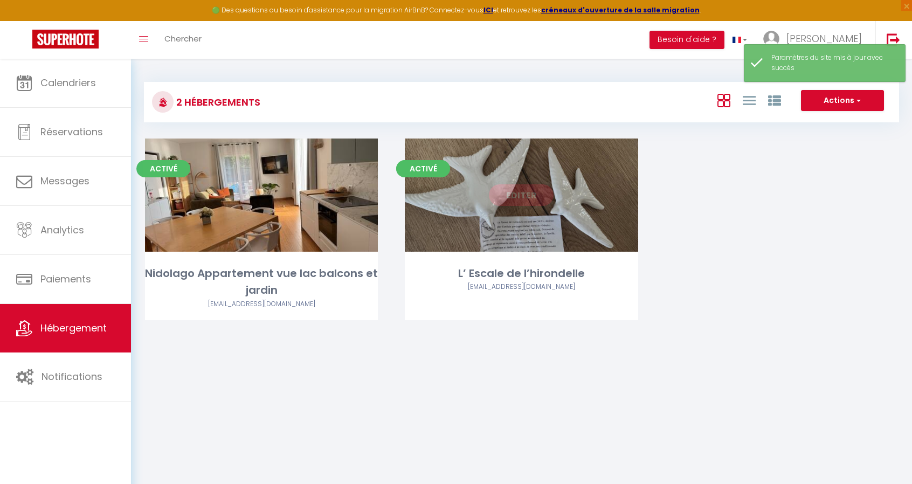
click at [537, 203] on link "Editer" at bounding box center [521, 195] width 65 height 22
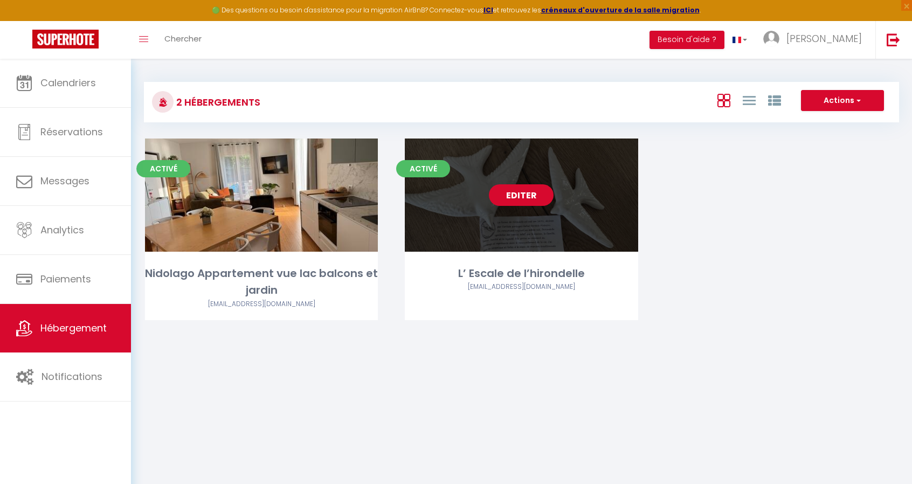
click at [527, 197] on link "Editer" at bounding box center [521, 195] width 65 height 22
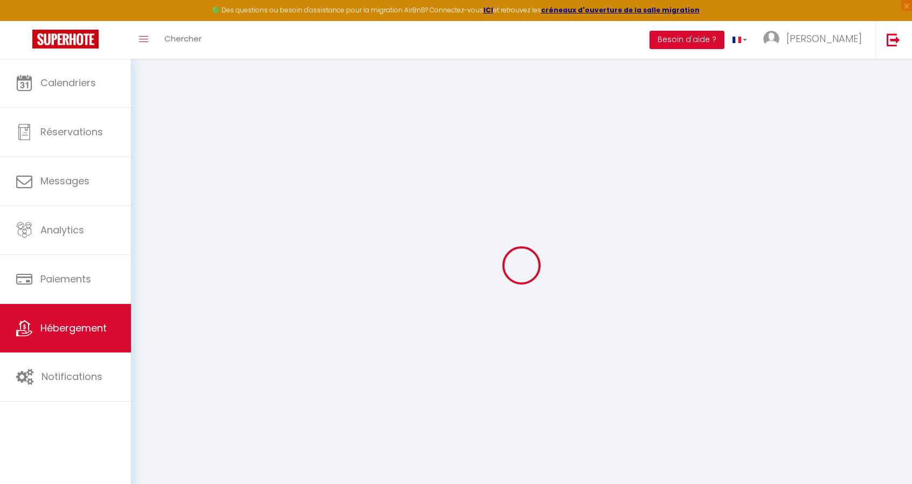
select select "3"
select select "2"
select select "1"
select select "28"
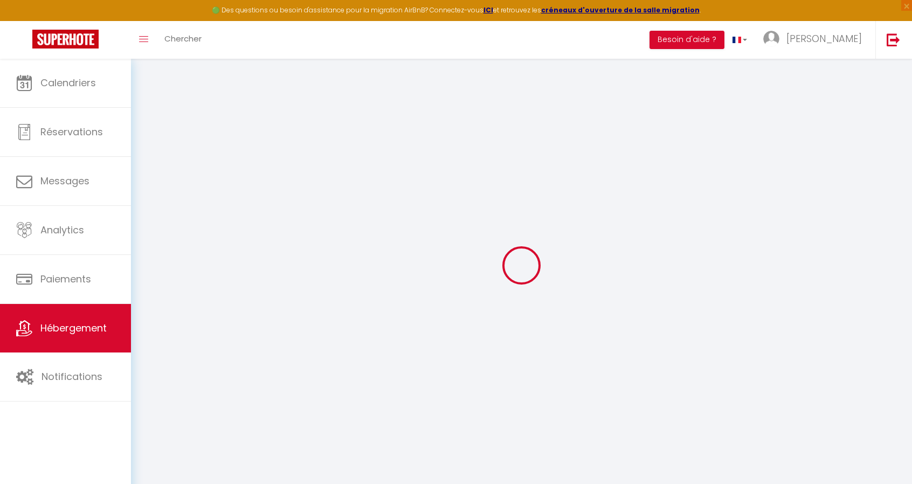
type input "L’ Escale de l’hirondelle"
type input "[PERSON_NAME]"
type input "BARRIERE"
type input "[STREET_ADDRESS]"
type input "88330"
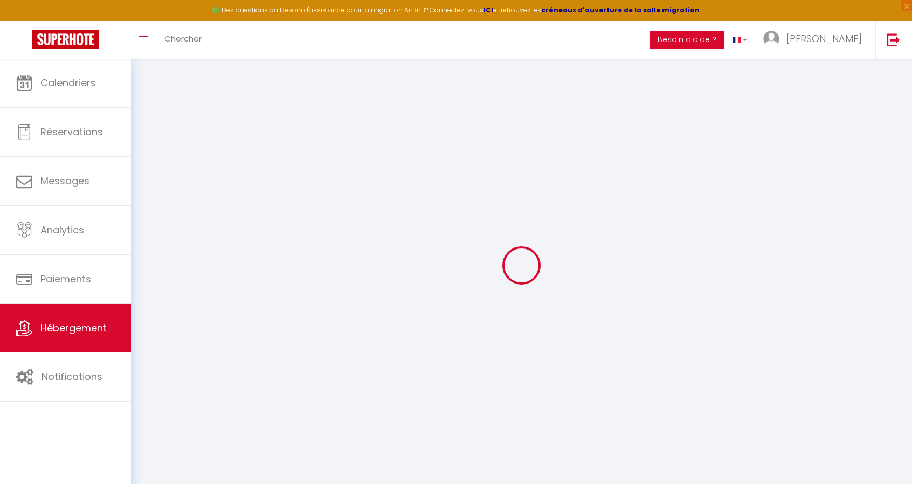
type input "REHAINCOURT"
select select "2"
type input "49"
type input "20"
select select
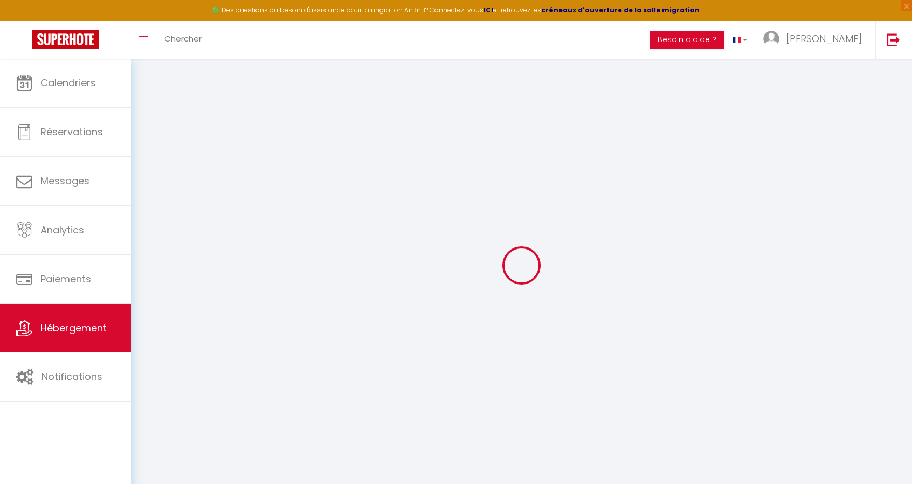
select select
type input "[STREET_ADDRESS]"
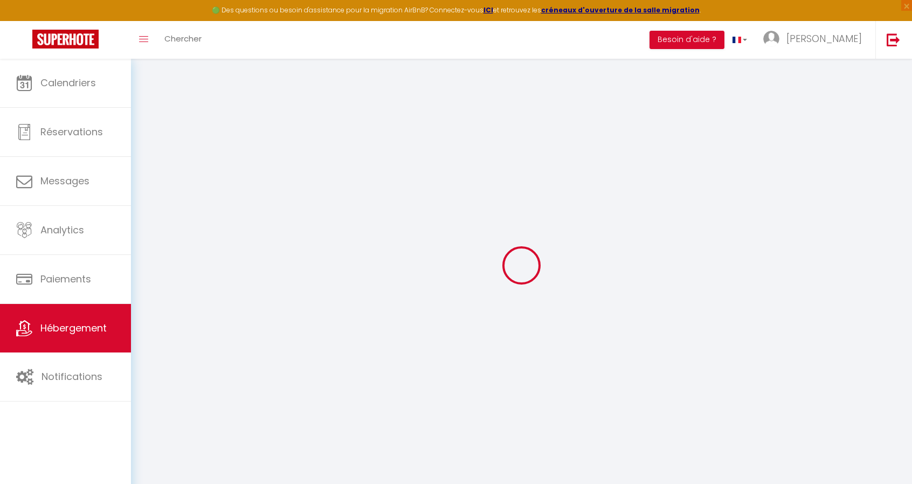
type input "88330"
type input "REHAINCOURT"
type input "[EMAIL_ADDRESS][DOMAIN_NAME]"
select select
checkbox input "false"
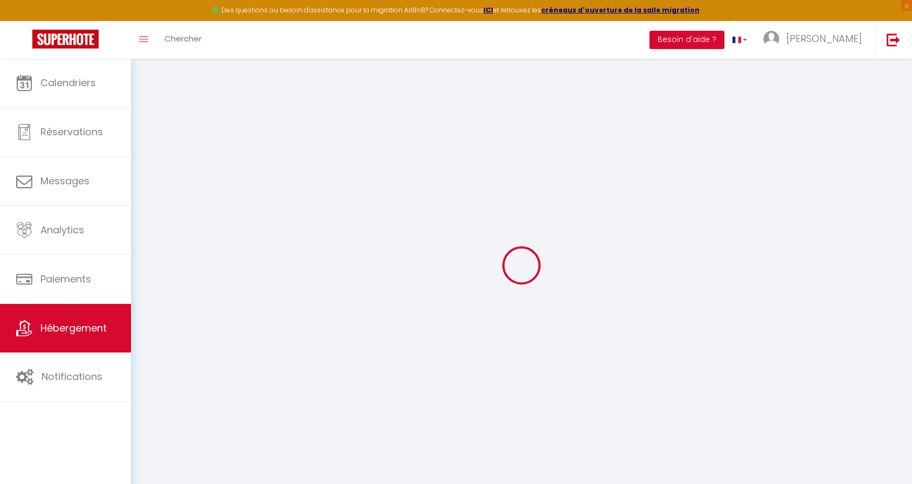
checkbox input "false"
type input "0"
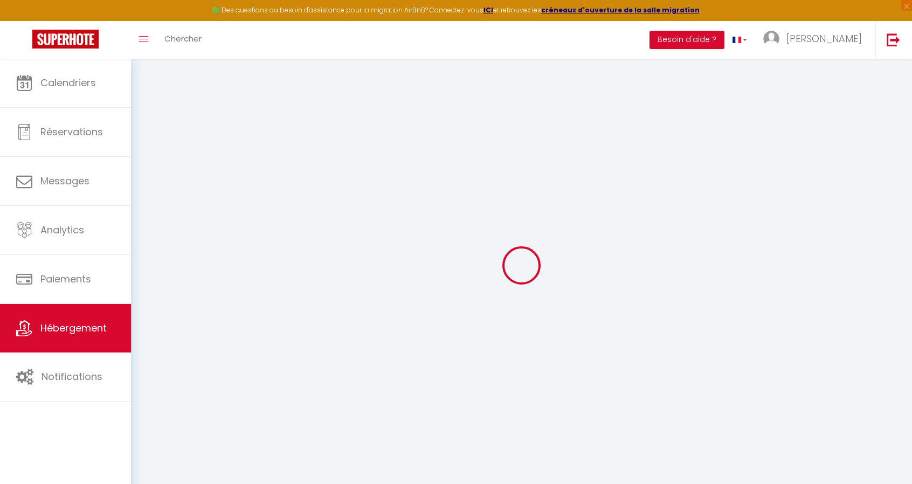
type input "0"
select select
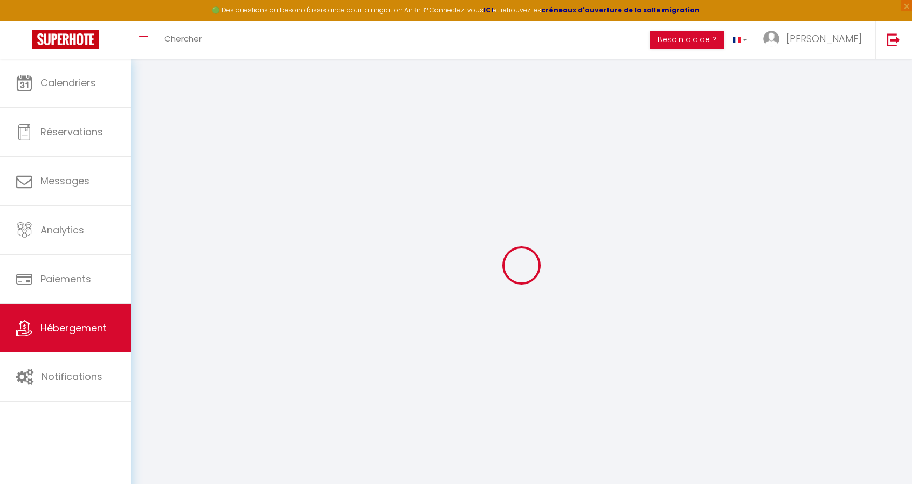
select select
checkbox input "false"
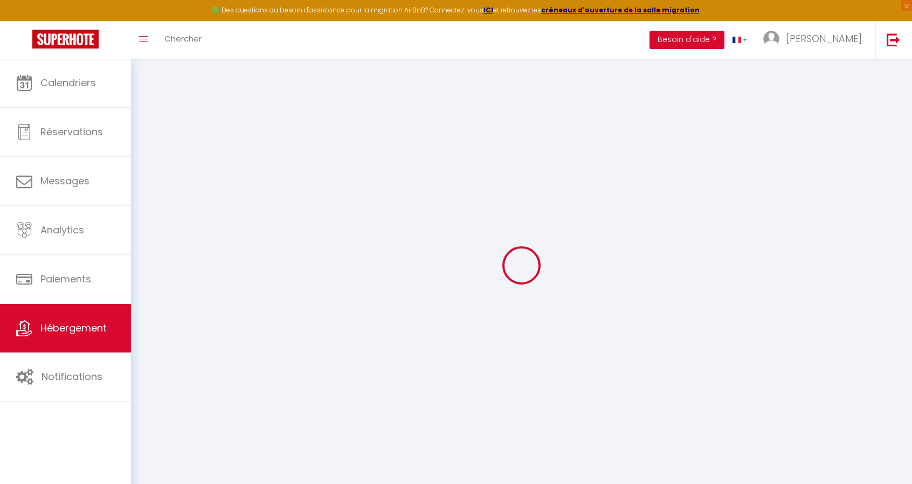
checkbox input "false"
select select
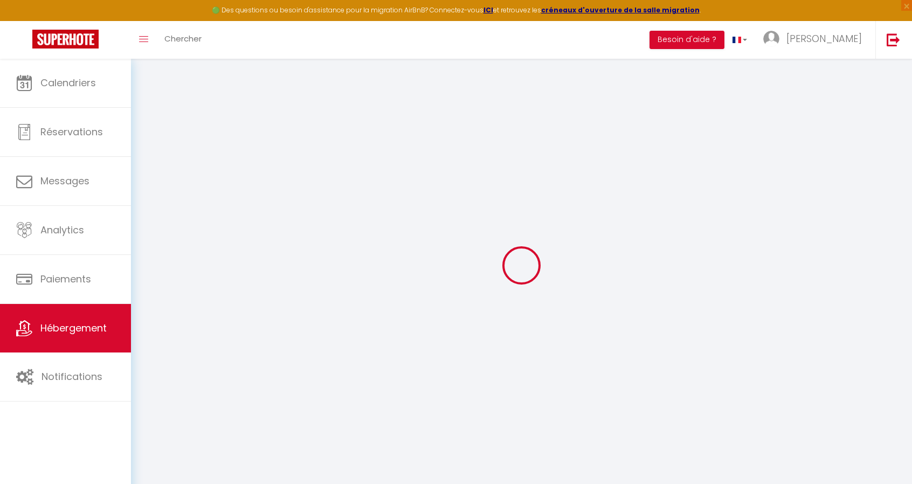
select select
checkbox input "false"
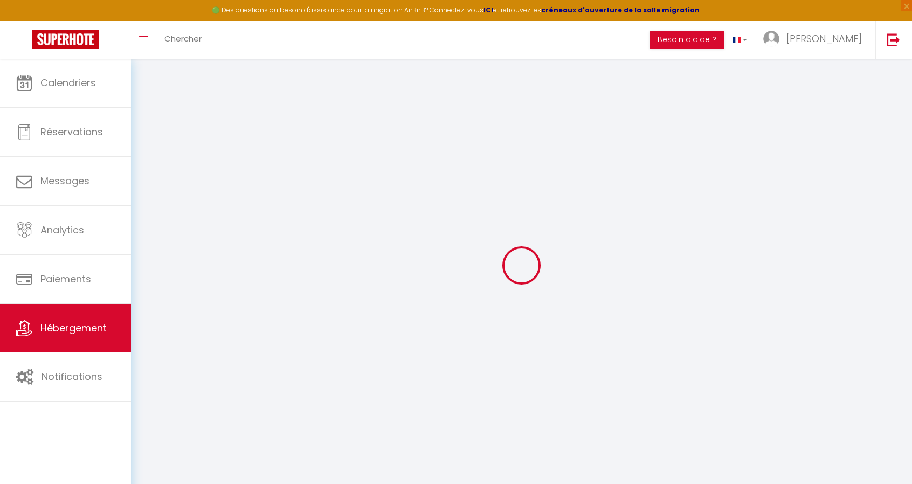
checkbox input "false"
select select
checkbox input "false"
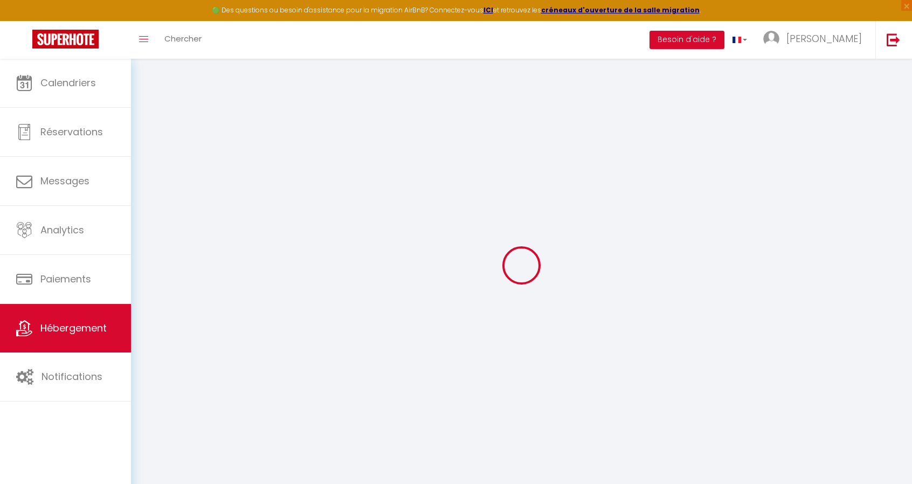
checkbox input "false"
select select
checkbox input "false"
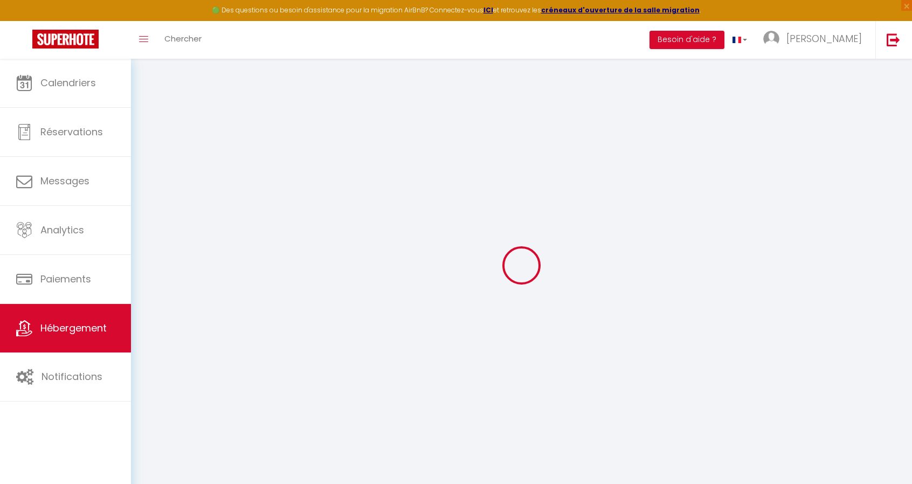
checkbox input "false"
select select "16:00"
select select "21:00"
select select "10:00"
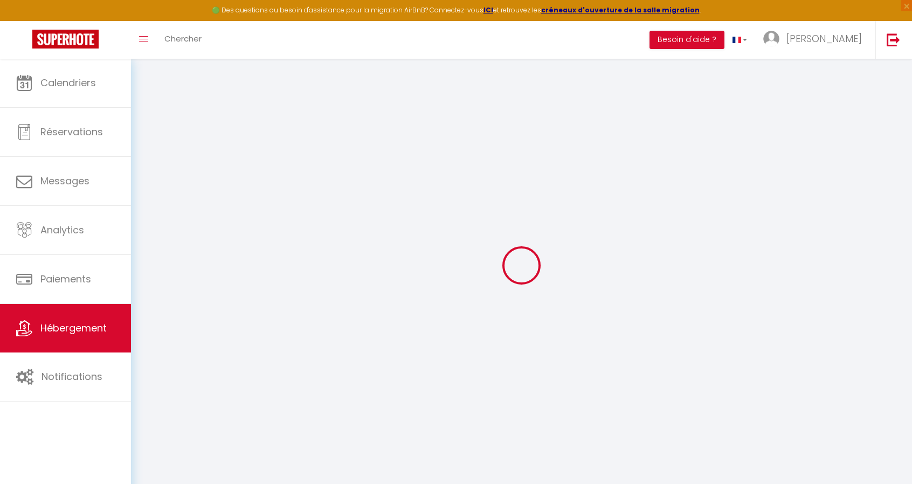
select select "30"
select select "120"
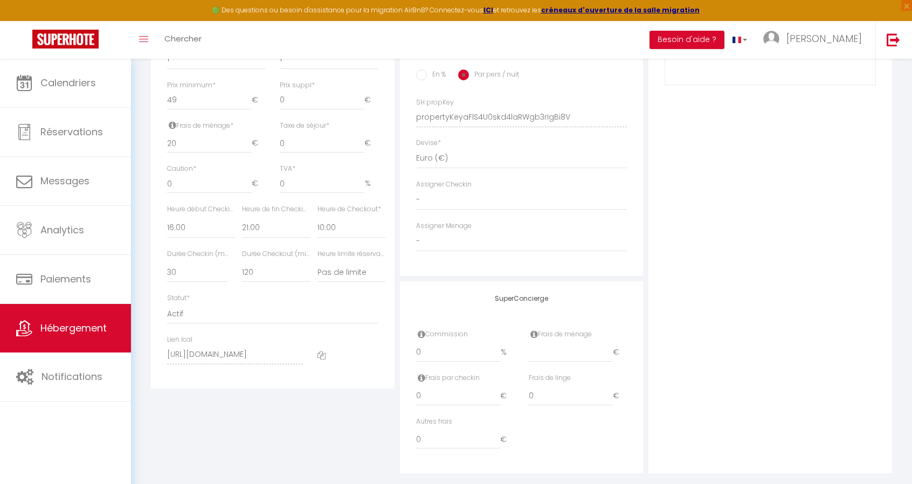
scroll to position [473, 0]
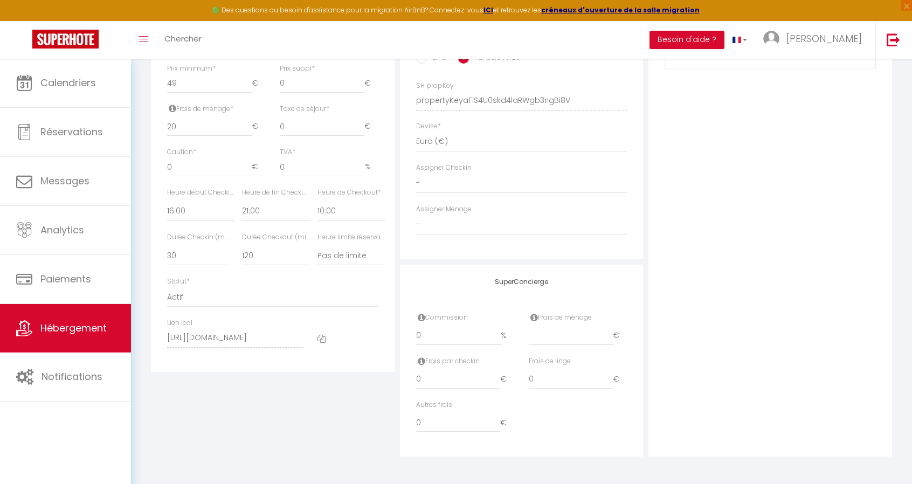
click at [322, 340] on icon at bounding box center [321, 339] width 8 height 8
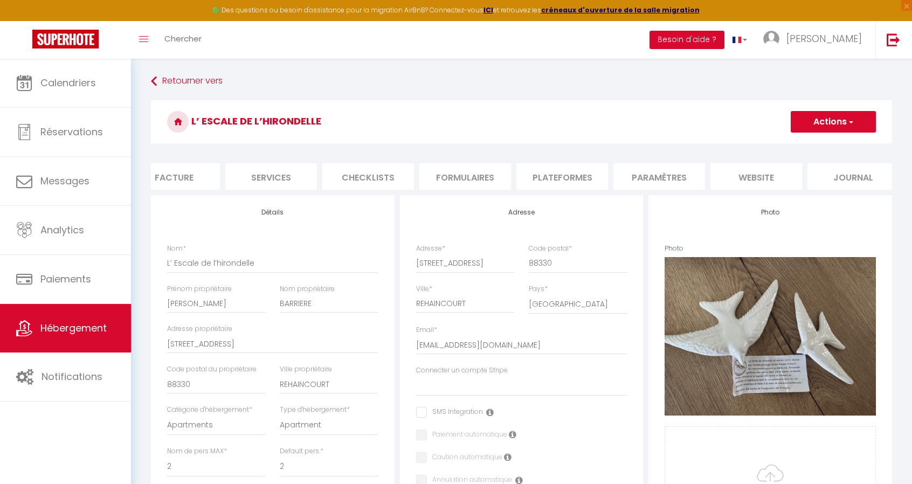
scroll to position [0, 229]
click at [746, 181] on li "website" at bounding box center [744, 176] width 92 height 26
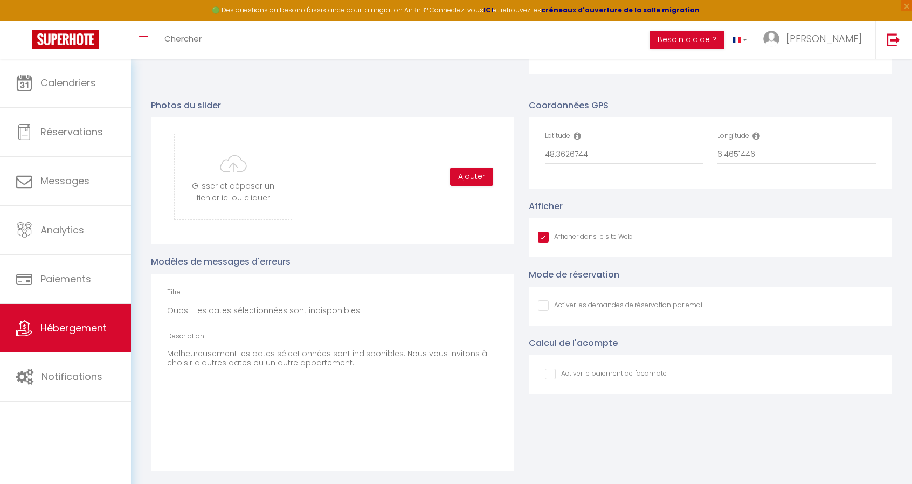
scroll to position [1111, 0]
click at [302, 315] on input "Oups ! Les dates sélectionnées sont indisponibles." at bounding box center [332, 310] width 331 height 19
click at [383, 310] on input "Oups ! Les dates sélectionnées sont indisponibles." at bounding box center [332, 310] width 331 height 19
type input "Oups ! Les dates sélectionnées sont indisponibles"
checkbox input "true"
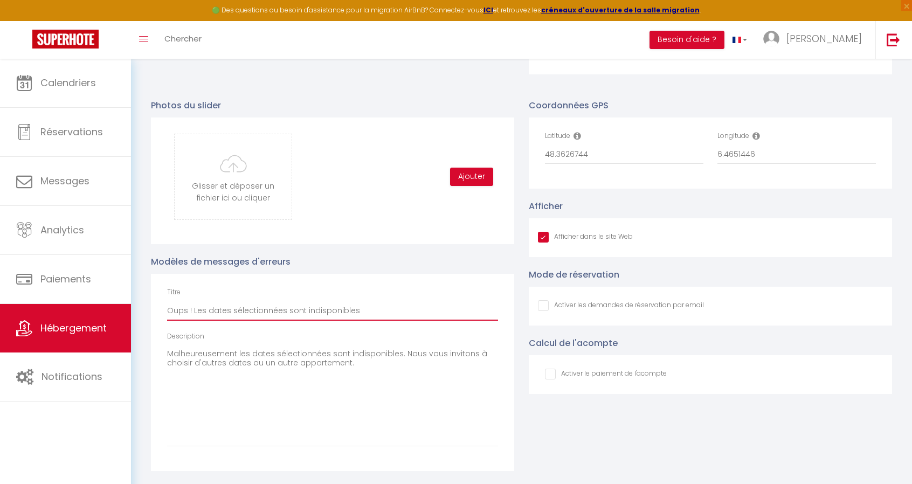
checkbox input "false"
type input "Oups ! Les dates sélectionnées sont indisponibles"
checkbox input "true"
checkbox input "false"
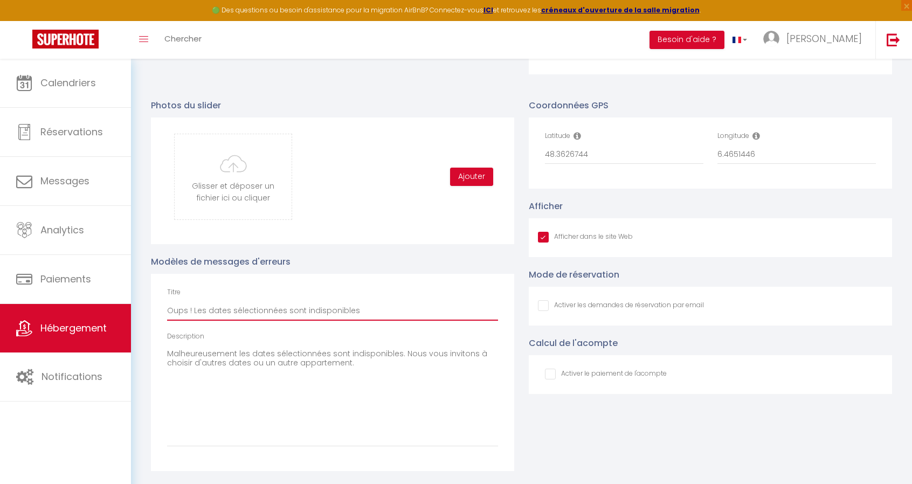
checkbox input "false"
type input "Oups ! Les dates sélectionnées sont indisponibles -"
checkbox input "true"
checkbox input "false"
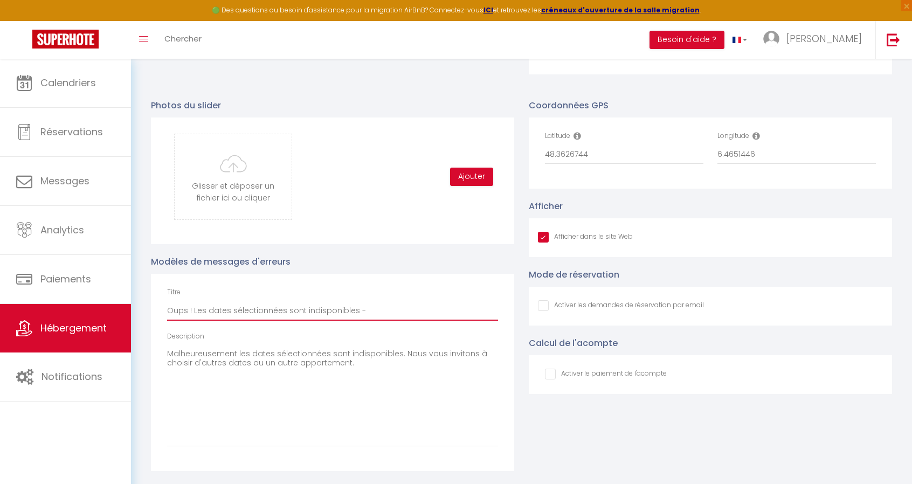
type input "Oups ! Les dates sélectionnées sont indisponibles -"
checkbox input "true"
checkbox input "false"
type input "Oups ! Les dates sélectionnées sont indisponibles -"
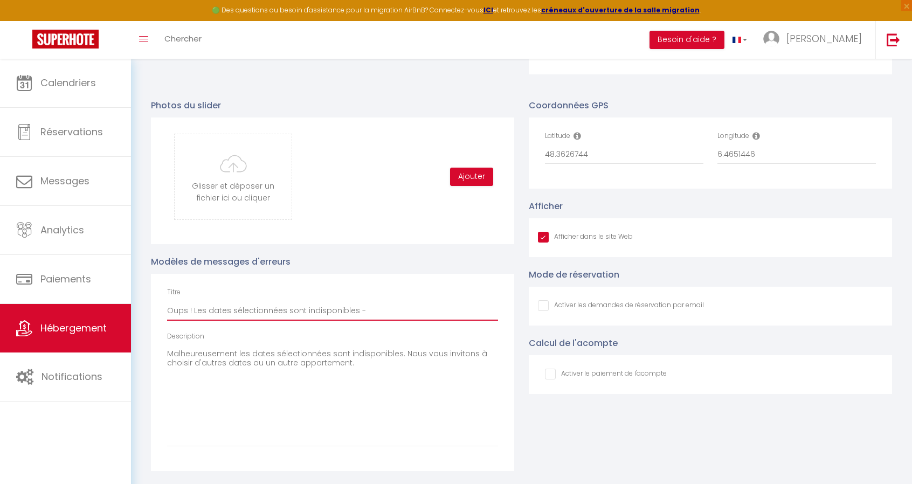
checkbox input "true"
checkbox input "false"
type input "Oups ! Les dates sélectionnées sont indisponibles"
checkbox input "true"
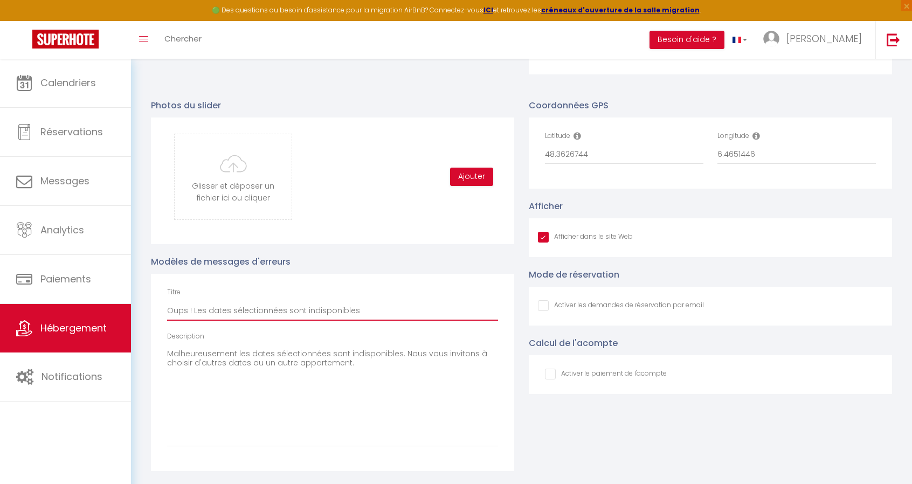
checkbox input "false"
type input "Oups ! Les dates sélectionnées sont indisponibles !"
checkbox input "true"
checkbox input "false"
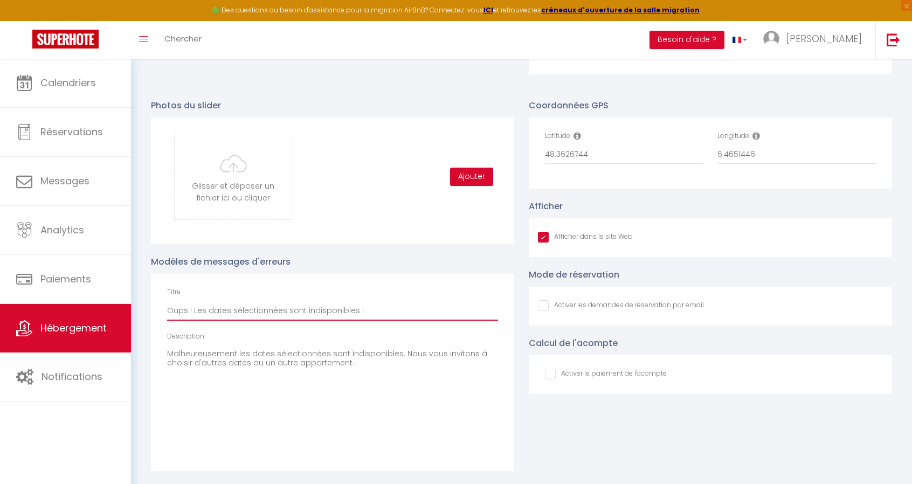
checkbox input "false"
type input "Oups ! Les dates sélectionnées sont indisponibles !"
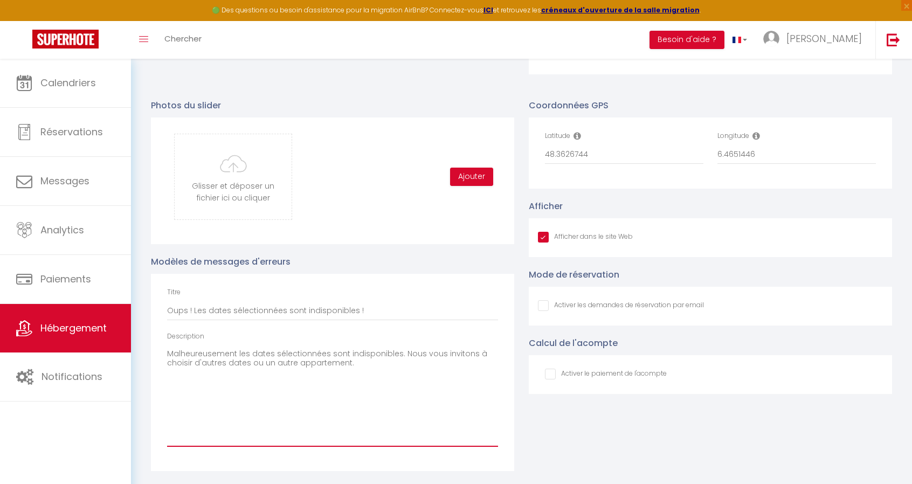
drag, startPoint x: 367, startPoint y: 366, endPoint x: 398, endPoint y: 353, distance: 32.8
click at [398, 353] on textarea "Malheureusement les dates sélectionnées sont indisponibles. Nous vous invitons …" at bounding box center [332, 395] width 331 height 101
type textarea "Malheureusement les dates sélectionnées sont indisponibles. S"
checkbox input "true"
checkbox input "false"
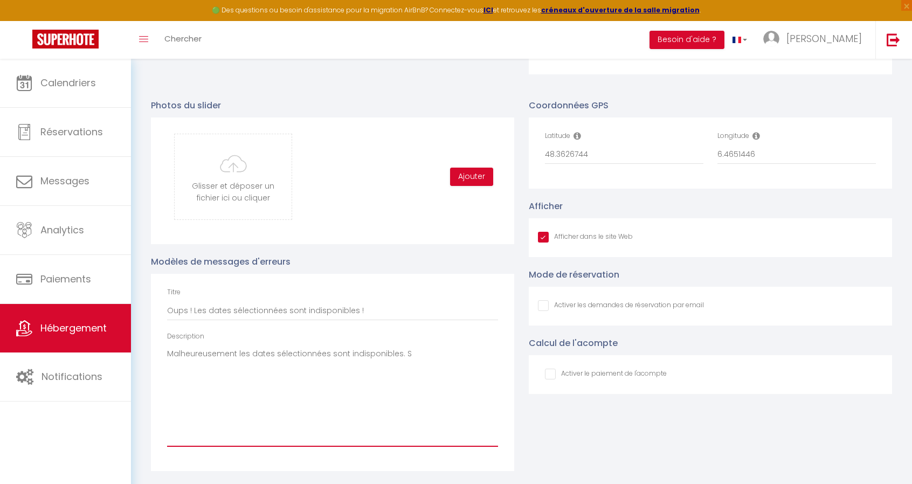
checkbox input "false"
type textarea "Malheureusement les dates sélectionnées sont indisponibles. Se"
checkbox input "true"
checkbox input "false"
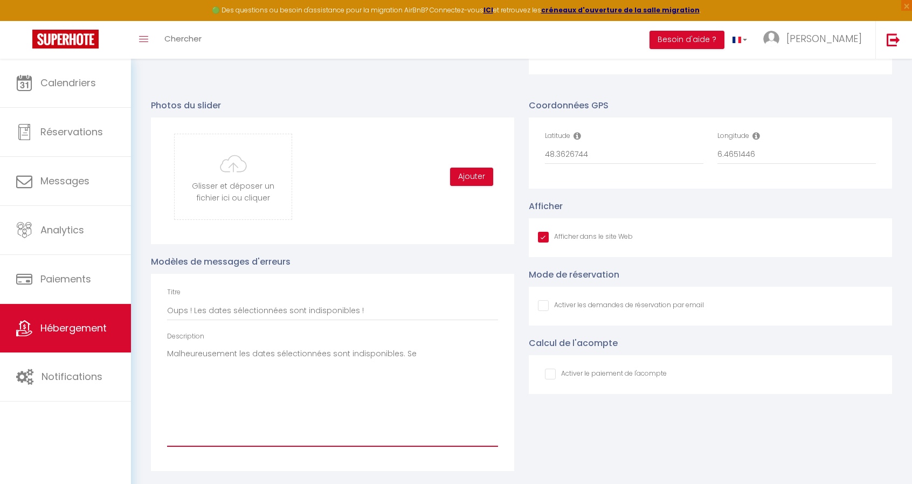
type textarea "Malheureusement les dates sélectionnées sont indisponibles. Seu"
checkbox input "true"
checkbox input "false"
type textarea "Malheureusement les dates sélectionnées sont indisponibles. Seul"
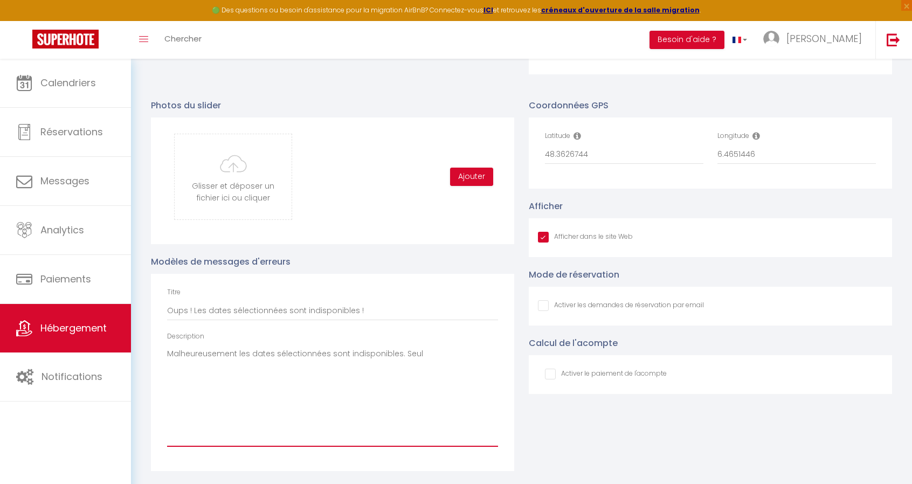
checkbox input "true"
checkbox input "false"
type textarea "Malheureusement les dates sélectionnées sont indisponibles. Seule"
checkbox input "true"
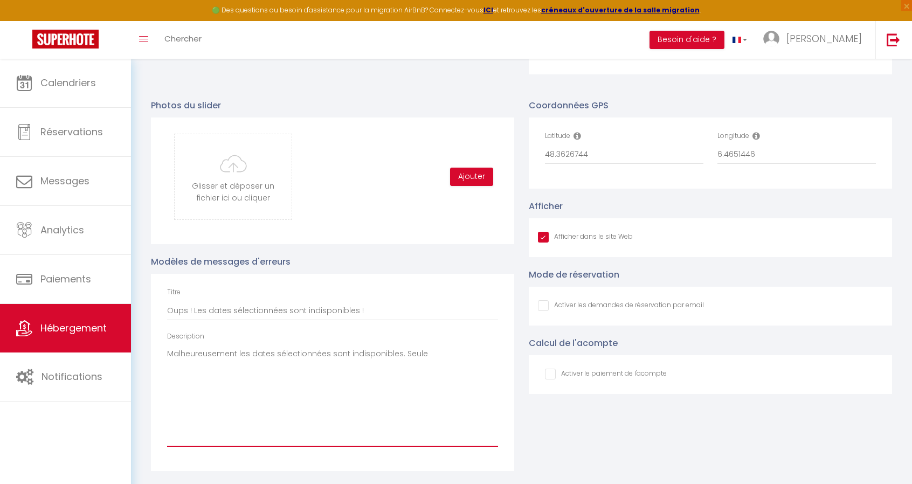
checkbox input "false"
type textarea "Malheureusement les dates sélectionnées sont indisponibles. Seule"
checkbox input "true"
checkbox input "false"
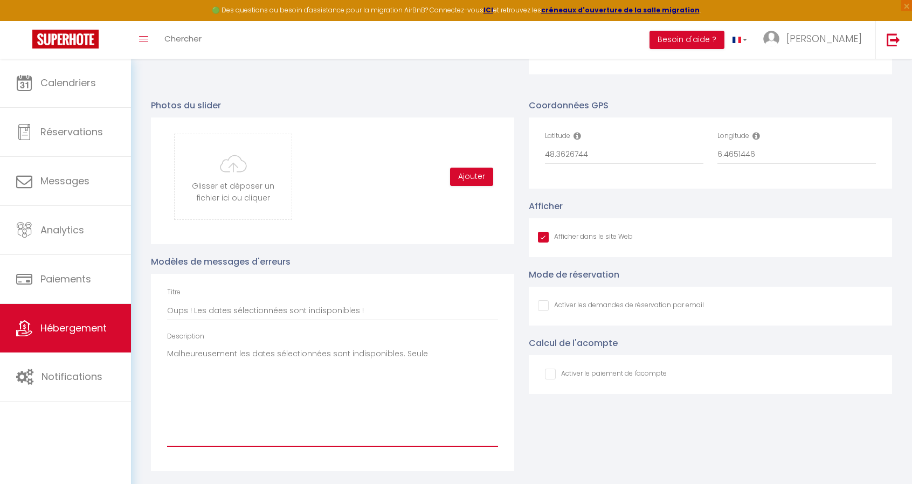
checkbox input "false"
type textarea "Malheureusement les dates sélectionnées sont indisponibles. Seule"
checkbox input "true"
checkbox input "false"
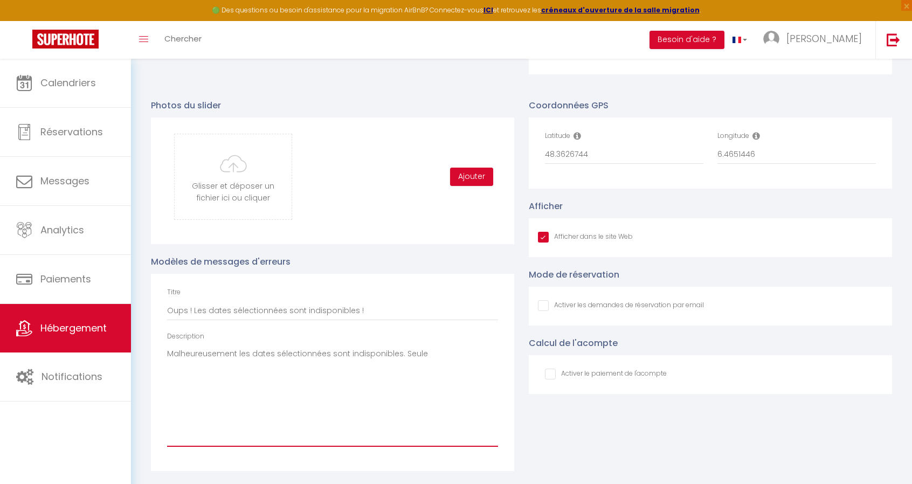
type textarea "Malheureusement les dates sélectionnées sont indisponibles. Seul"
checkbox input "true"
checkbox input "false"
type textarea "Malheureusement les dates sélectionnées sont indisponibles. Seu"
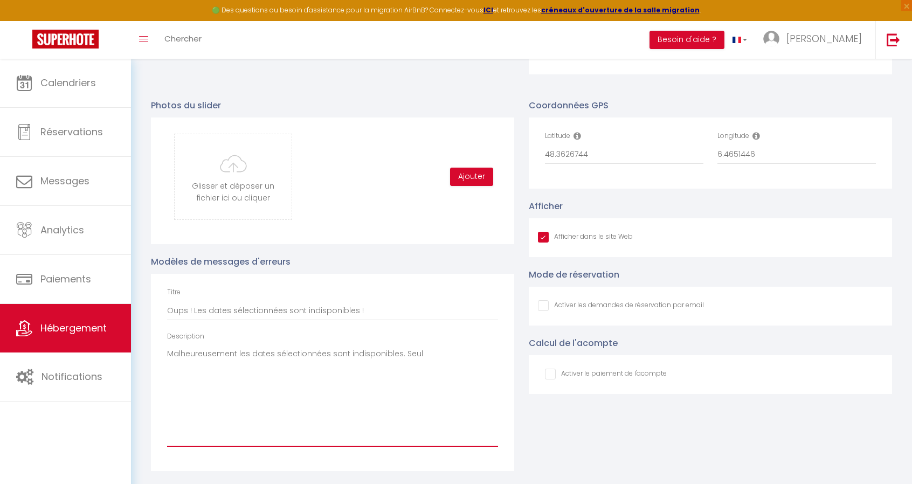
checkbox input "true"
checkbox input "false"
type textarea "Malheureusement les dates sélectionnées sont indisponibles. Seul"
checkbox input "true"
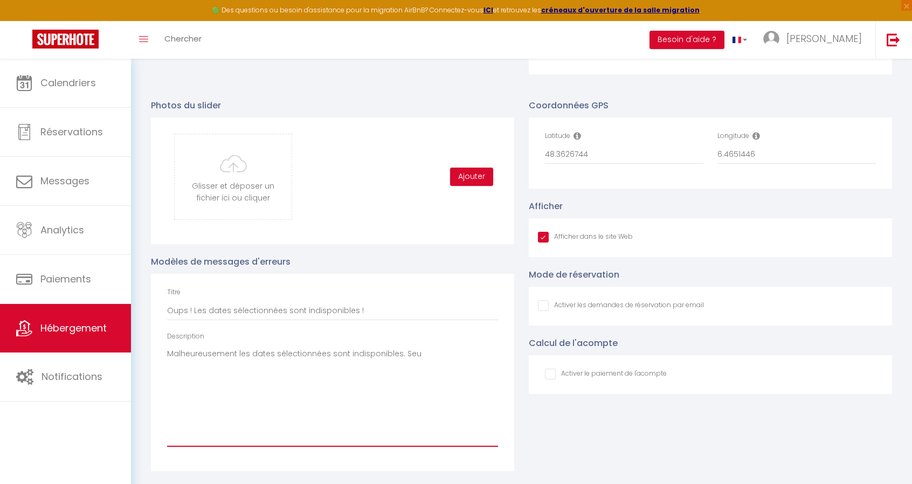
checkbox input "false"
type textarea "Malheureusement les dates sélectionnées sont indisponibles. Seuls"
checkbox input "true"
checkbox input "false"
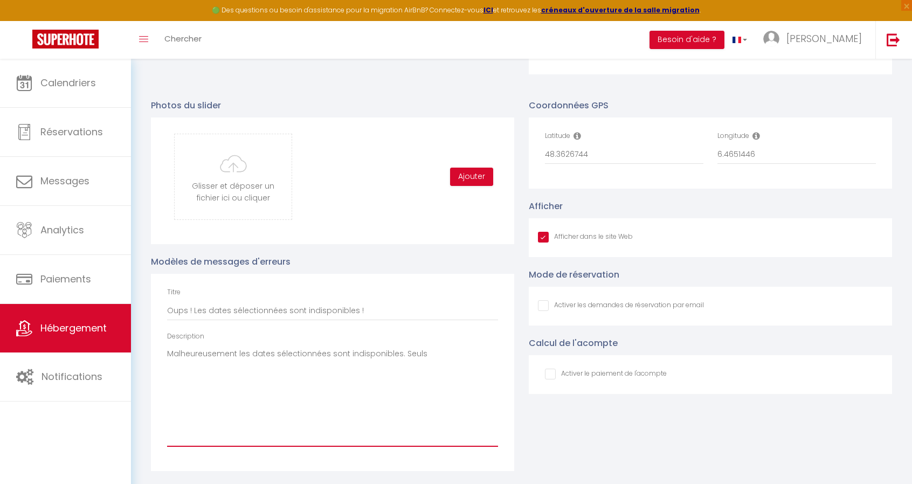
checkbox input "false"
type textarea "Malheureusement les dates sélectionnées sont indisponibles. Seuls"
checkbox input "true"
checkbox input "false"
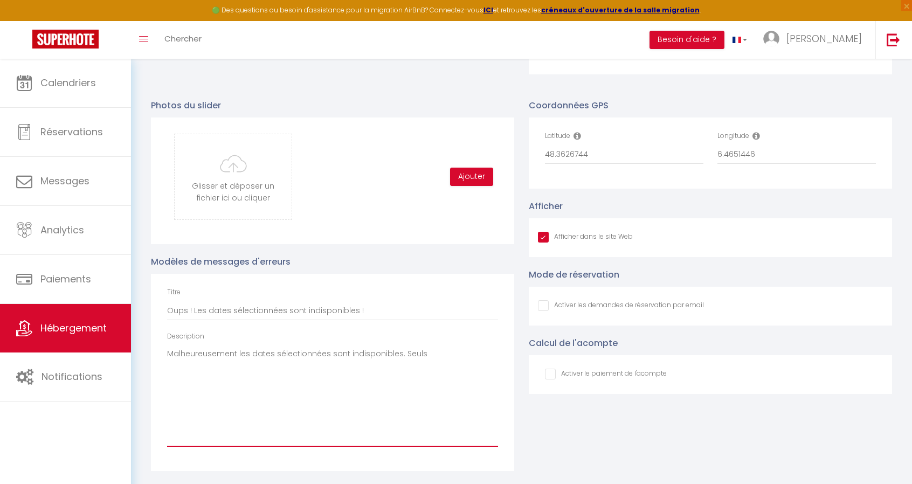
type textarea "Malheureusement les dates sélectionnées sont indisponibles. Seuls l"
checkbox input "true"
checkbox input "false"
type textarea "Malheureusement les dates sélectionnées sont indisponibles. Seuls le"
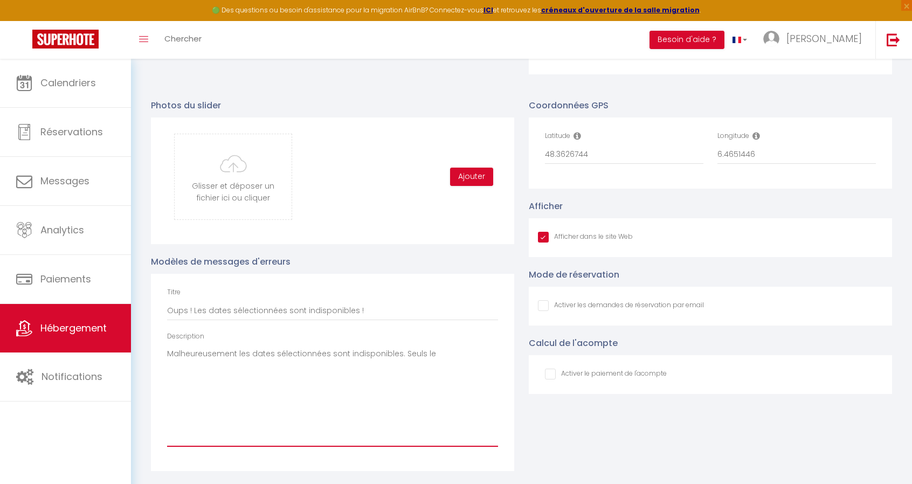
checkbox input "true"
checkbox input "false"
type textarea "Malheureusement les dates sélectionnées sont indisponibles. Seuls les"
checkbox input "true"
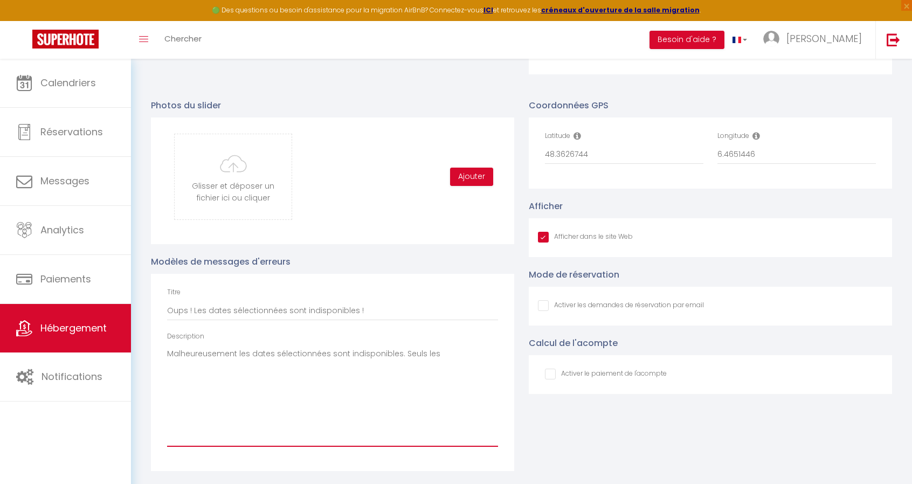
checkbox input "false"
type textarea "Malheureusement les dates sélectionnées sont indisponibles. Seuls les"
checkbox input "true"
checkbox input "false"
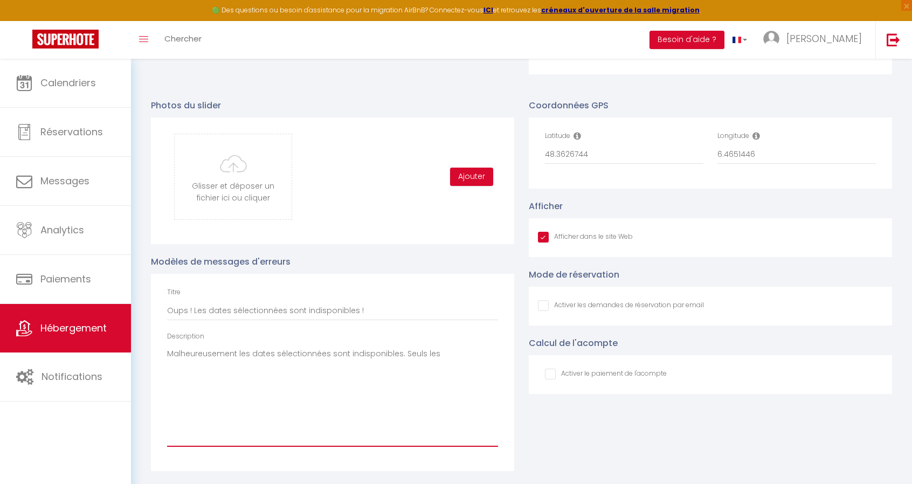
checkbox input "false"
type textarea "Malheureusement les dates sélectionnées sont indisponibles. Seuls les s"
checkbox input "true"
checkbox input "false"
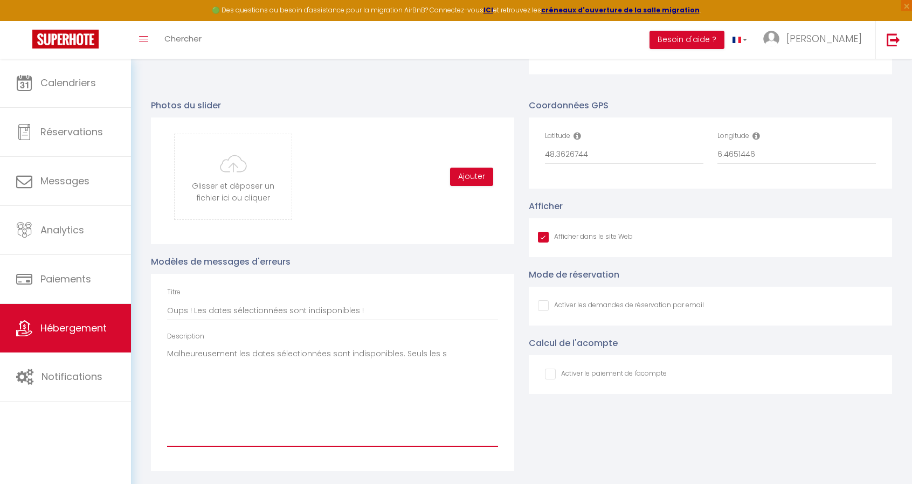
type textarea "Malheureusement les dates sélectionnées sont indisponibles. Seuls les sé"
checkbox input "true"
checkbox input "false"
type textarea "Malheureusement les dates sélectionnées sont indisponibles. Seuls les séj"
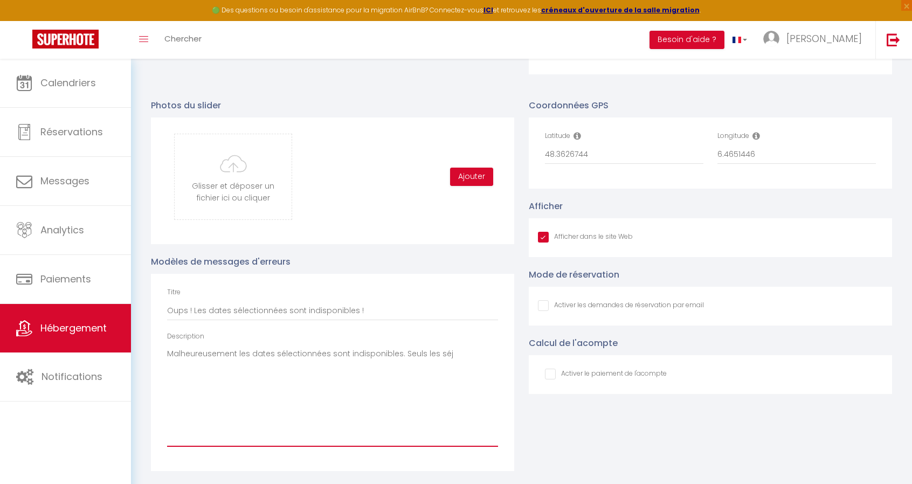
checkbox input "true"
checkbox input "false"
type textarea "Malheureusement les dates sélectionnées sont indisponibles. Seuls les séjo"
checkbox input "true"
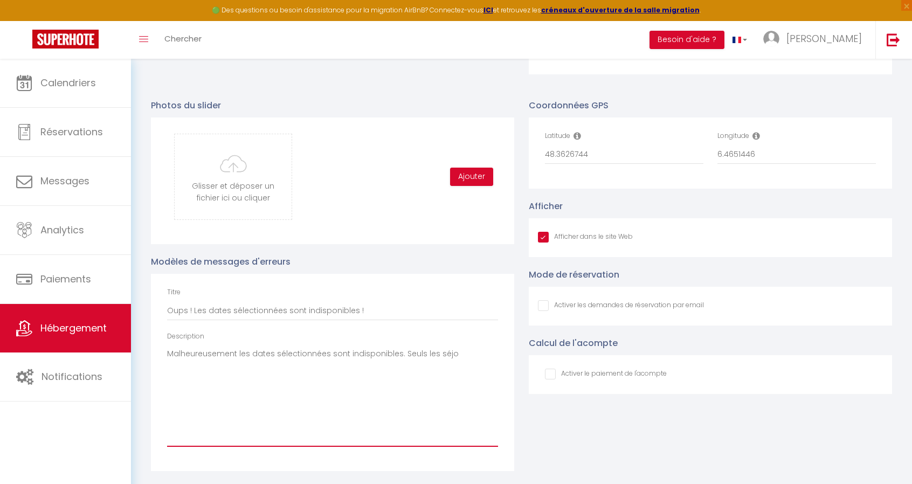
checkbox input "false"
type textarea "Malheureusement les dates sélectionnées sont indisponibles. Seuls les séjou"
checkbox input "true"
checkbox input "false"
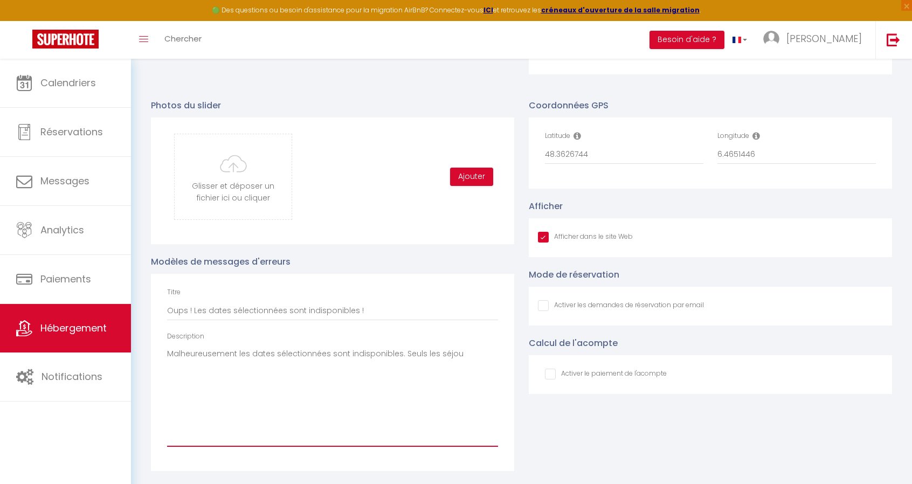
checkbox input "false"
type textarea "Malheureusement les dates sélectionnées sont indisponibles. Seuls les séjour"
checkbox input "true"
checkbox input "false"
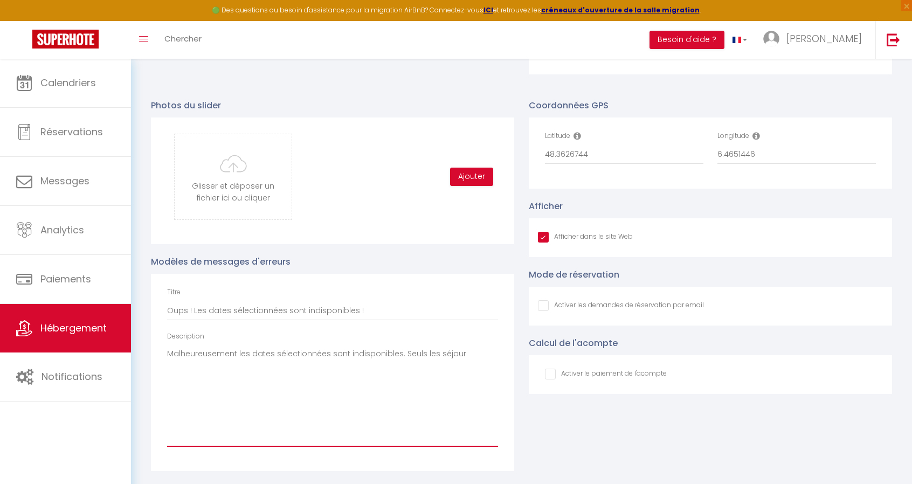
type textarea "Malheureusement les dates sélectionnées sont indisponibles. Seuls les séjours"
checkbox input "true"
checkbox input "false"
type textarea "Malheureusement les dates sélectionnées sont indisponibles. Seuls les séjours"
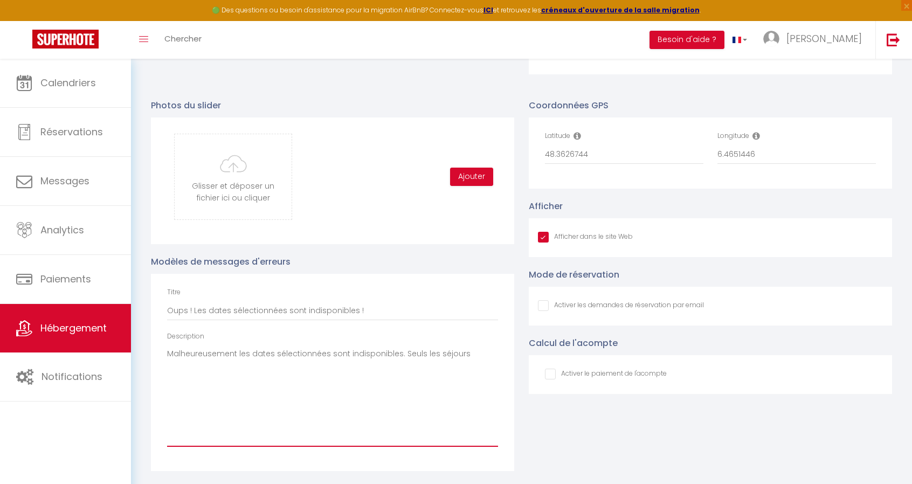
checkbox input "true"
checkbox input "false"
type textarea "Malheureusement les dates sélectionnées sont indisponibles. Seuls les séjours d"
checkbox input "true"
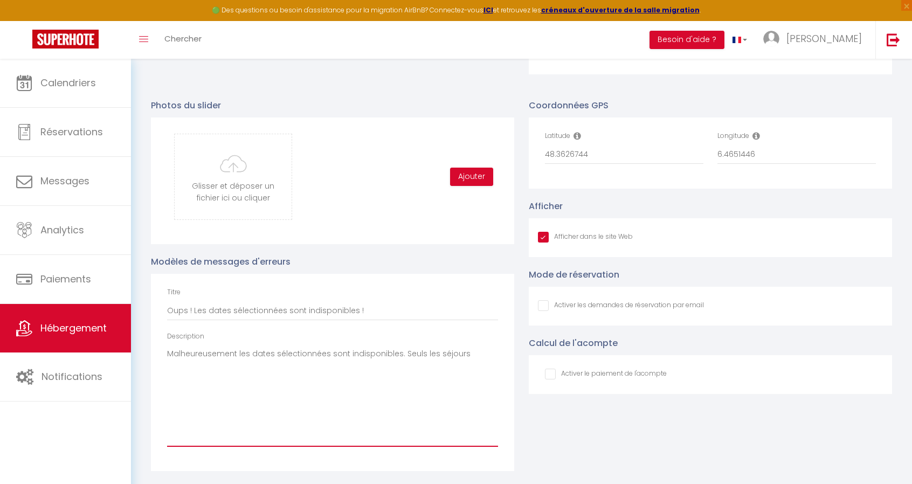
checkbox input "false"
type textarea "Malheureusement les dates sélectionnées sont indisponibles. Seuls les séjours d'"
checkbox input "true"
checkbox input "false"
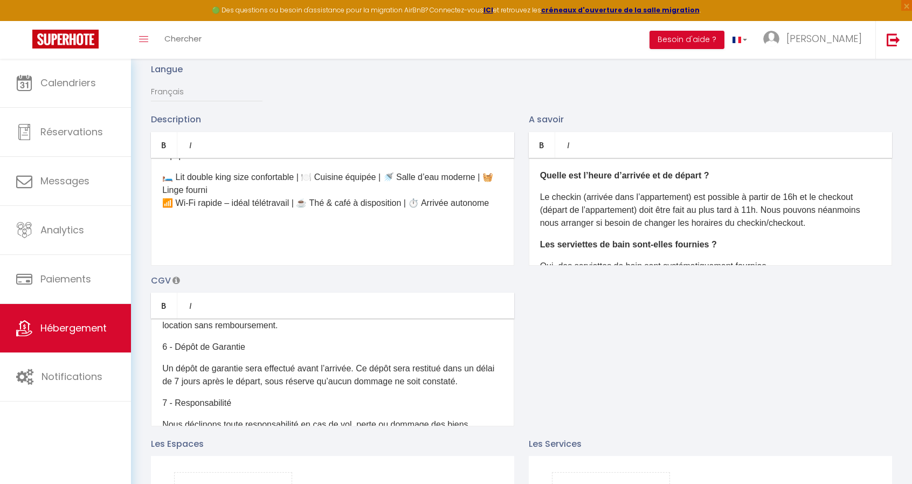
scroll to position [0, 0]
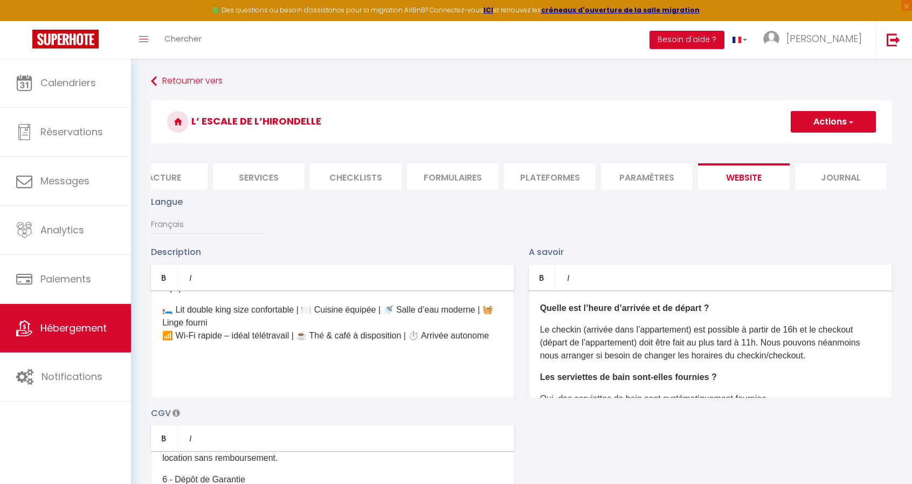
click at [823, 121] on button "Actions" at bounding box center [832, 122] width 85 height 22
click at [822, 143] on input "Enregistrer" at bounding box center [821, 145] width 40 height 11
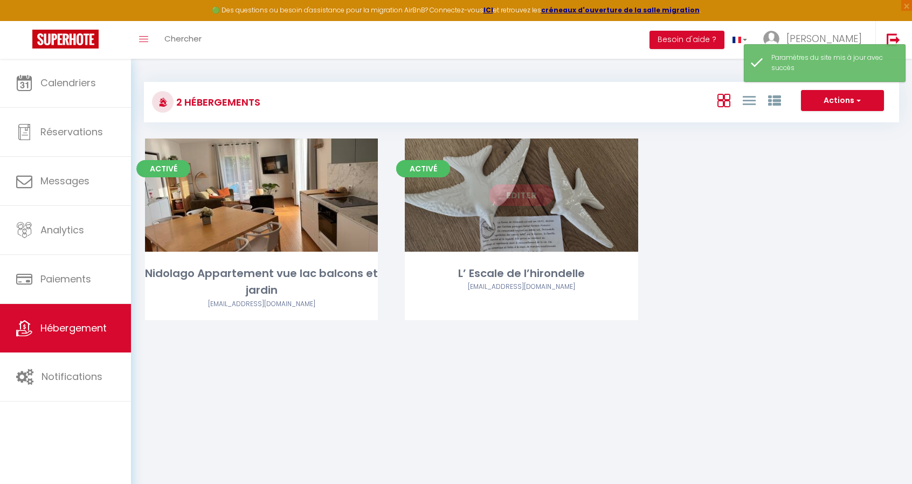
click at [542, 197] on link "Editer" at bounding box center [521, 195] width 65 height 22
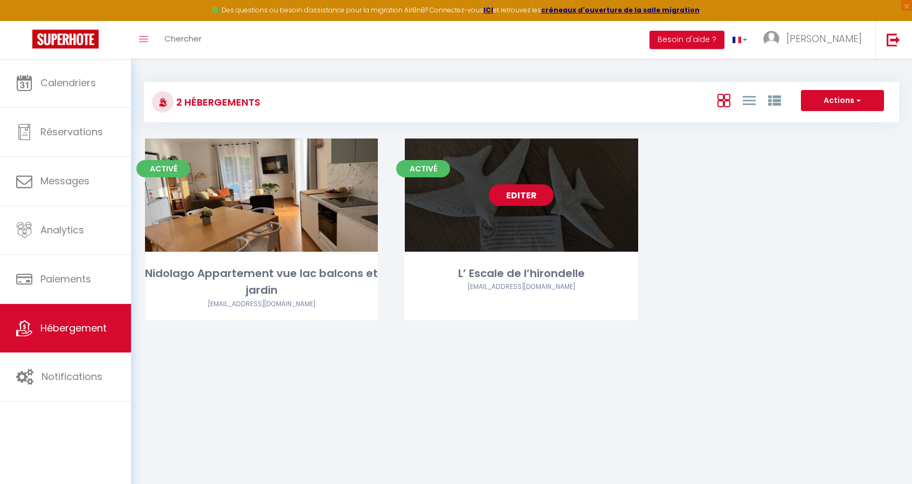
click at [542, 193] on link "Editer" at bounding box center [521, 195] width 65 height 22
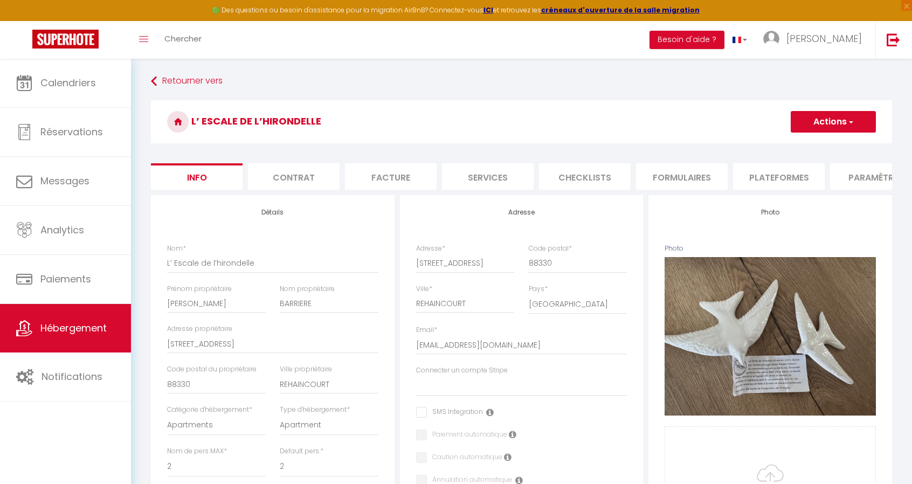
scroll to position [0, 229]
click at [730, 178] on li "website" at bounding box center [744, 176] width 92 height 26
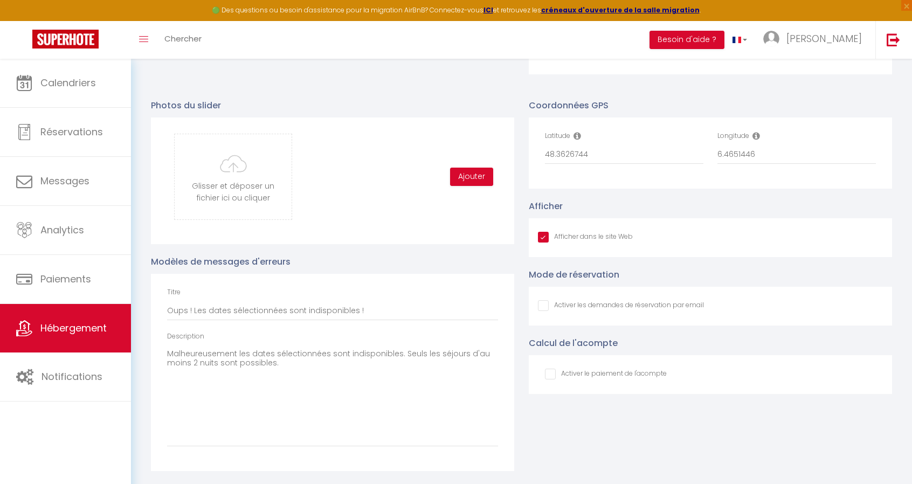
scroll to position [1111, 0]
click at [542, 239] on input "Afficher dans le site Web" at bounding box center [585, 237] width 95 height 11
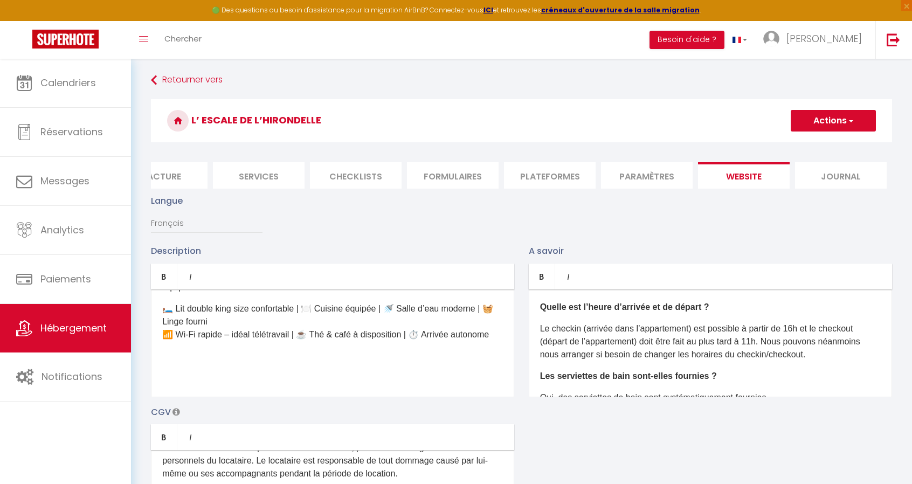
scroll to position [0, 0]
click at [668, 175] on li "Paramètres" at bounding box center [647, 176] width 92 height 26
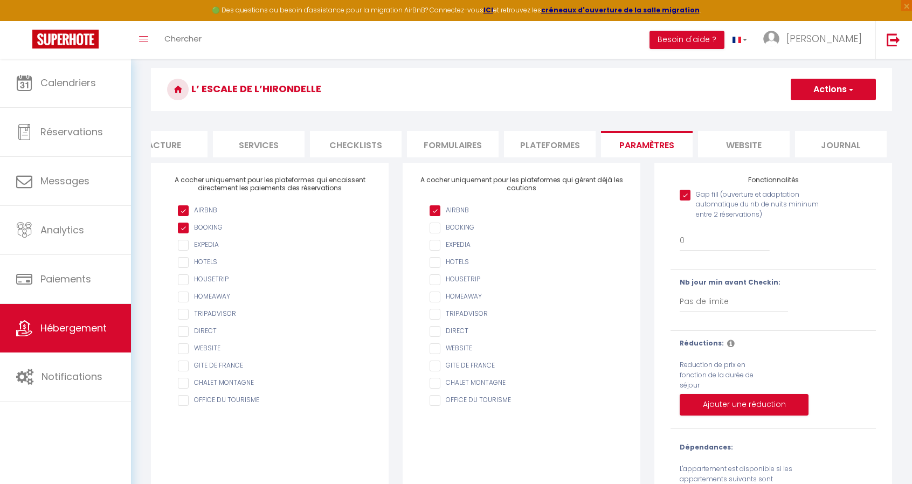
scroll to position [4, 0]
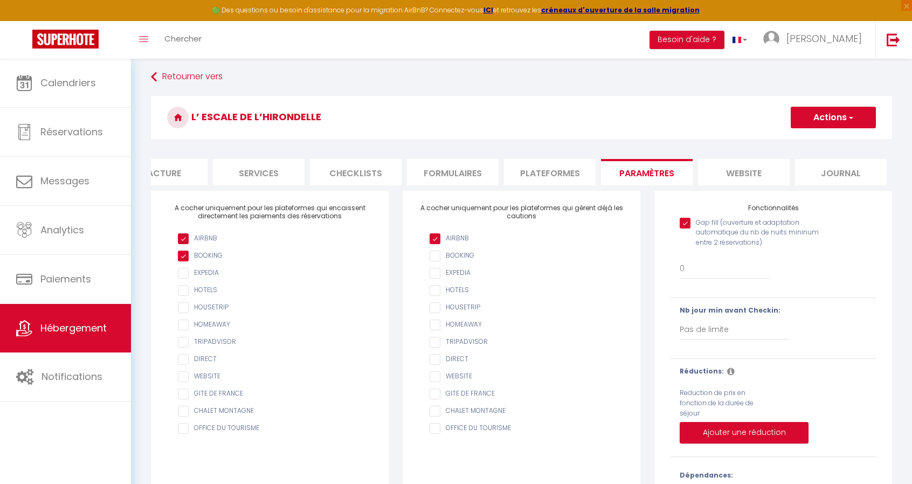
click at [574, 179] on li "Plateformes" at bounding box center [550, 172] width 92 height 26
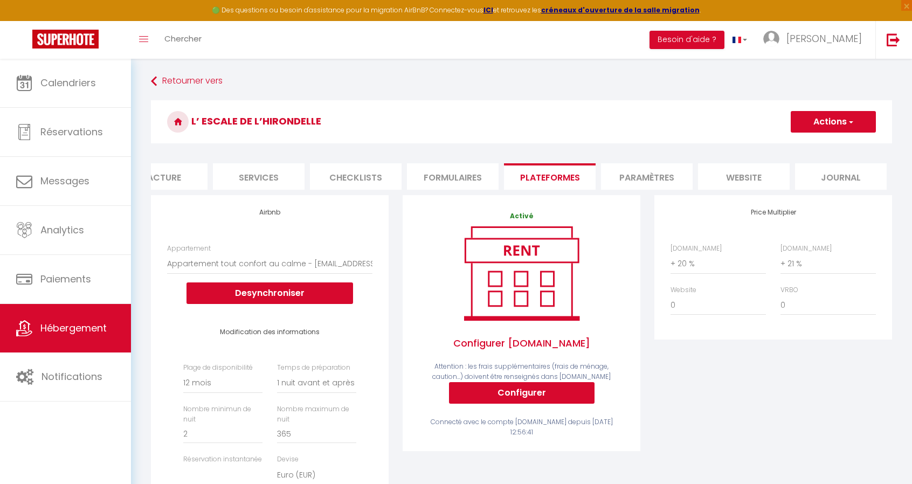
click at [754, 179] on li "website" at bounding box center [744, 176] width 92 height 26
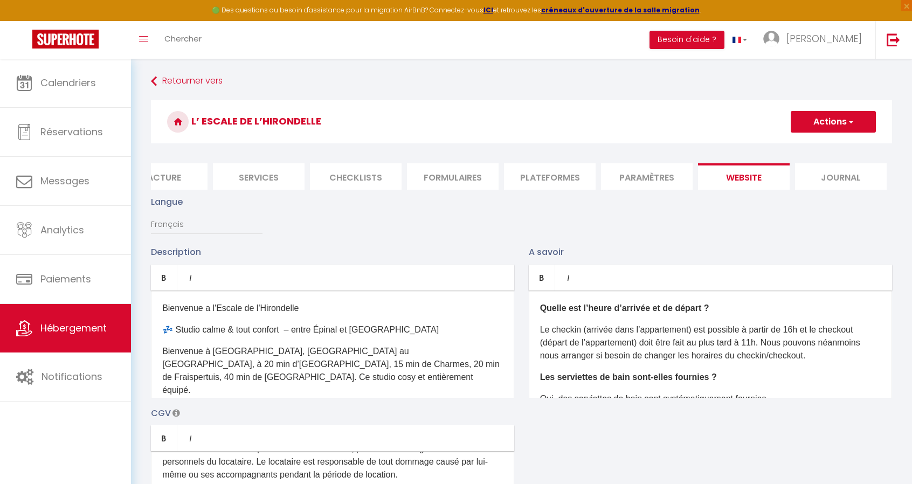
click at [245, 169] on li "Services" at bounding box center [259, 176] width 92 height 26
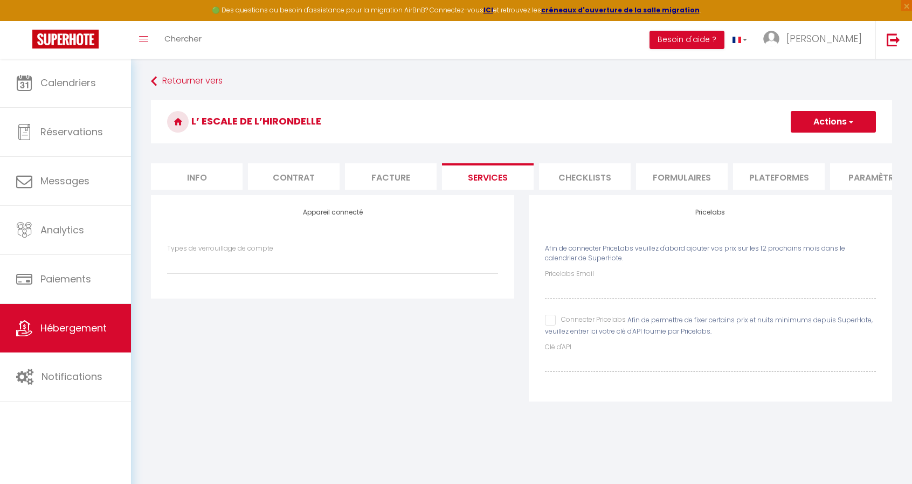
click at [189, 173] on li "Info" at bounding box center [197, 176] width 92 height 26
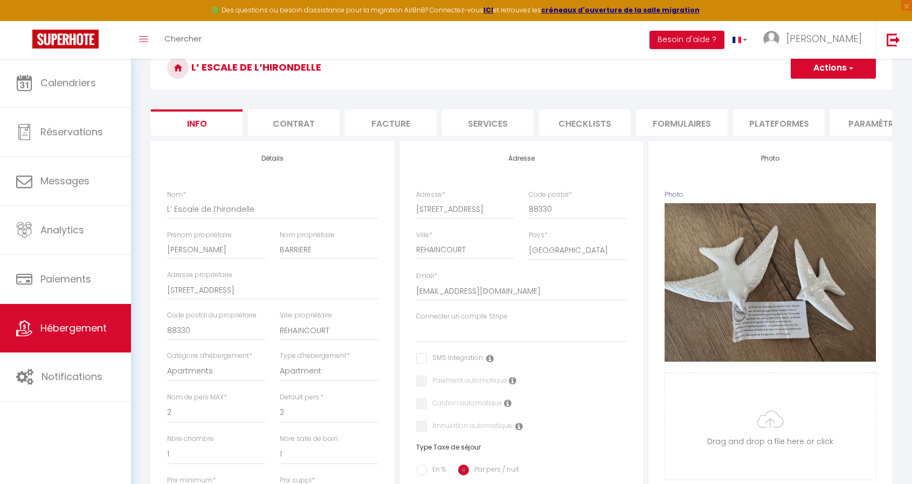
scroll to position [108, 0]
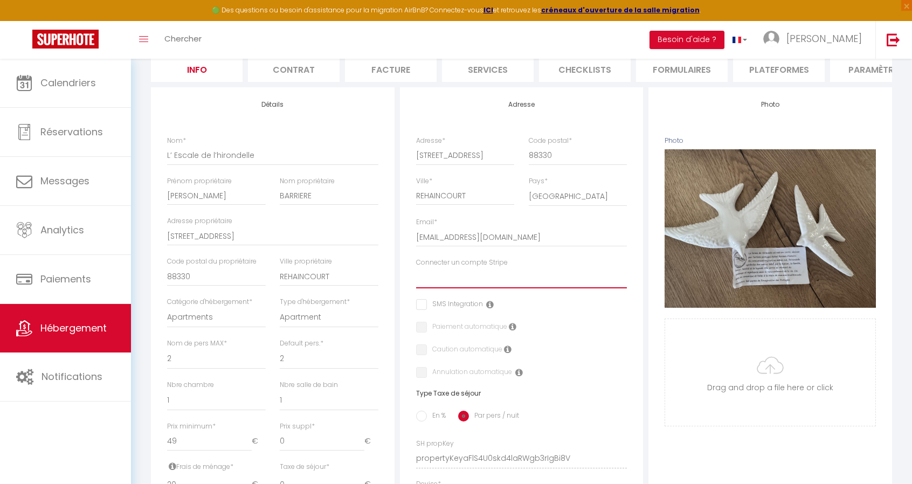
click at [462, 288] on select "Connecter un compte Stripe" at bounding box center [521, 278] width 211 height 20
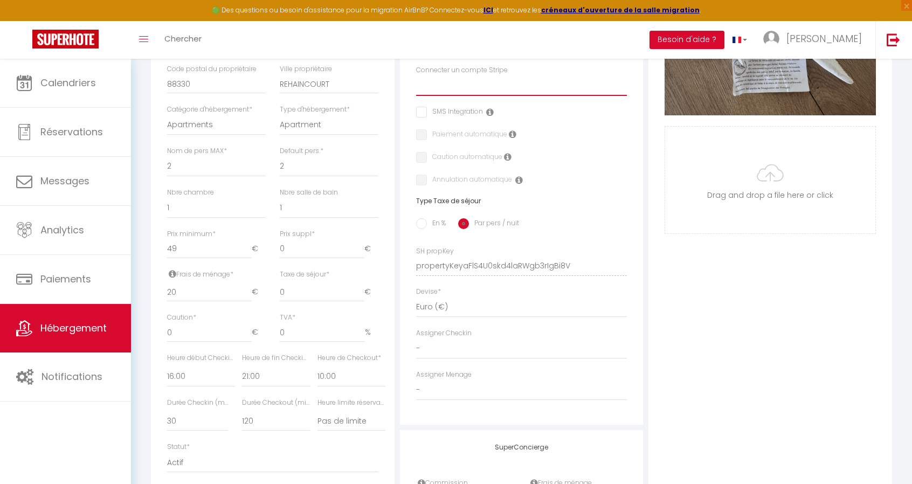
scroll to position [323, 0]
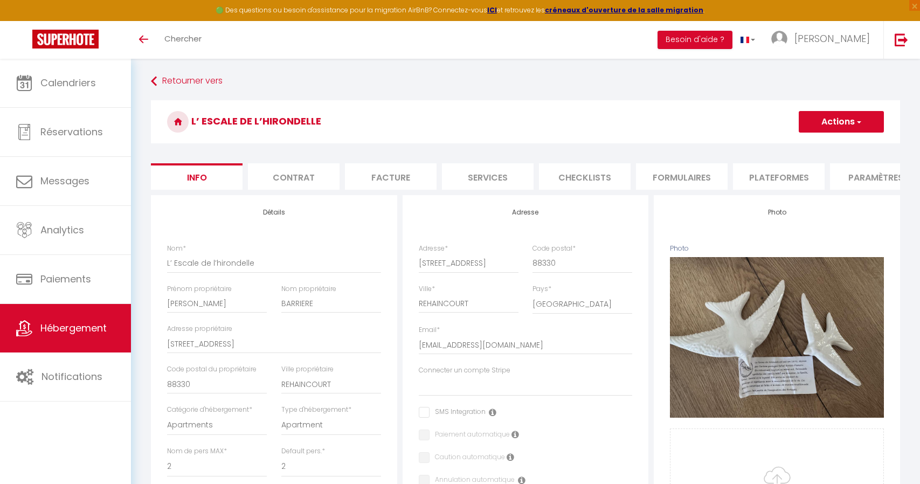
select select "2"
select select "1"
select select "16:00"
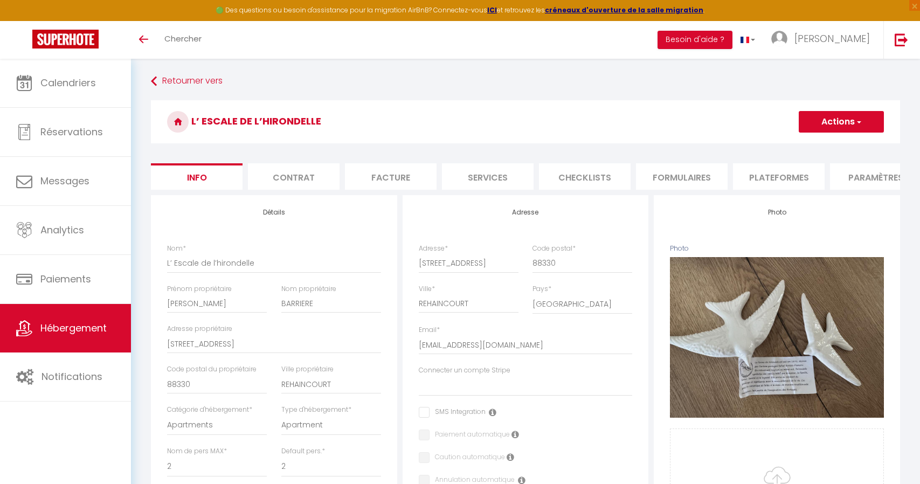
select select "21:00"
select select "10:00"
select select "30"
select select "120"
select select "28"
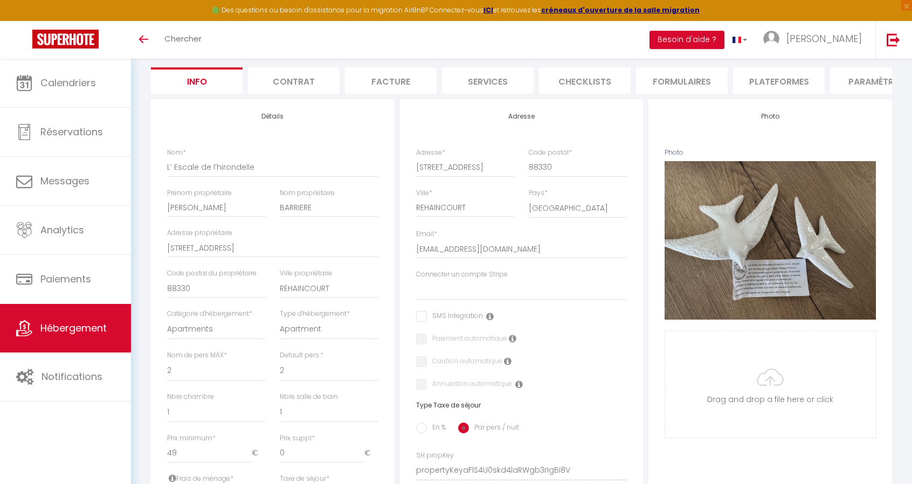
scroll to position [96, 0]
click at [281, 76] on li "Contrat" at bounding box center [294, 80] width 92 height 26
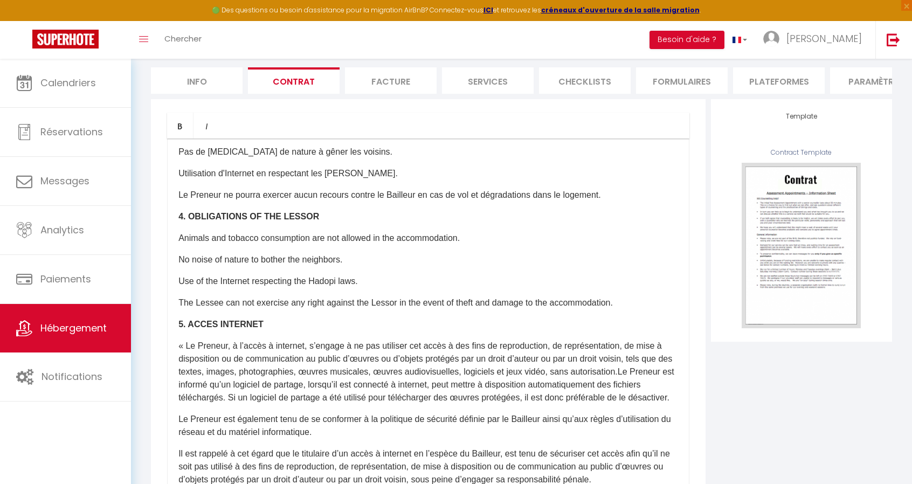
scroll to position [951, 0]
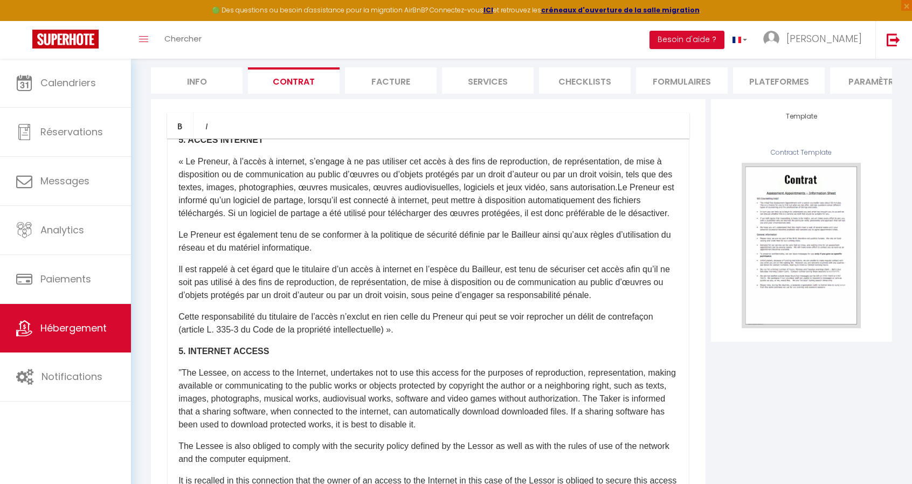
click at [378, 74] on li "Facture" at bounding box center [391, 80] width 92 height 26
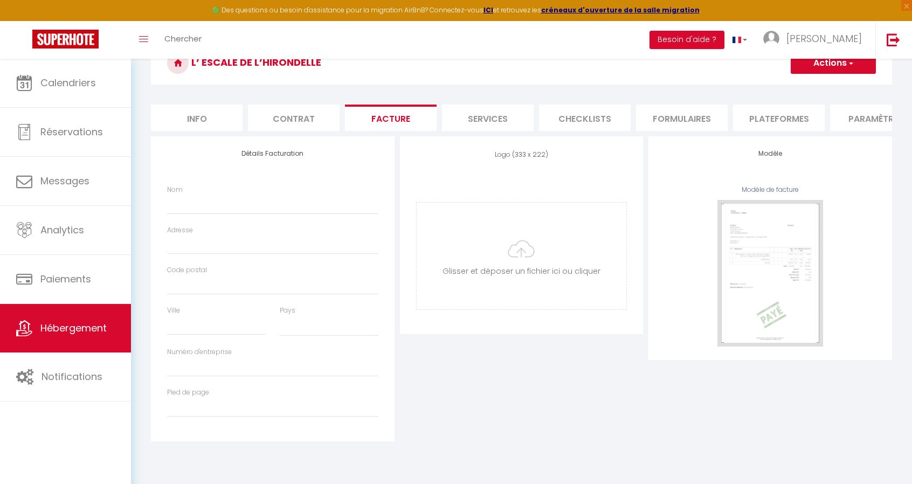
select select
click at [497, 113] on li "Services" at bounding box center [488, 118] width 92 height 26
select select
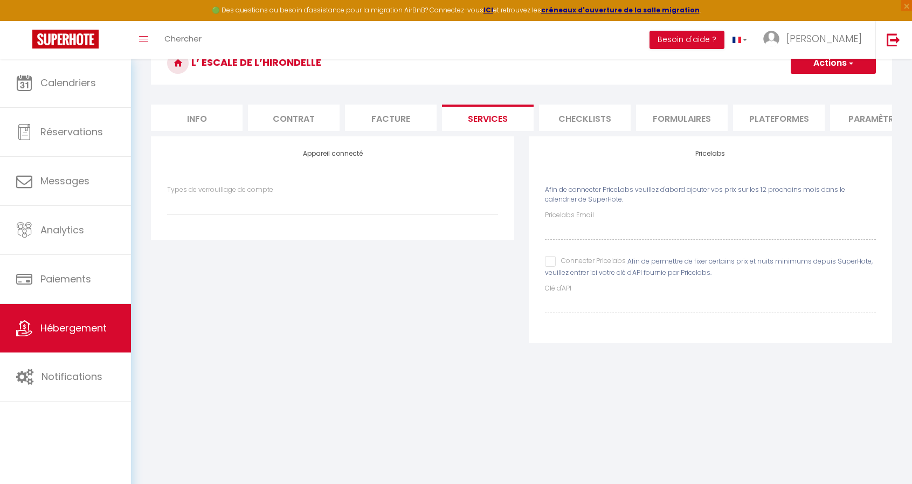
click at [587, 121] on li "Checklists" at bounding box center [585, 118] width 92 height 26
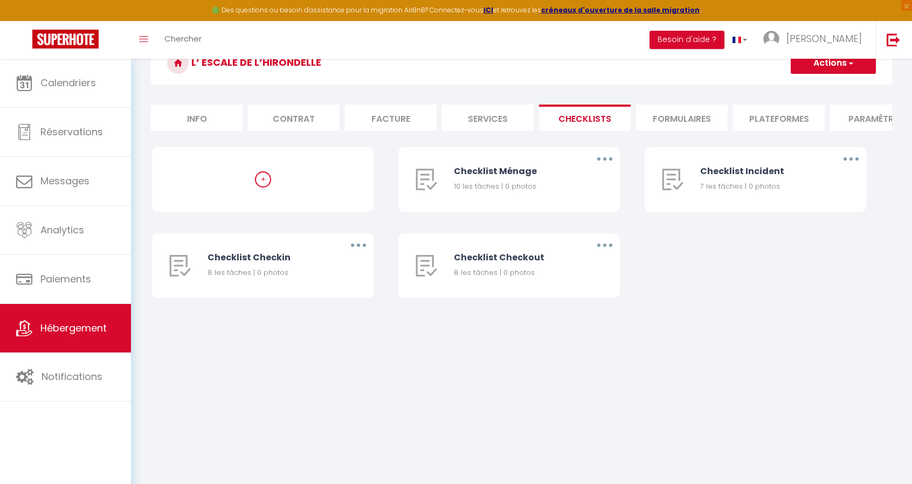
click at [664, 114] on li "Formulaires" at bounding box center [682, 118] width 92 height 26
select select
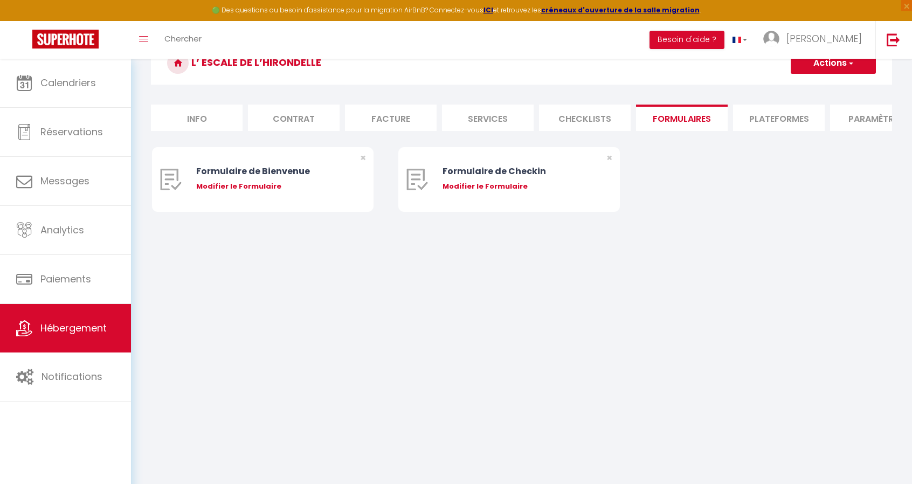
click at [759, 114] on li "Plateformes" at bounding box center [779, 118] width 92 height 26
select select
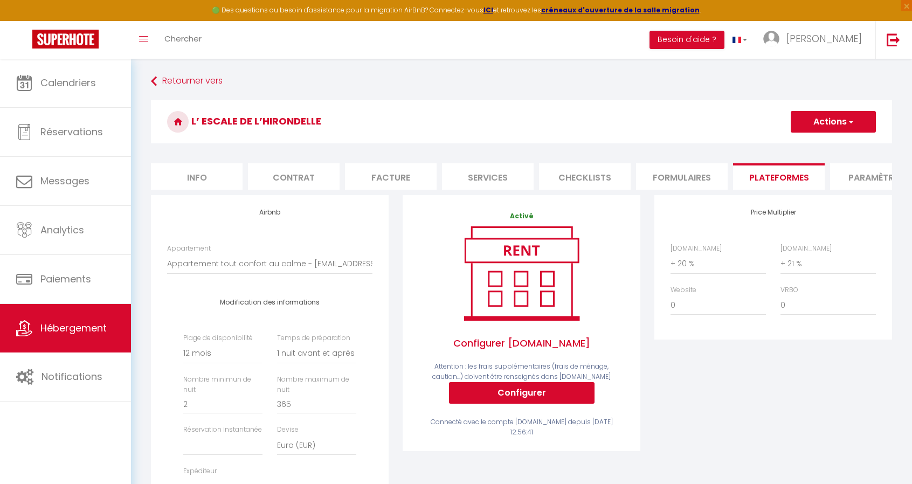
click at [861, 172] on li "Paramètres" at bounding box center [876, 176] width 92 height 26
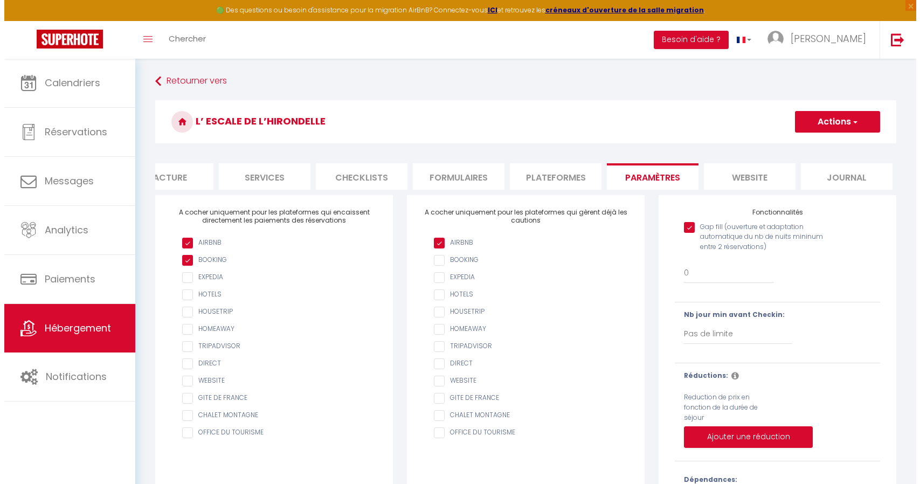
scroll to position [0, 229]
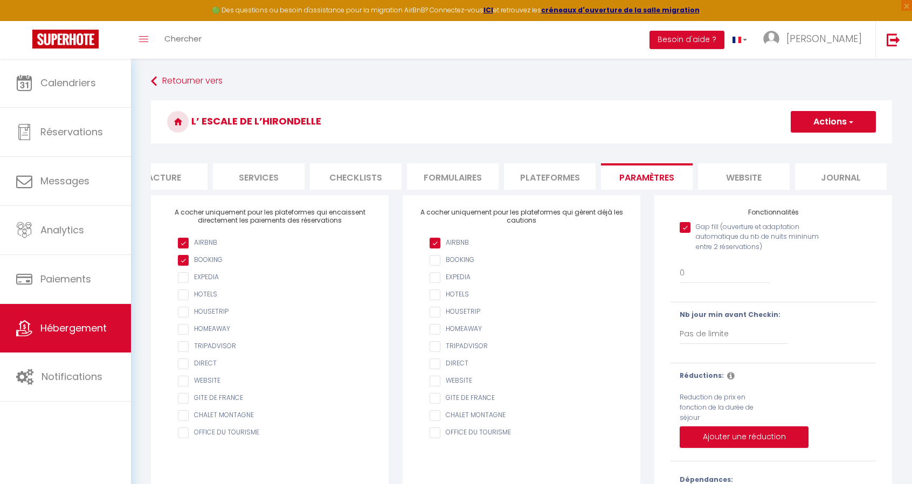
click at [745, 175] on li "website" at bounding box center [744, 176] width 92 height 26
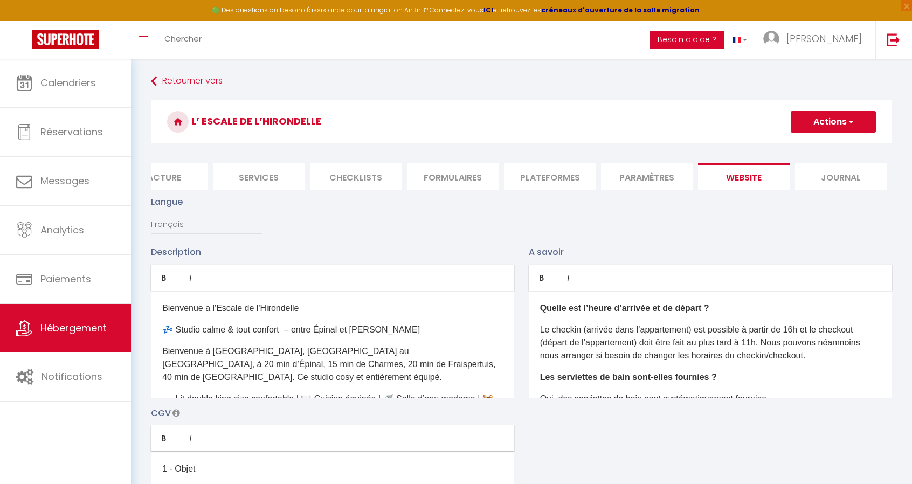
click at [717, 44] on button "Besoin d'aide ?" at bounding box center [686, 40] width 75 height 18
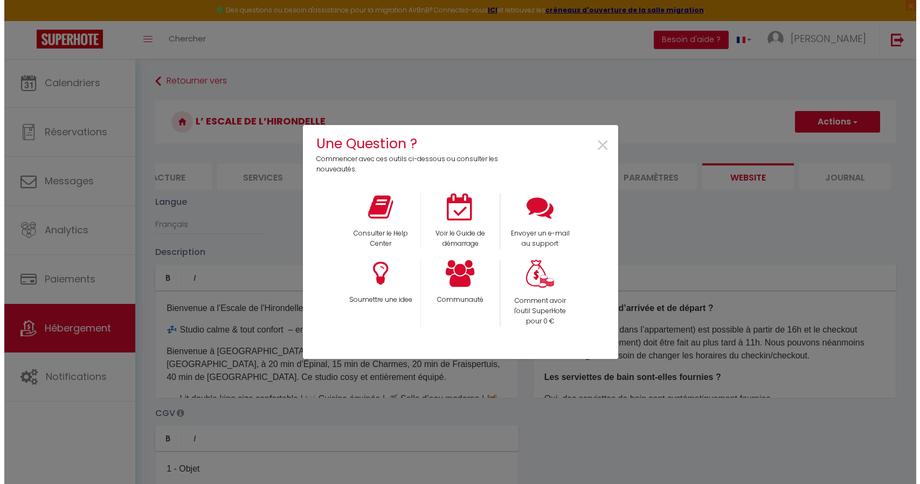
scroll to position [0, 221]
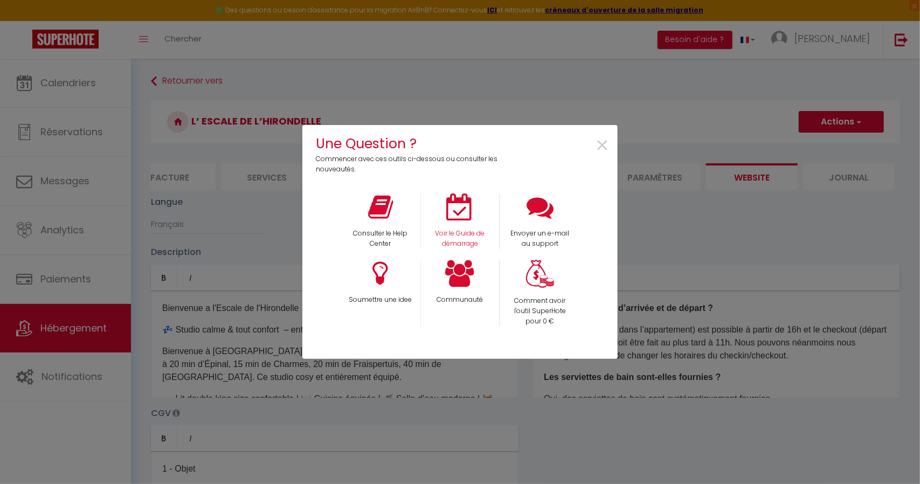
click at [484, 216] on div "Voir le Guide de démarrage" at bounding box center [460, 220] width 80 height 55
click at [457, 219] on icon at bounding box center [460, 206] width 27 height 27
